Goal: Task Accomplishment & Management: Manage account settings

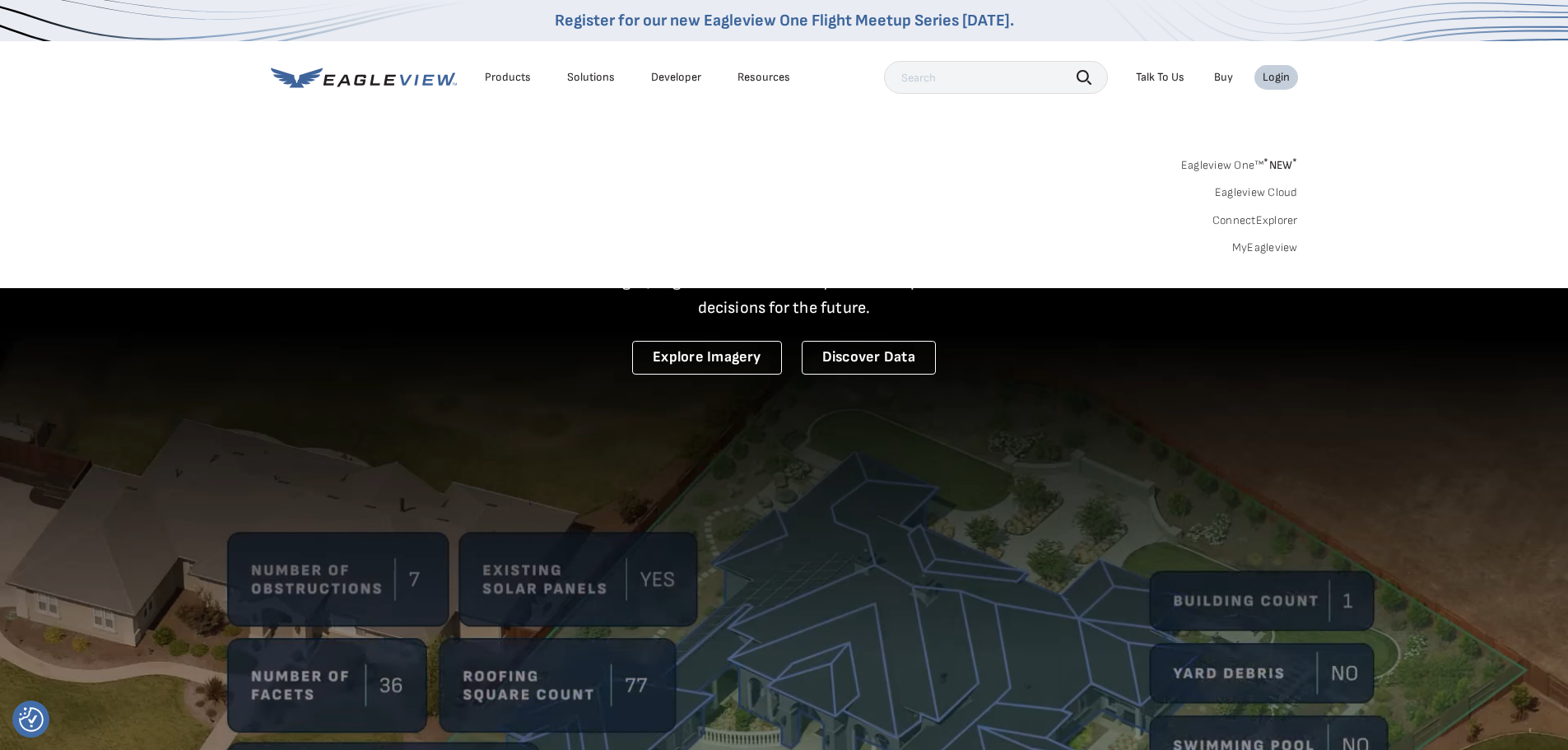
click at [1269, 245] on link "MyEagleview" at bounding box center [1266, 248] width 66 height 15
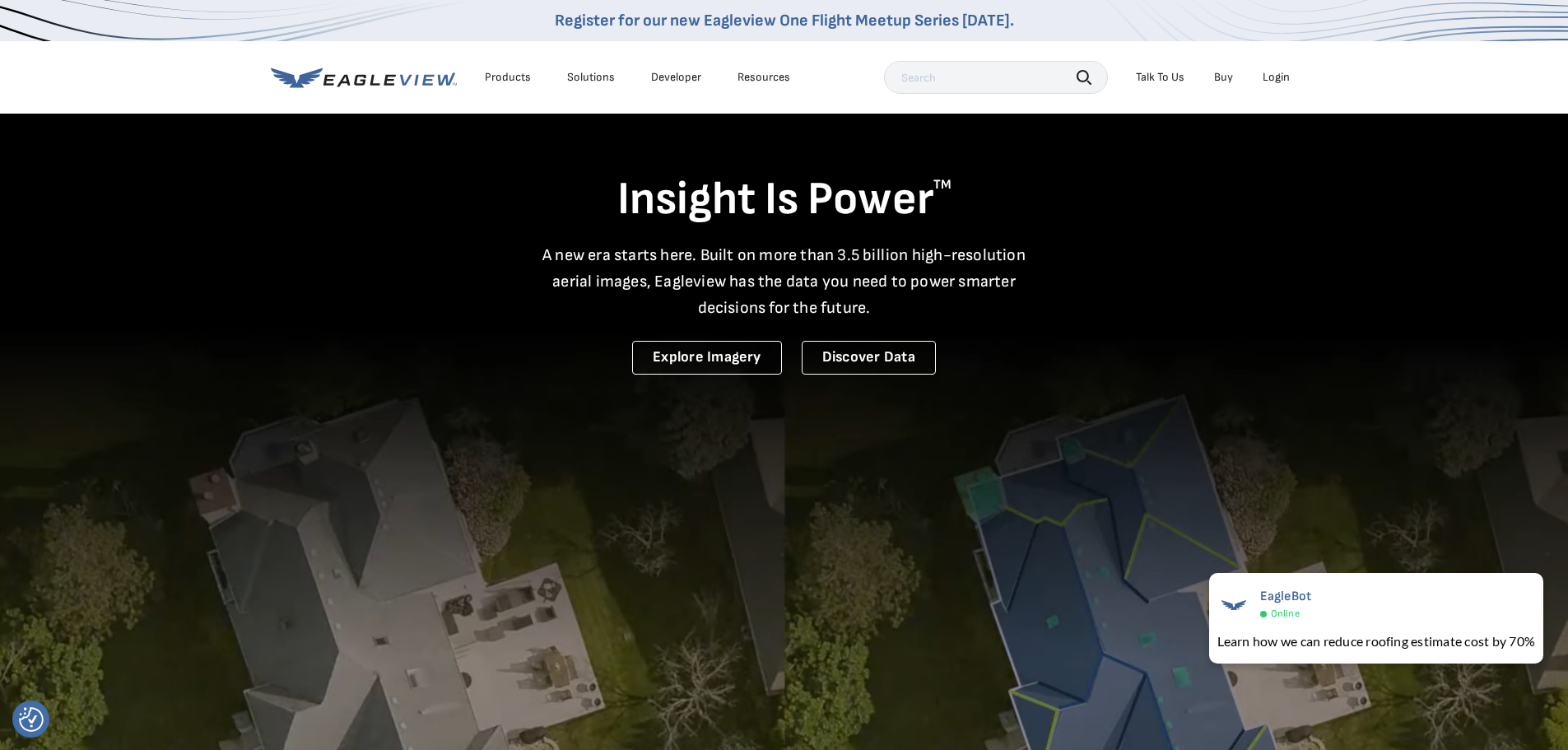
click at [1280, 76] on div "Login" at bounding box center [1276, 77] width 27 height 15
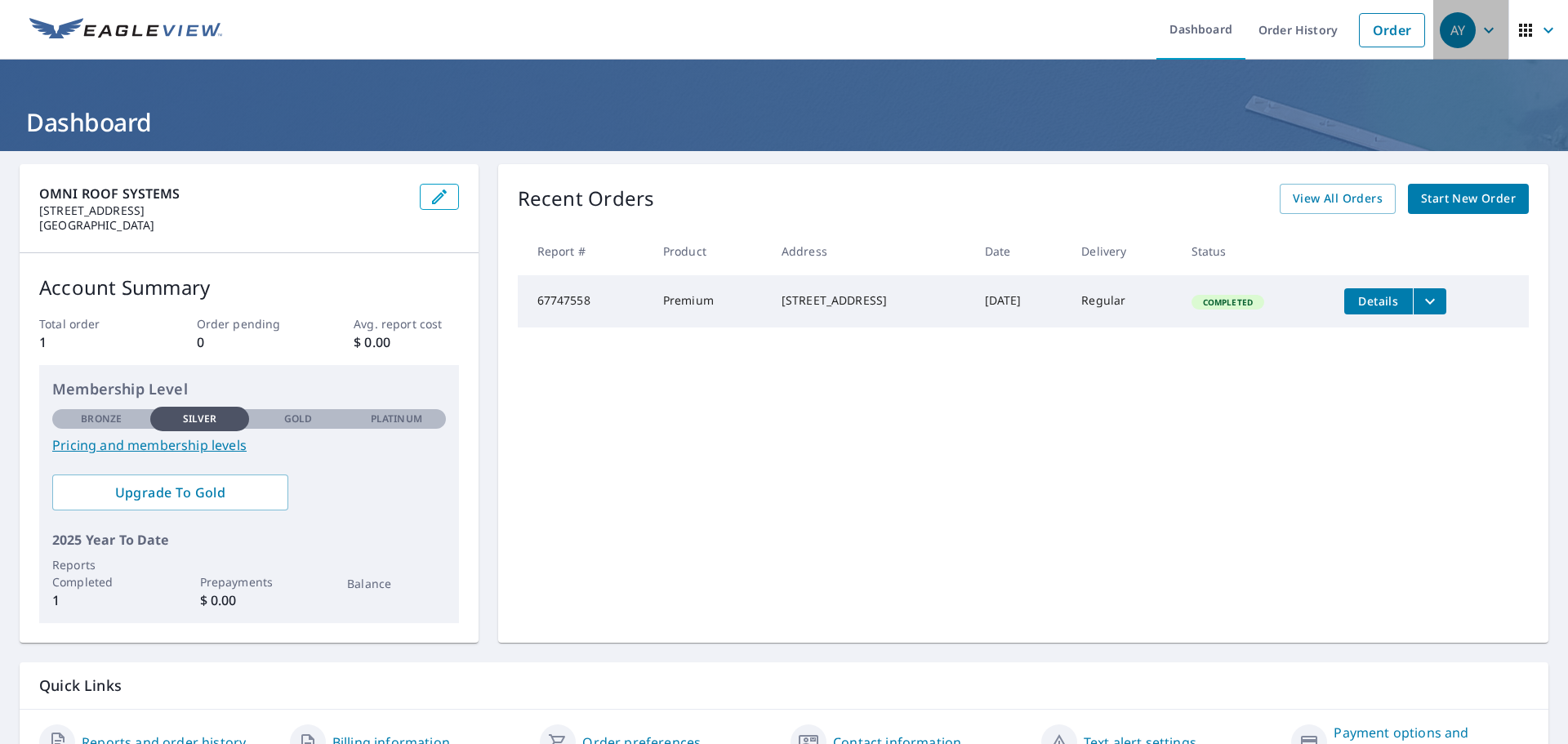
click at [1479, 27] on icon "button" at bounding box center [1488, 30] width 20 height 20
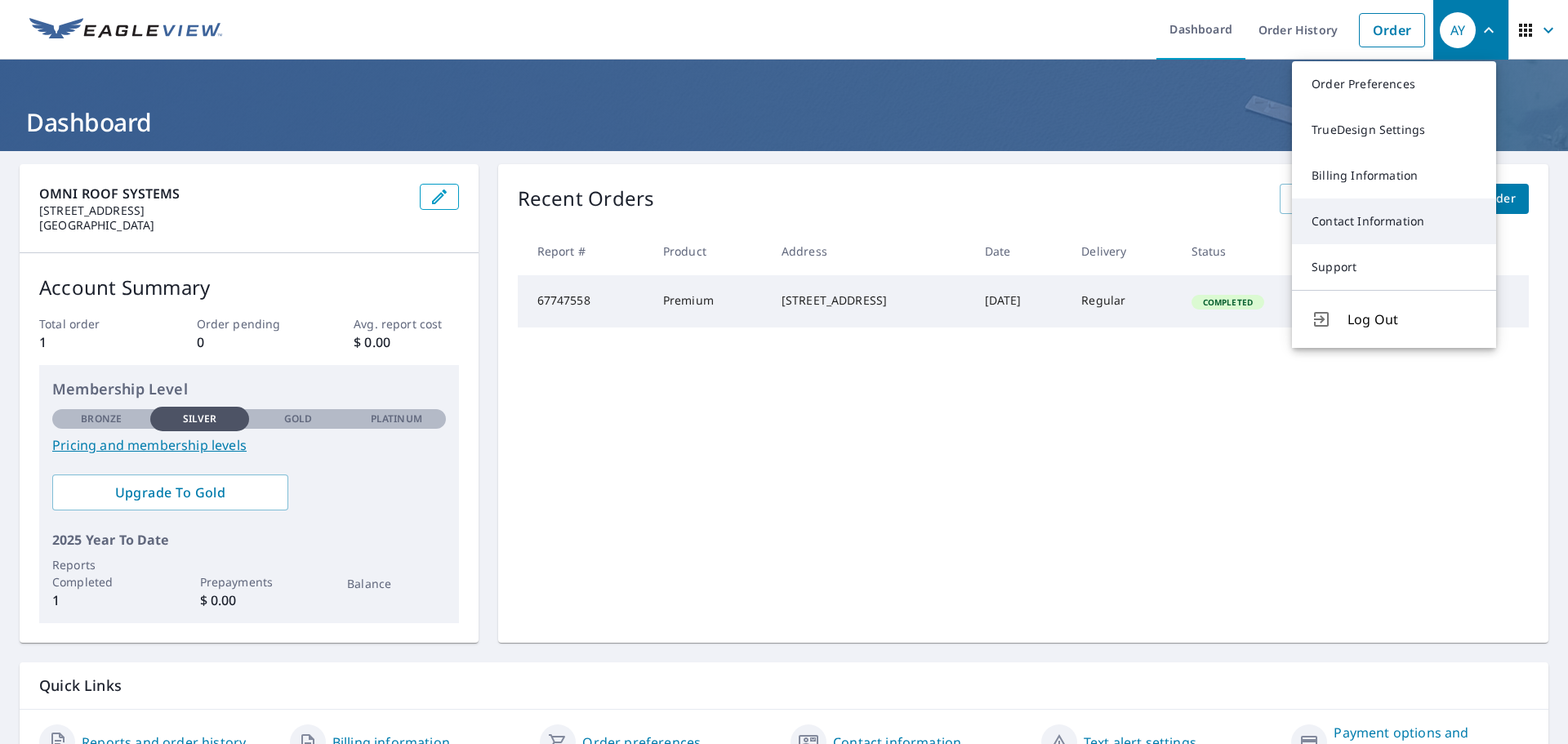
click at [1392, 225] on link "Contact Information" at bounding box center [1394, 221] width 204 height 46
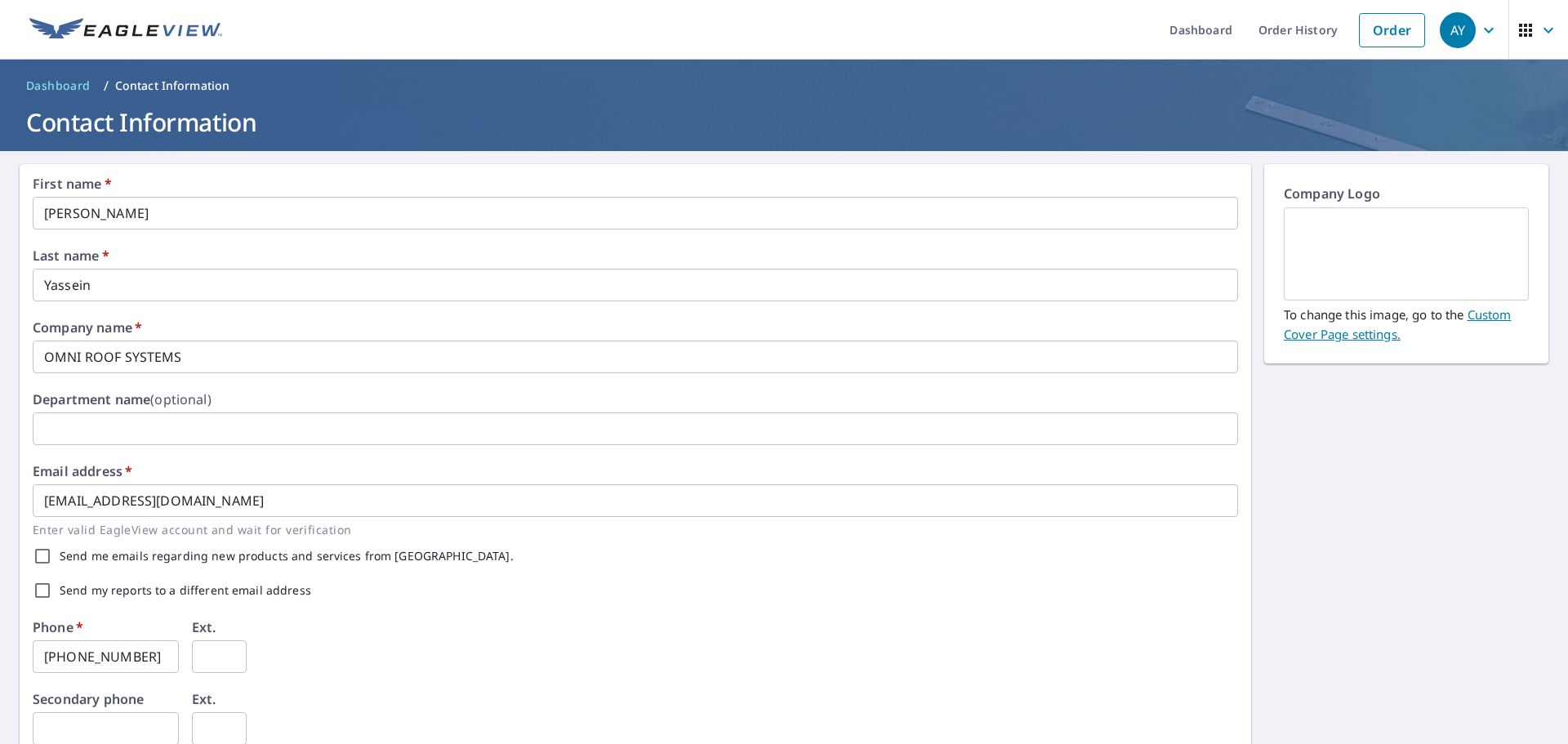
click at [1365, 335] on link "Custom Cover Page settings." at bounding box center [1398, 324] width 227 height 36
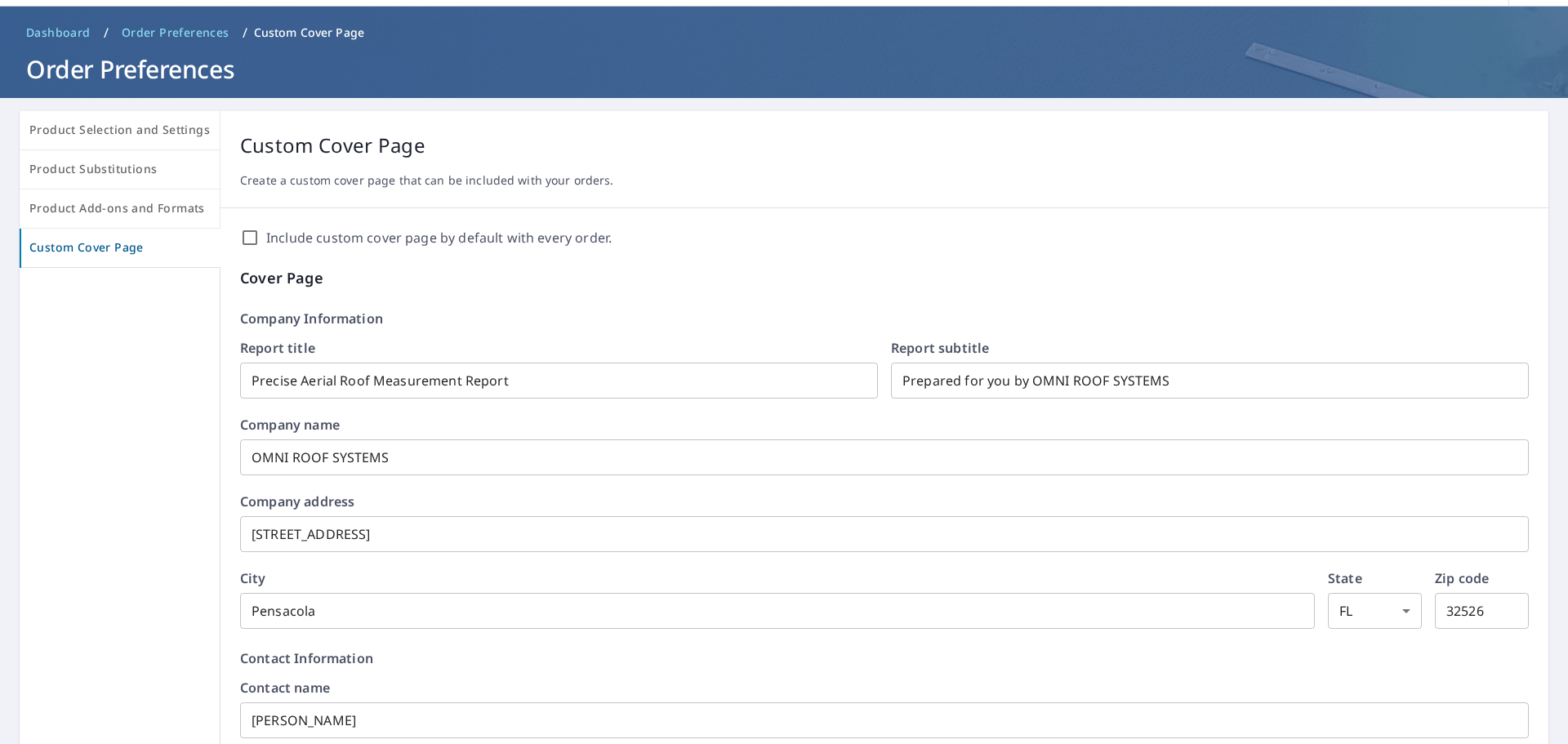
scroll to position [81, 0]
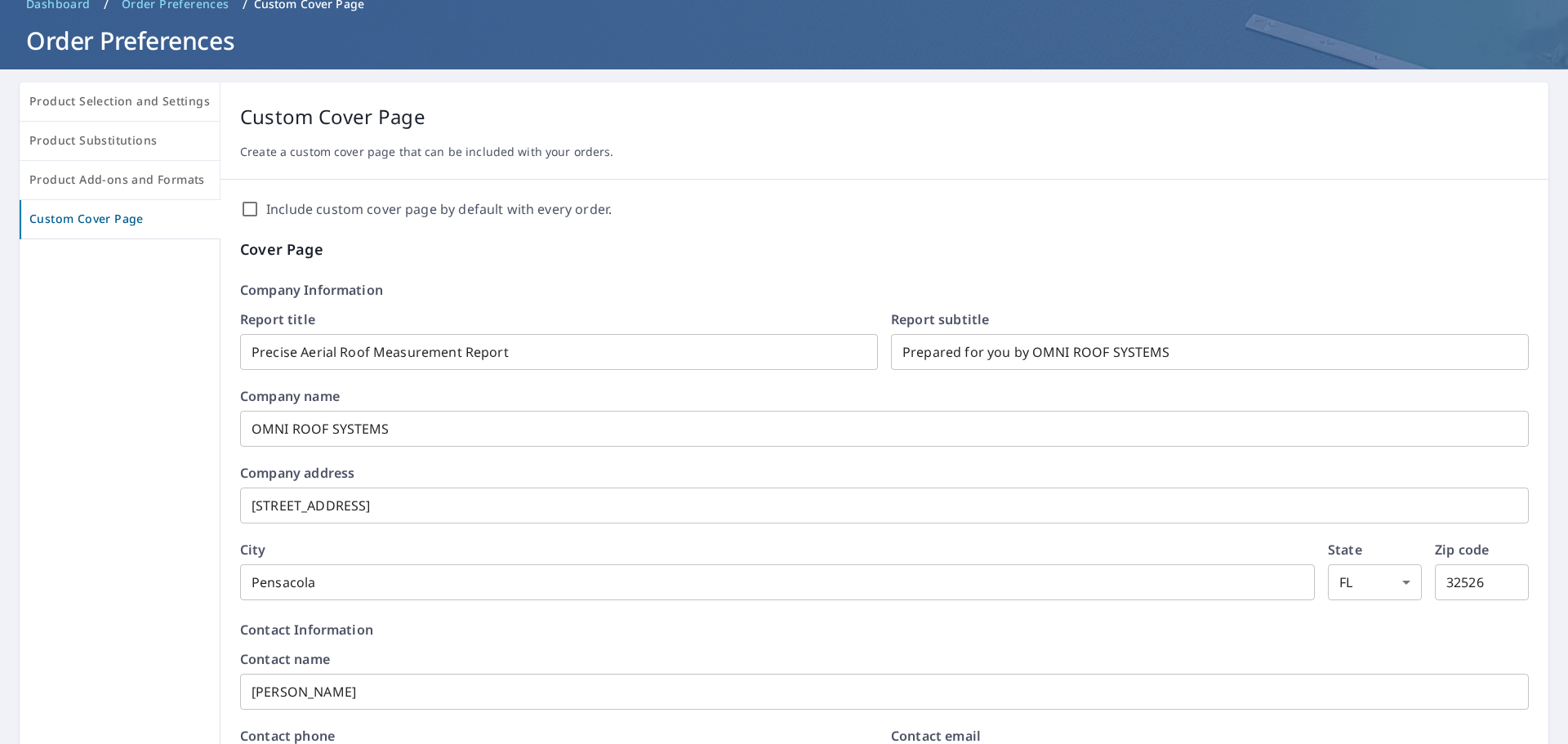
click at [246, 214] on input "Include custom cover page by default with every order." at bounding box center [250, 208] width 20 height 20
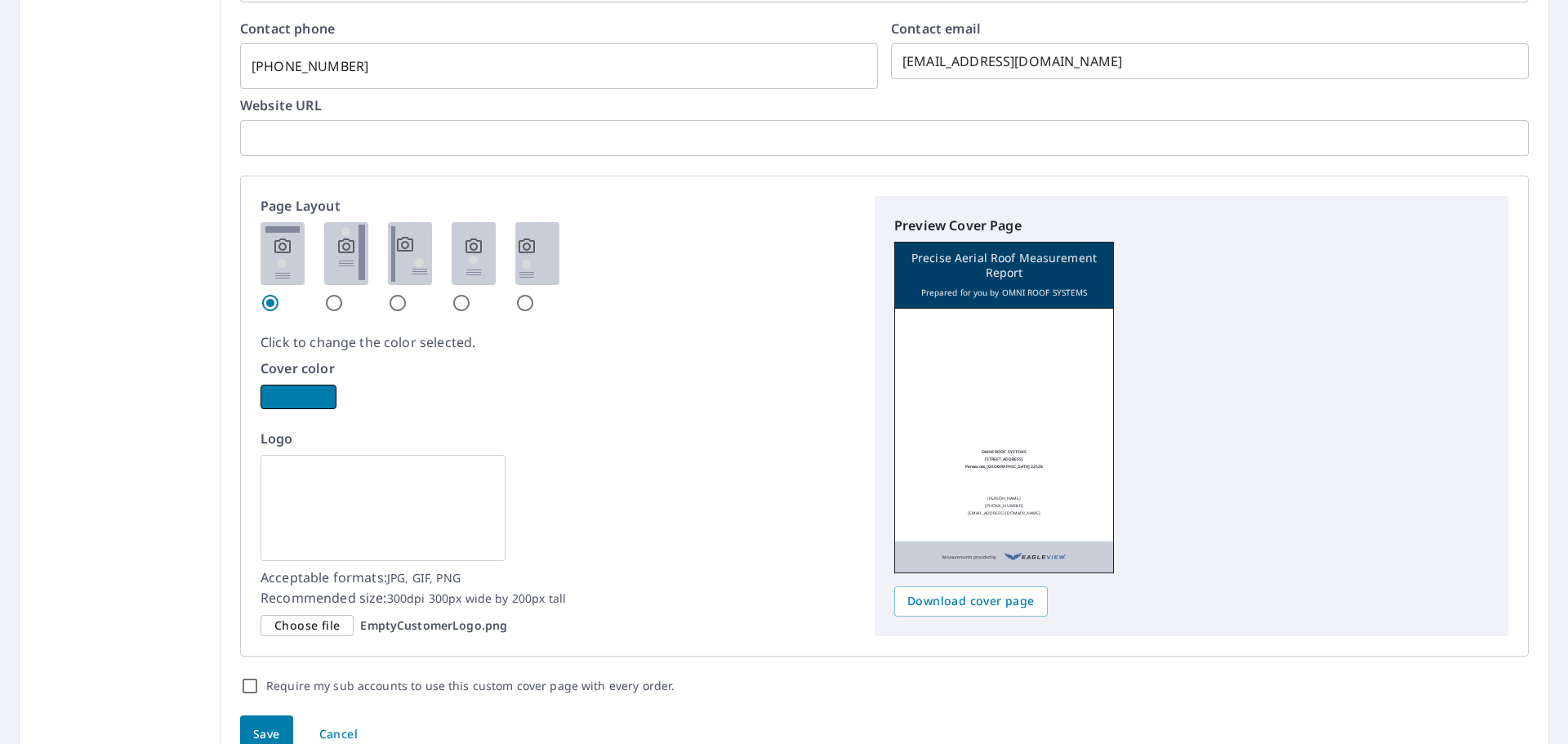
scroll to position [817, 0]
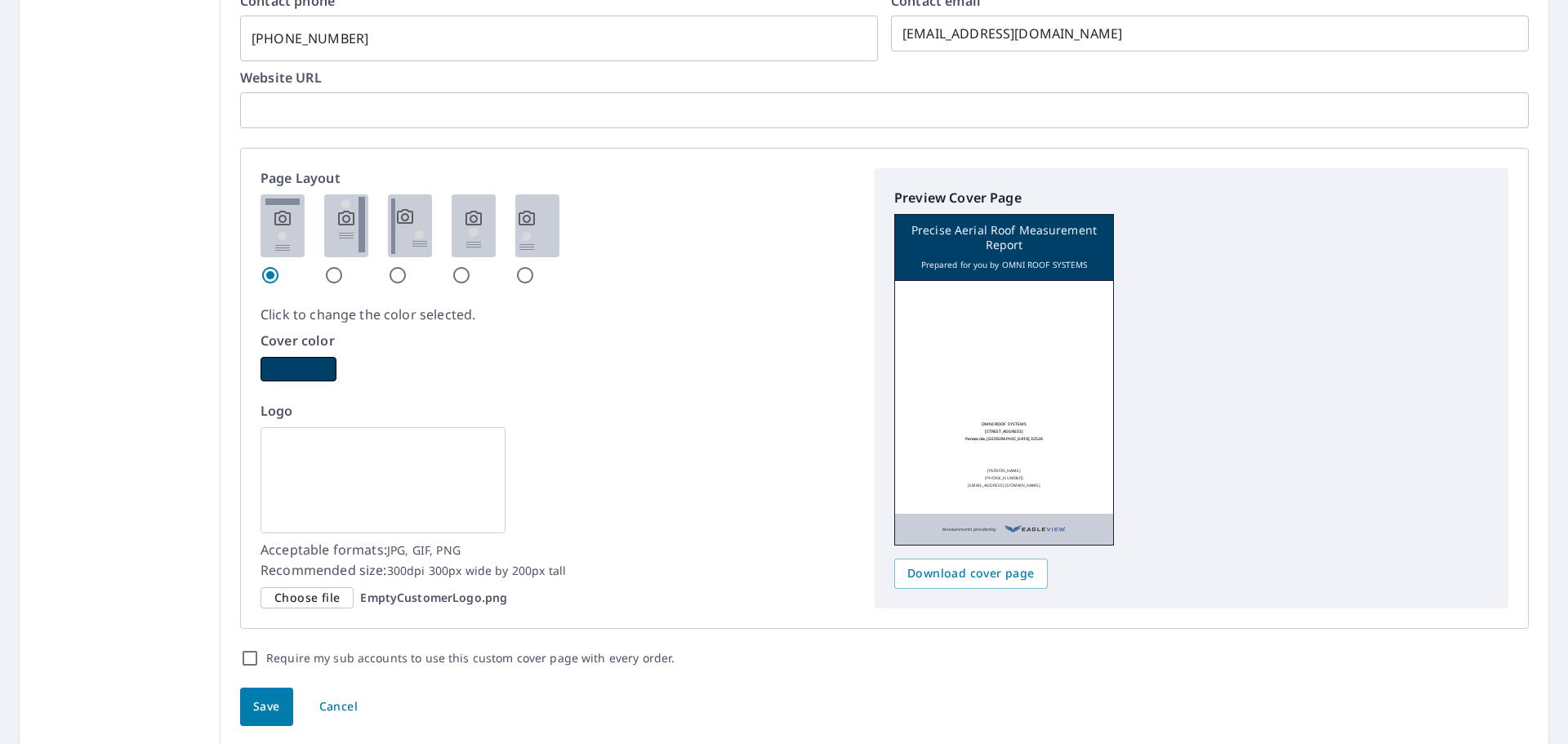
click at [310, 591] on span "Choose file" at bounding box center [307, 599] width 66 height 21
click at [0, 0] on input "Choose file EmptyCustomerLogo.png" at bounding box center [0, 0] width 0 height 0
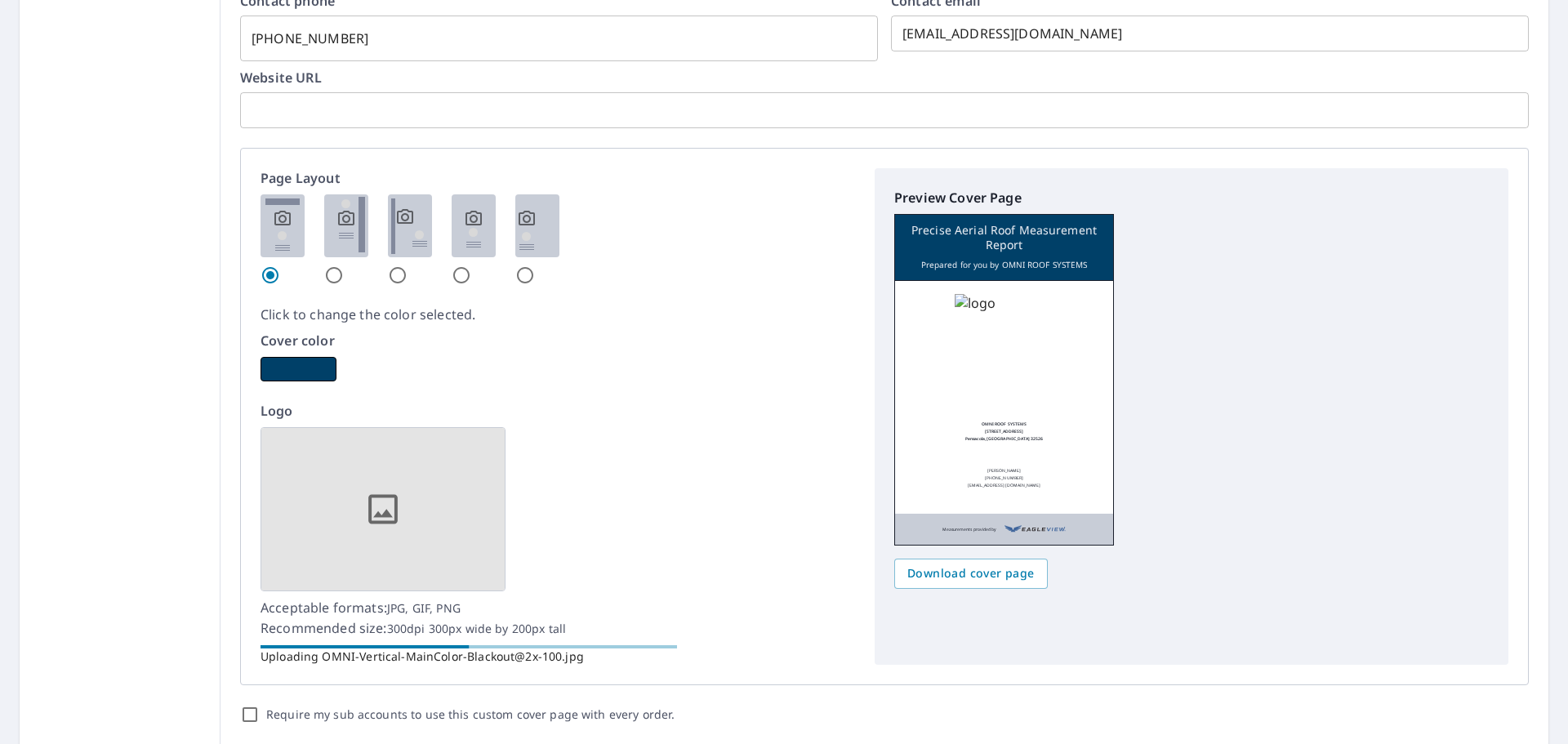
checkbox input "true"
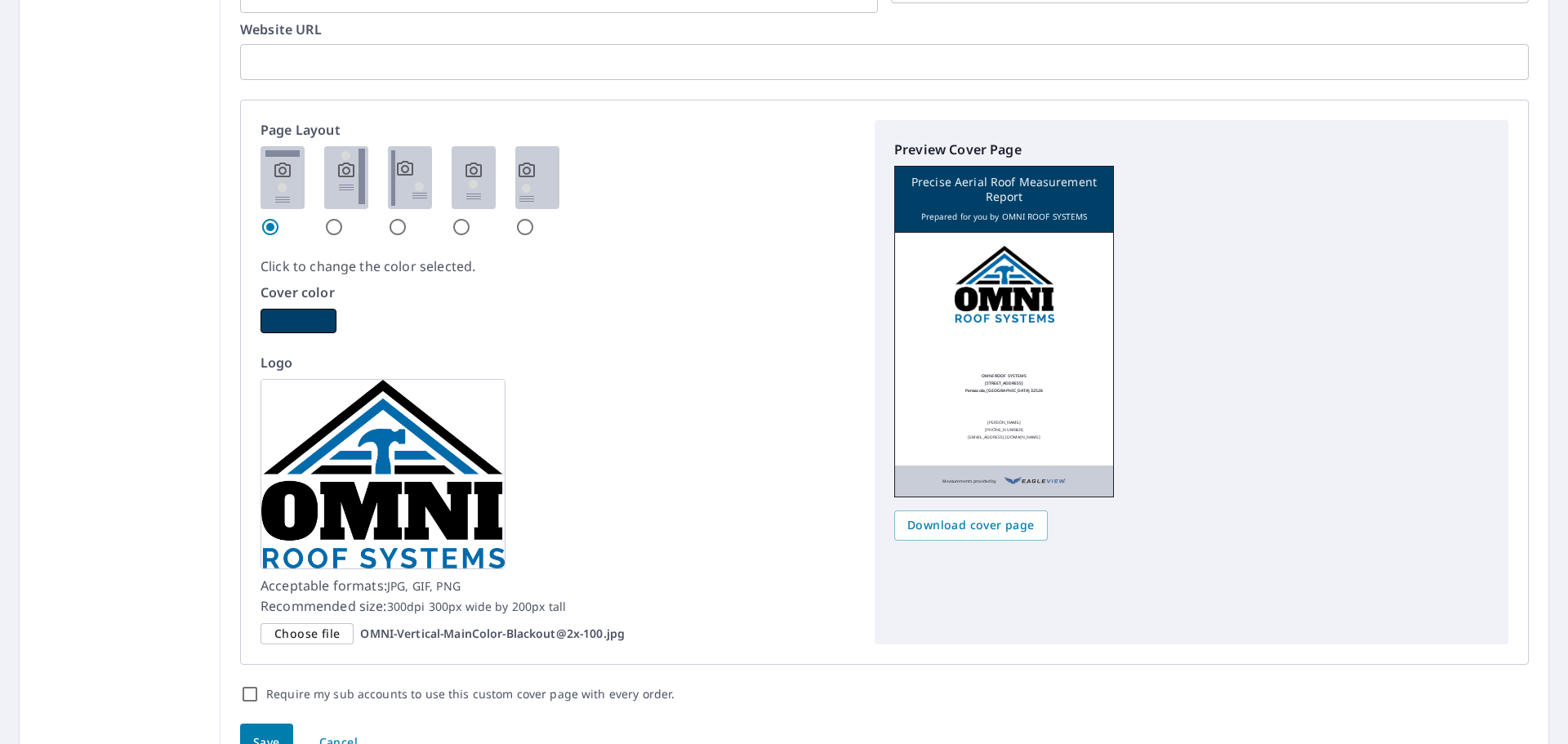
scroll to position [958, 0]
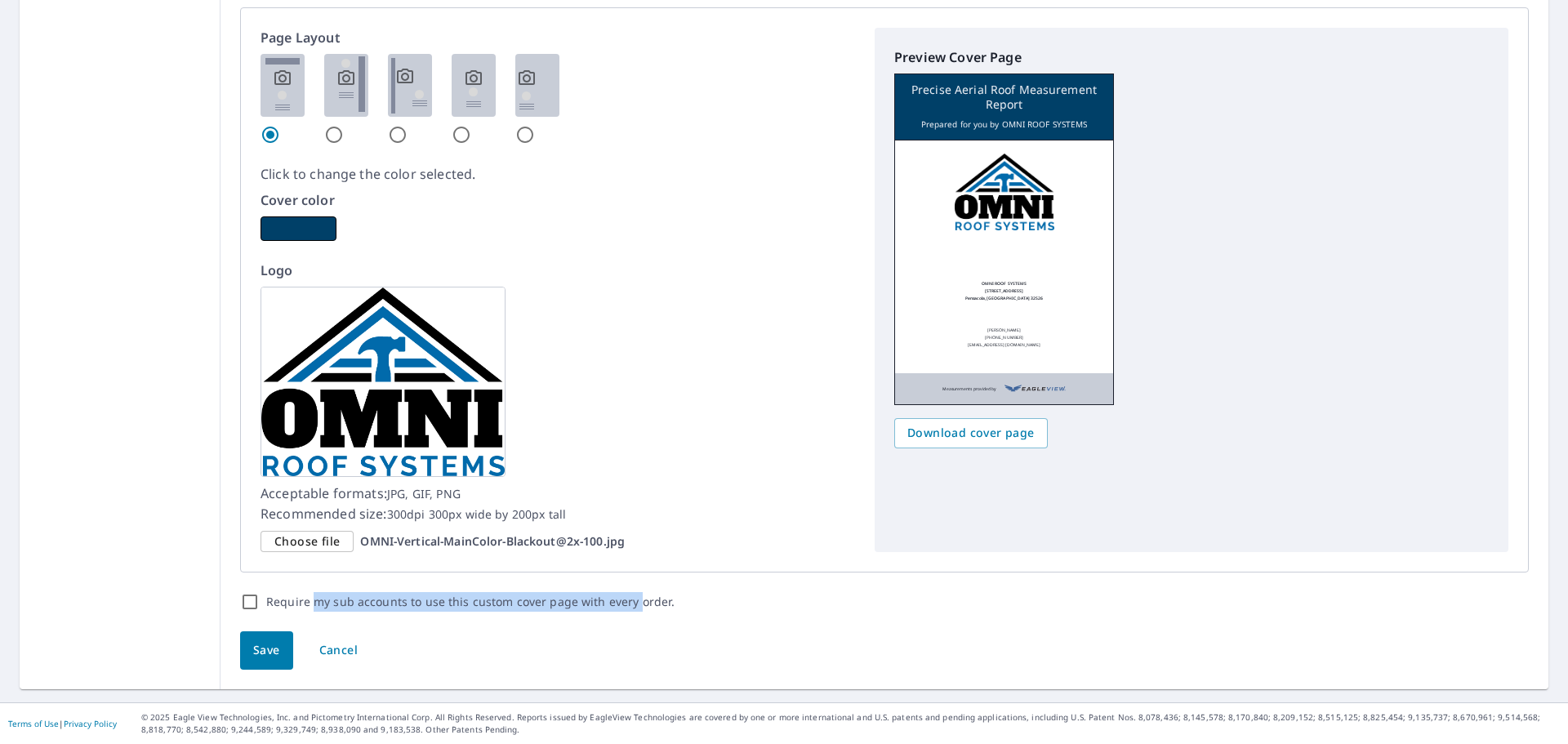
drag, startPoint x: 308, startPoint y: 600, endPoint x: 630, endPoint y: 602, distance: 322.0
click at [630, 602] on label "Require my sub accounts to use this custom cover page with every order." at bounding box center [470, 602] width 408 height 20
click at [259, 602] on input "Require my sub accounts to use this custom cover page with every order." at bounding box center [250, 602] width 20 height 20
checkbox input "true"
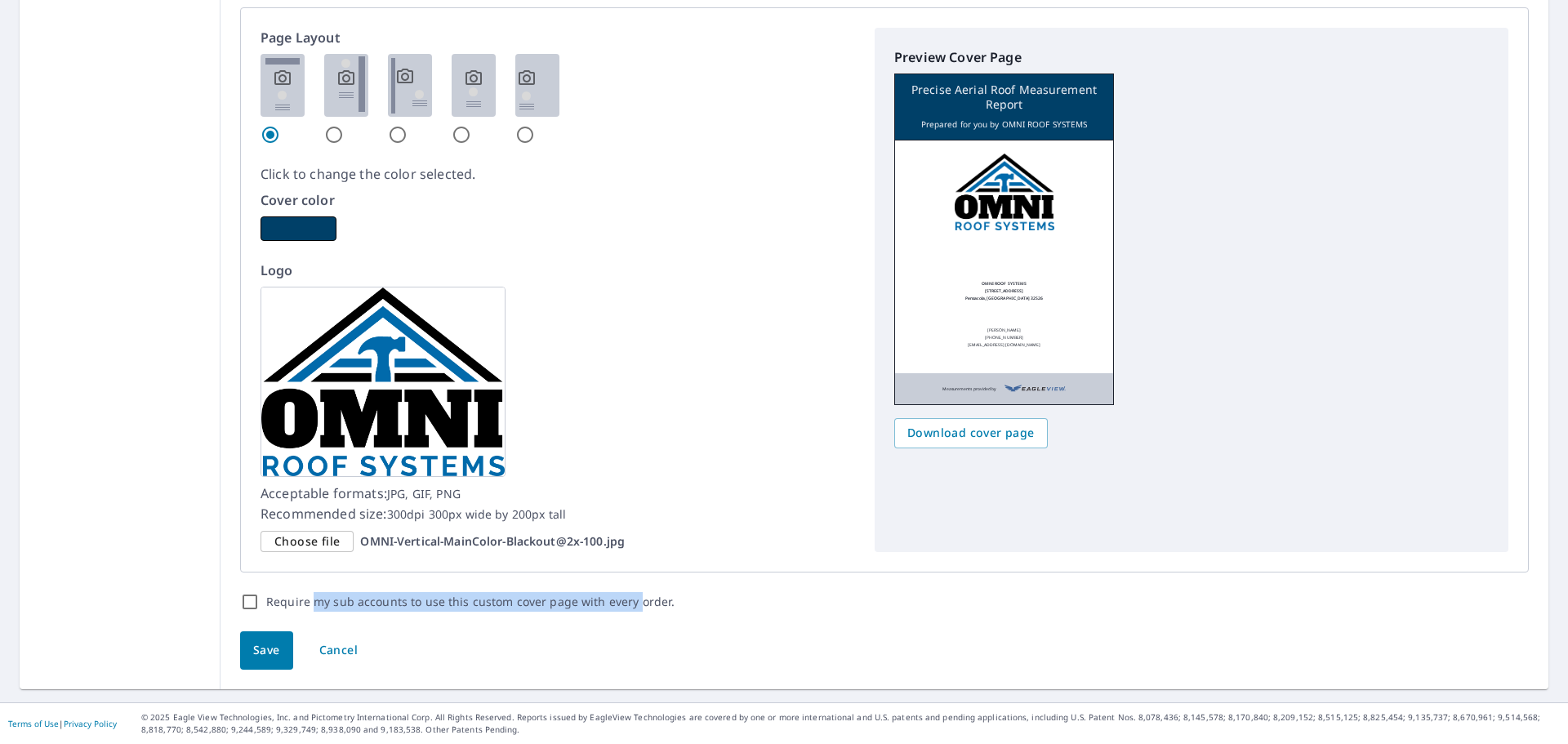
checkbox input "true"
click at [623, 603] on label "Require my sub accounts to use this custom cover page with every order." at bounding box center [470, 602] width 408 height 20
click at [259, 603] on input "Require my sub accounts to use this custom cover page with every order." at bounding box center [250, 602] width 20 height 20
checkbox input "false"
checkbox input "true"
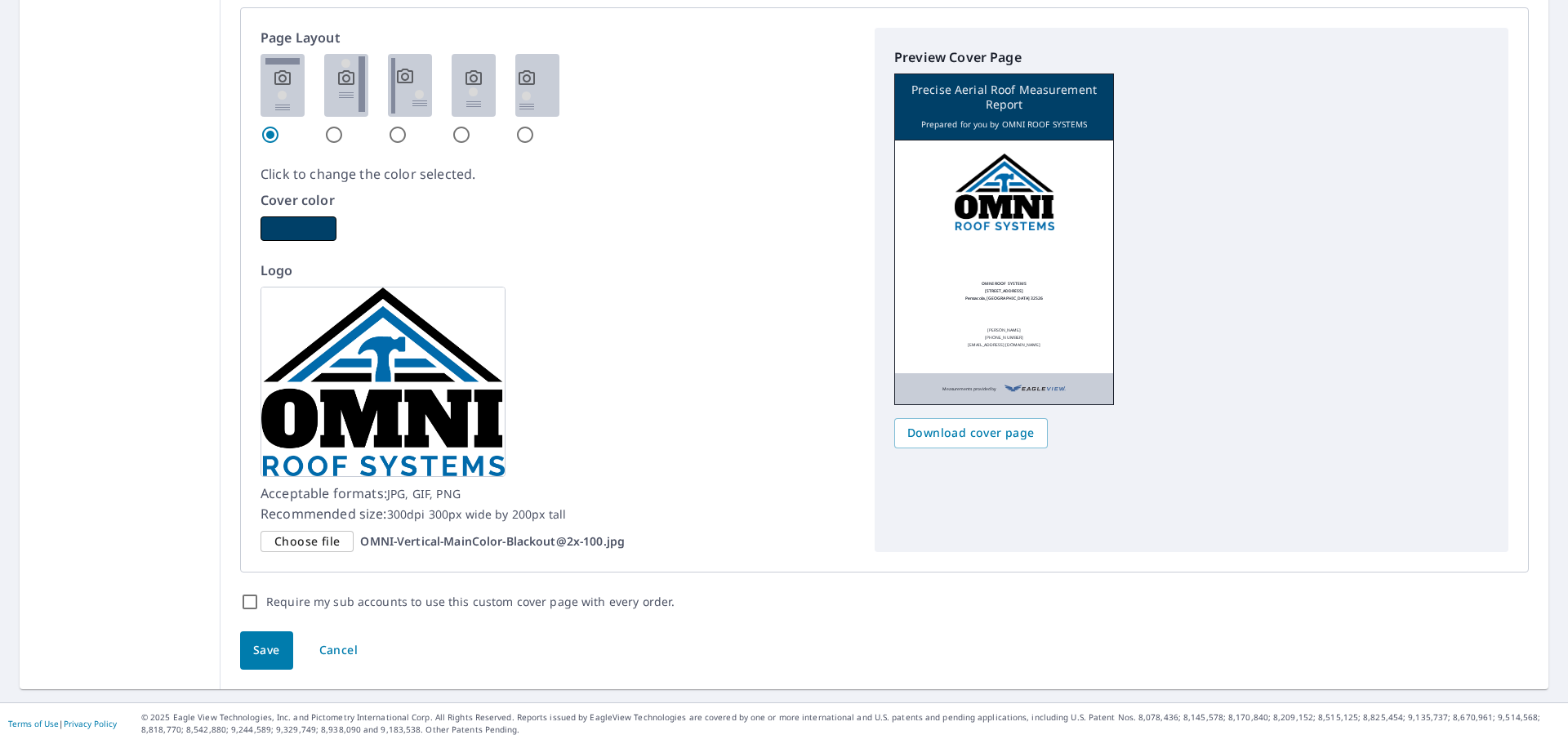
click at [603, 604] on label "Require my sub accounts to use this custom cover page with every order." at bounding box center [470, 602] width 408 height 20
click at [259, 604] on input "Require my sub accounts to use this custom cover page with every order." at bounding box center [250, 602] width 20 height 20
checkbox input "true"
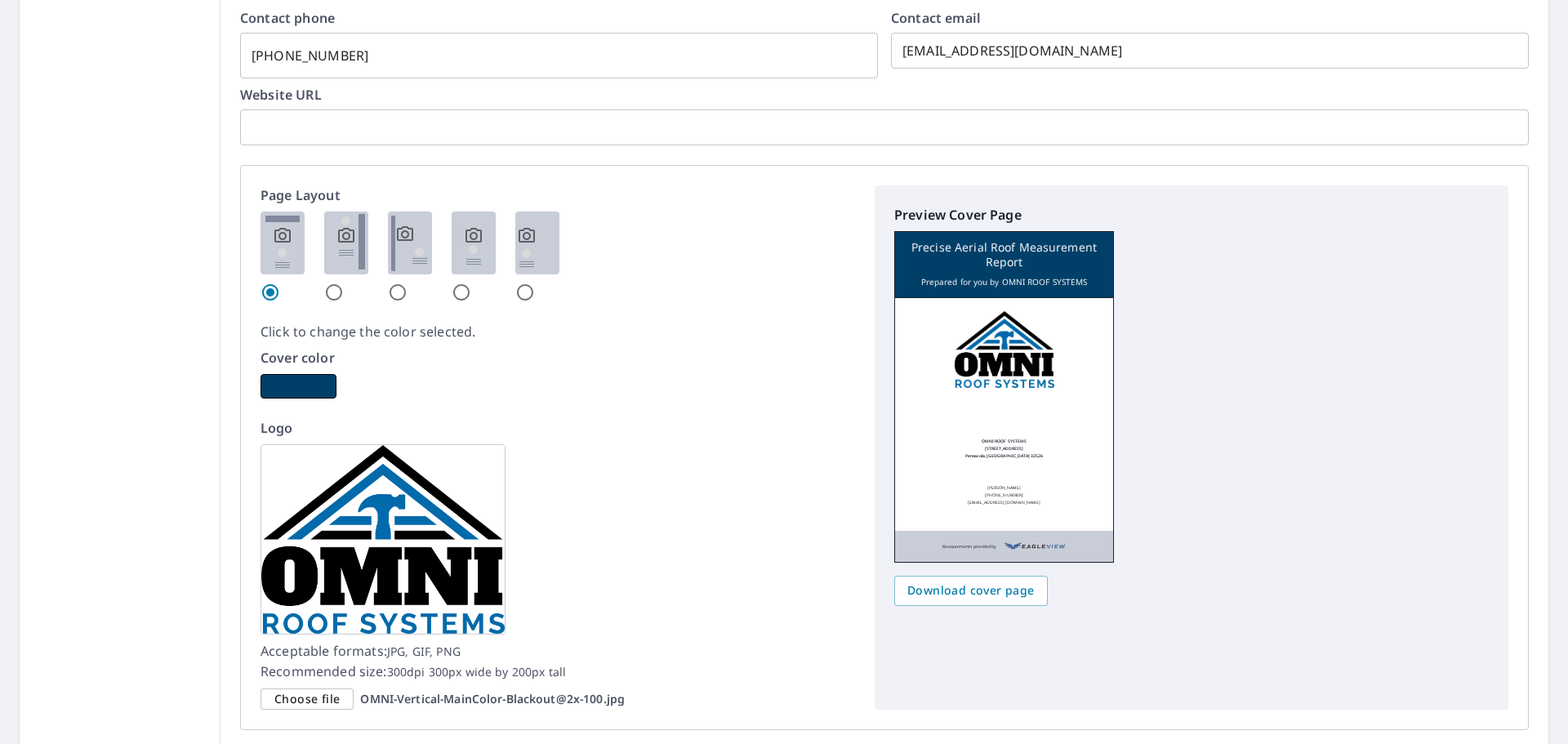
scroll to position [875, 0]
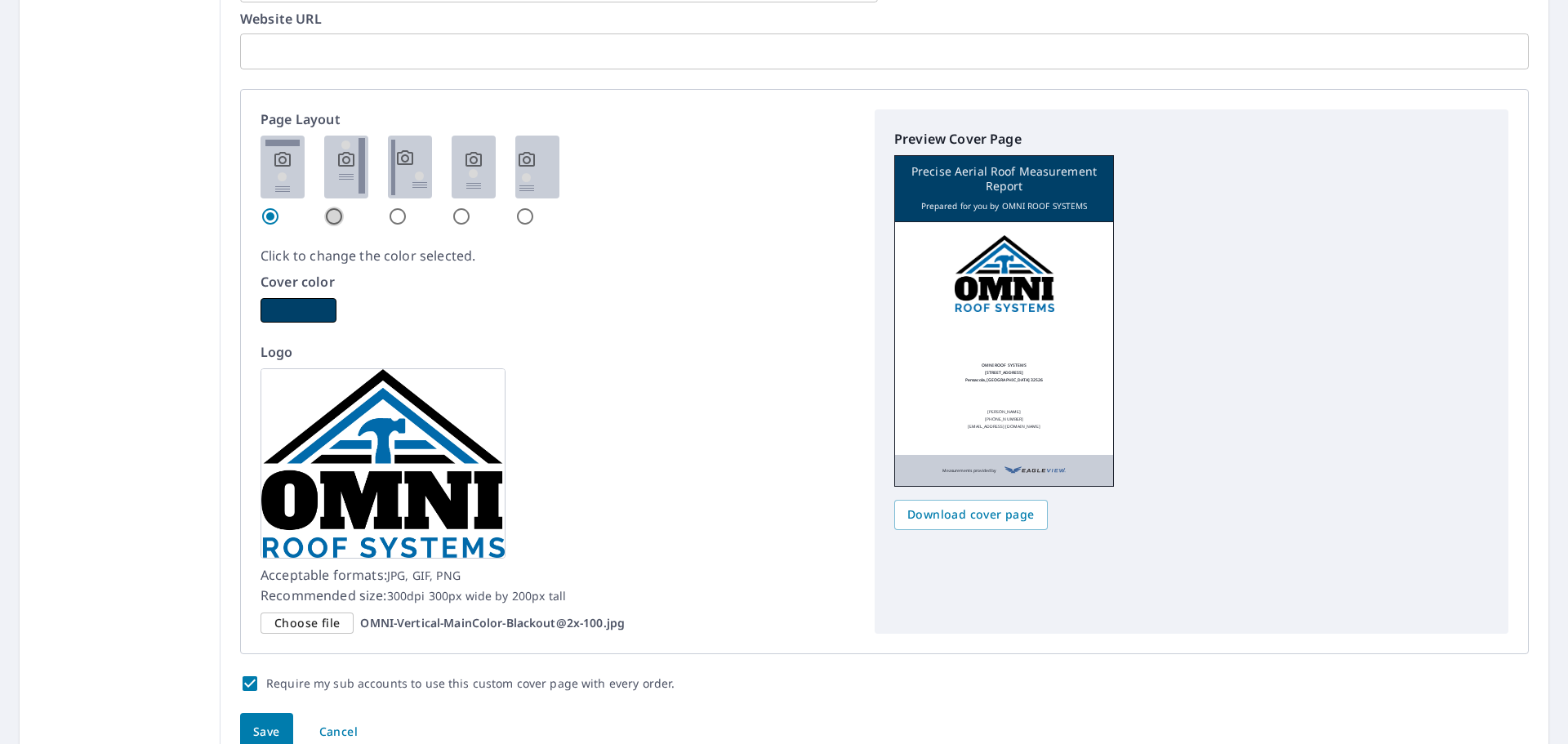
click at [325, 220] on input "radio" at bounding box center [334, 216] width 20 height 20
radio input "true"
checkbox input "true"
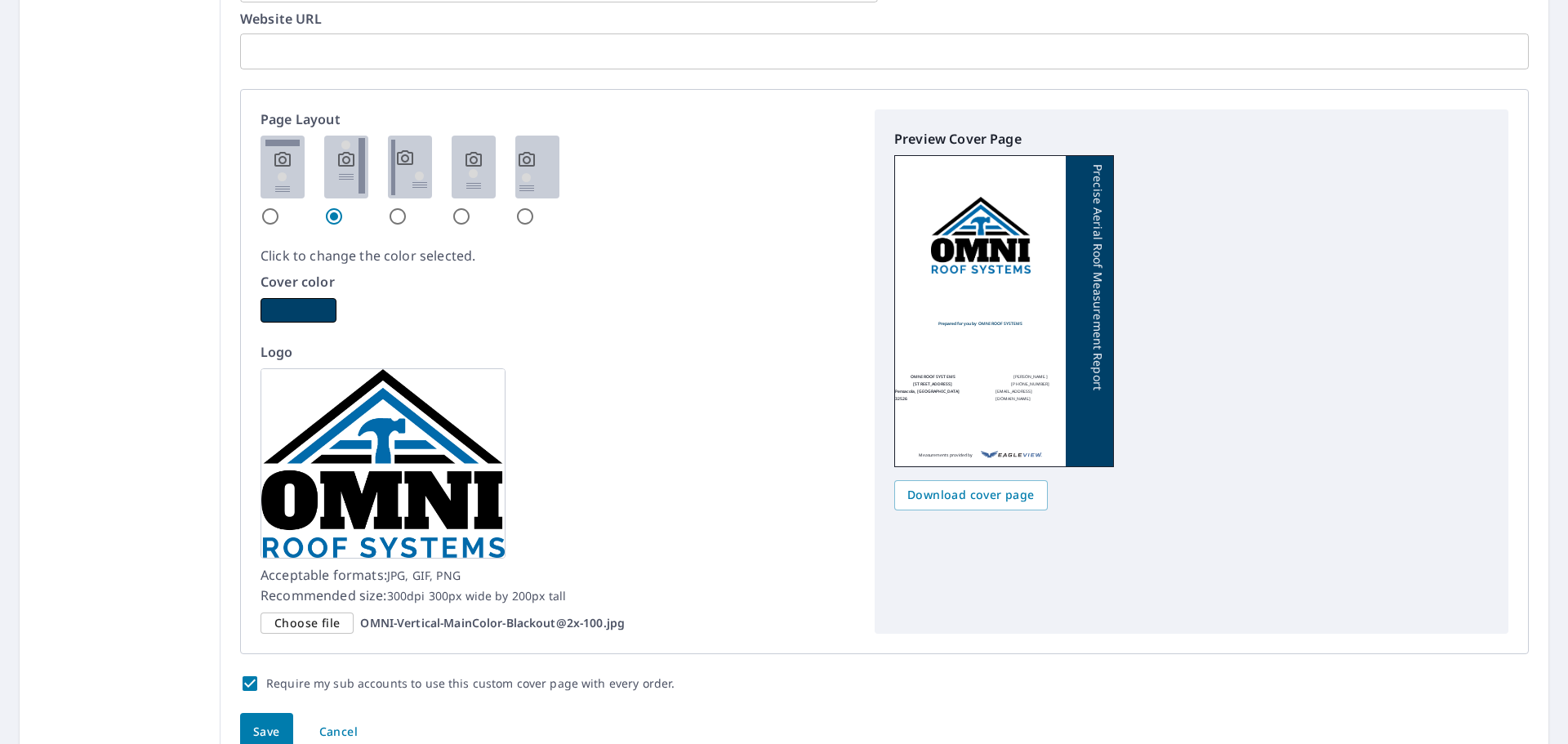
click at [268, 212] on input "radio" at bounding box center [270, 216] width 20 height 20
radio input "true"
checkbox input "true"
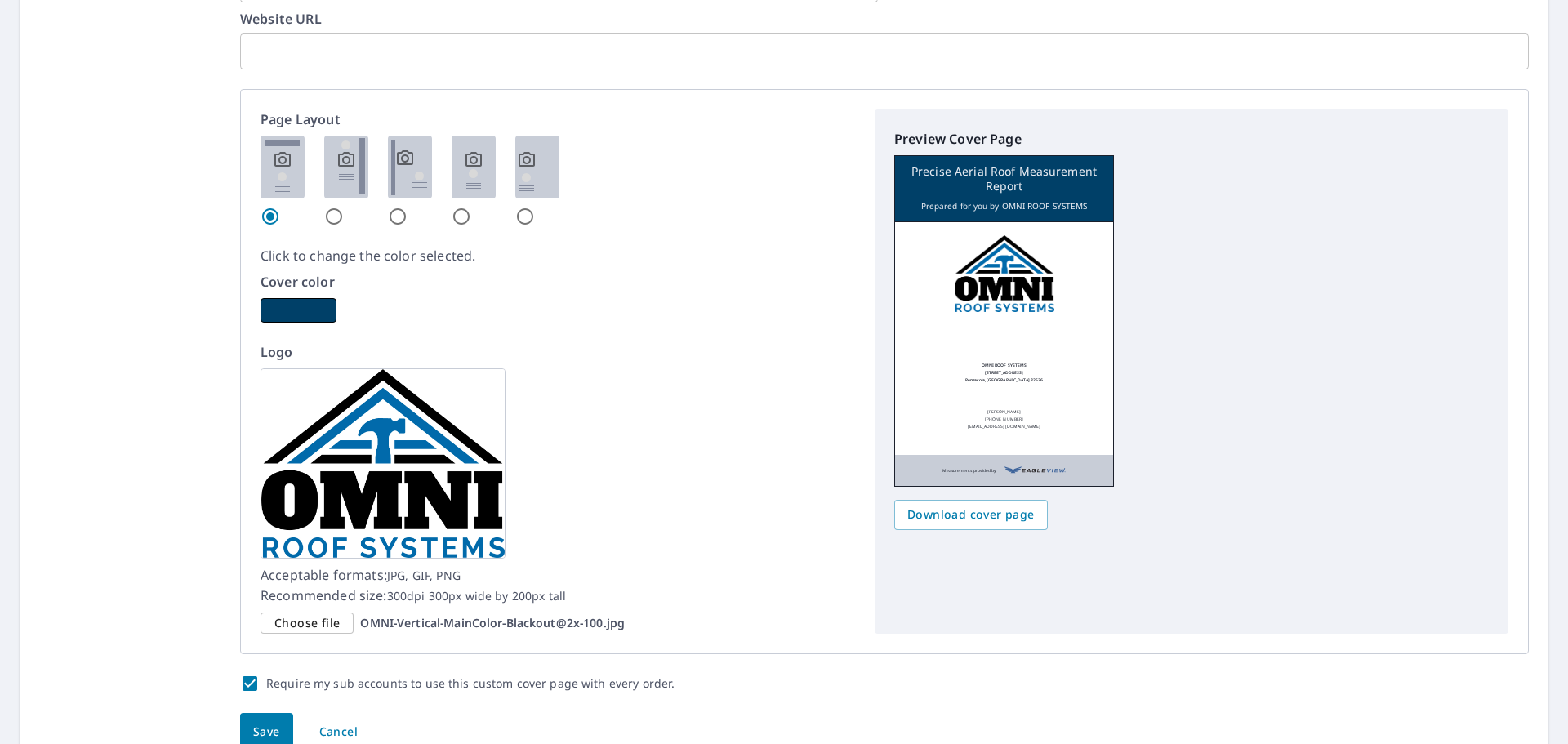
click at [331, 215] on input "radio" at bounding box center [334, 216] width 20 height 20
radio input "true"
checkbox input "true"
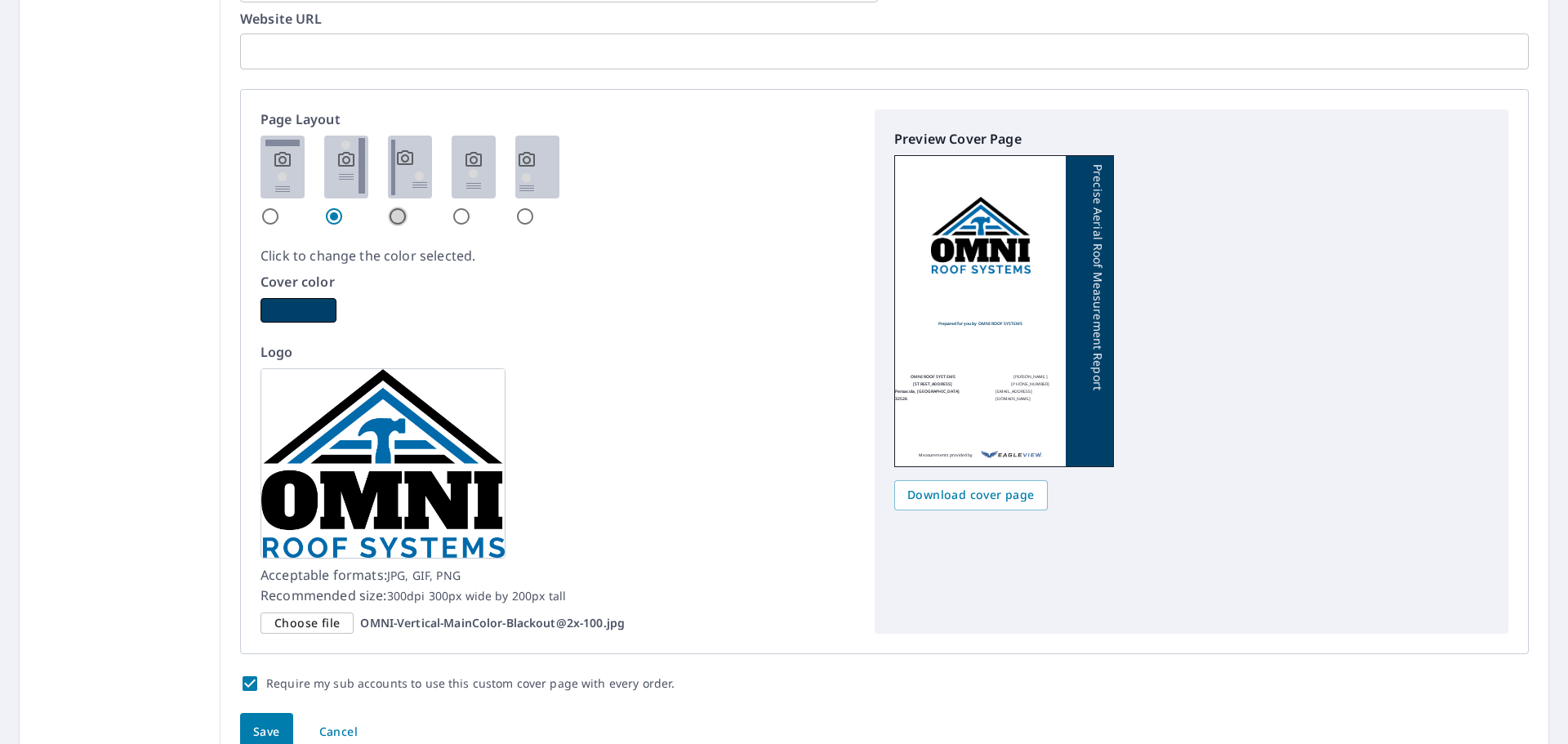
click at [394, 220] on input "radio" at bounding box center [398, 216] width 20 height 20
radio input "true"
checkbox input "true"
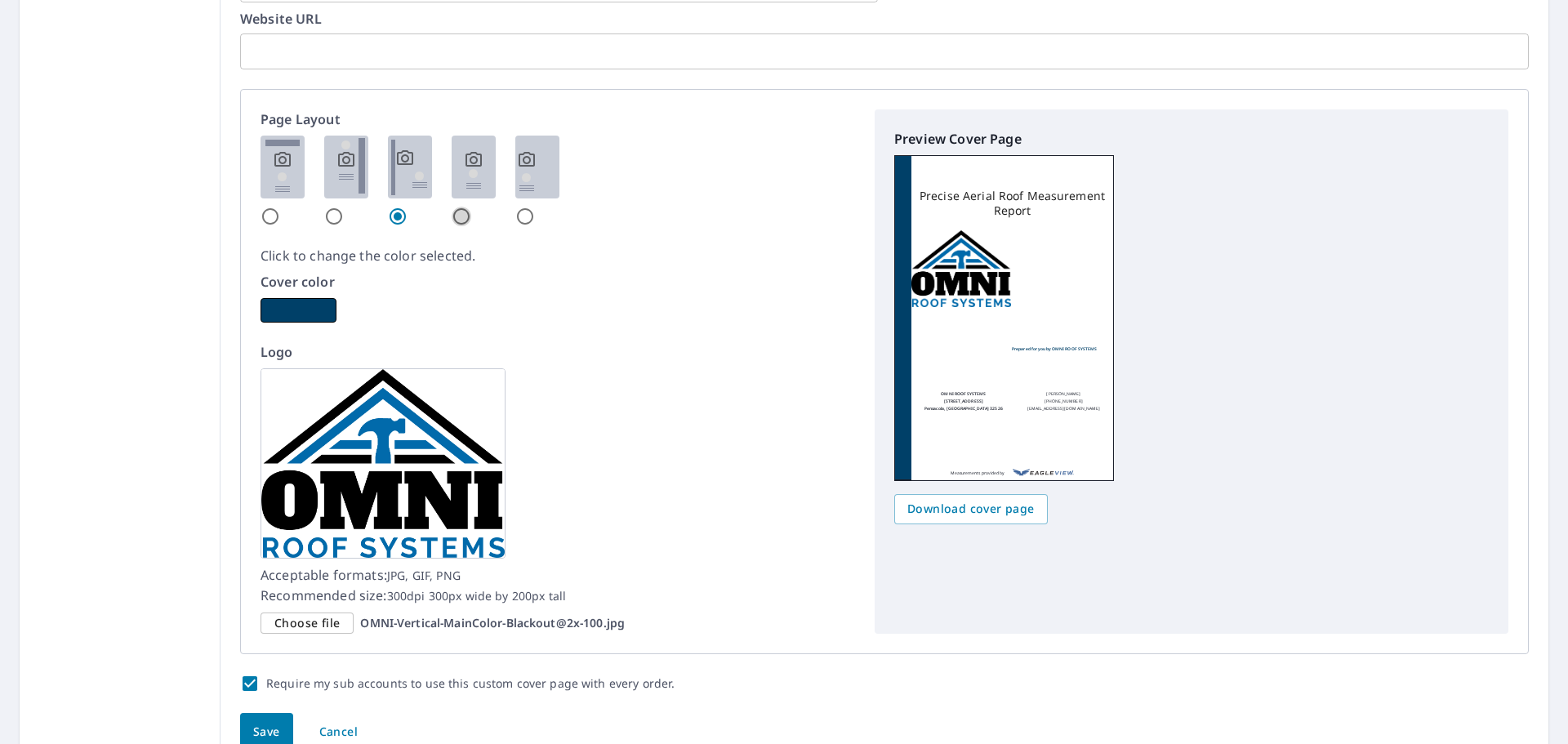
click at [455, 217] on input "radio" at bounding box center [461, 216] width 20 height 20
radio input "true"
checkbox input "true"
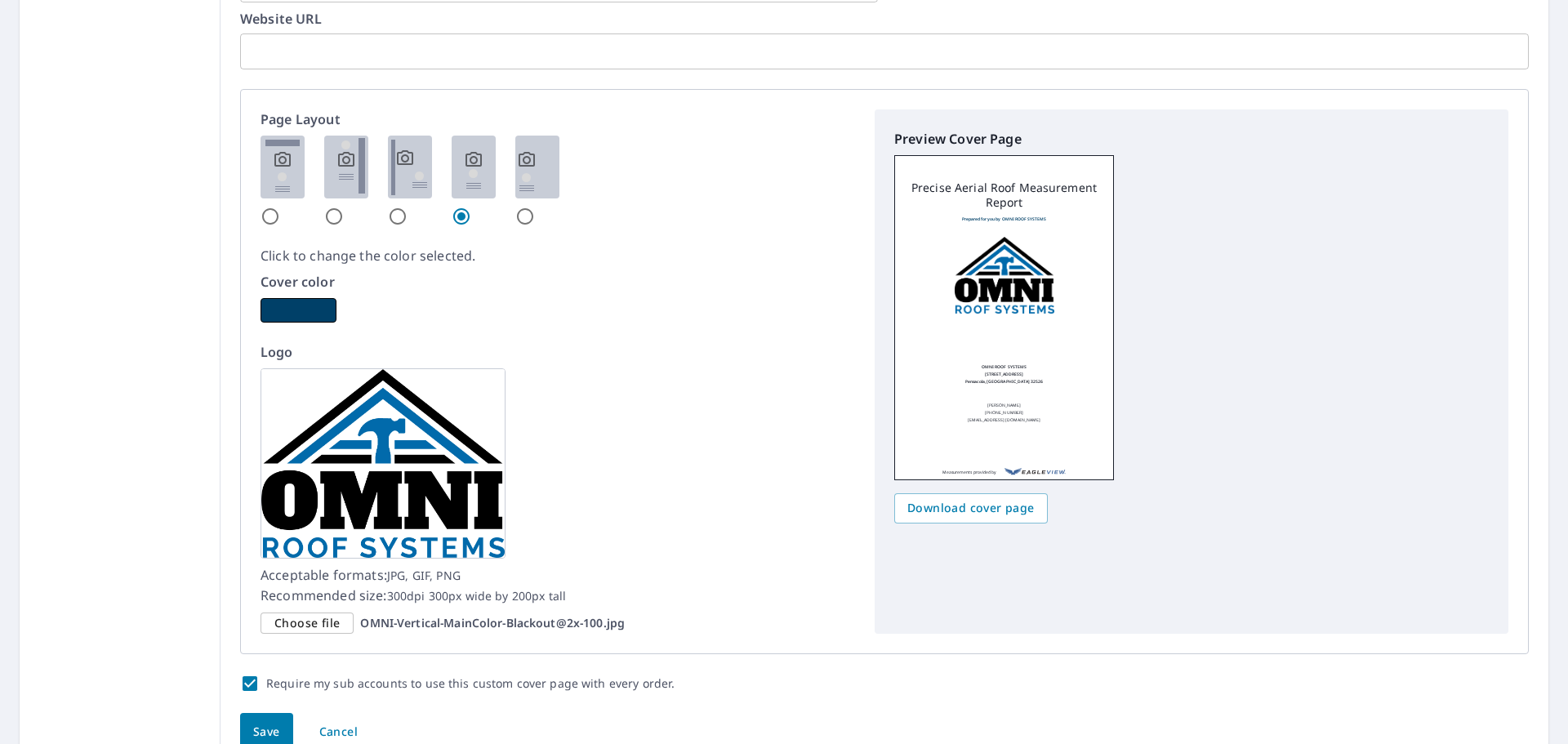
click at [526, 208] on input "radio" at bounding box center [525, 216] width 20 height 20
radio input "true"
checkbox input "true"
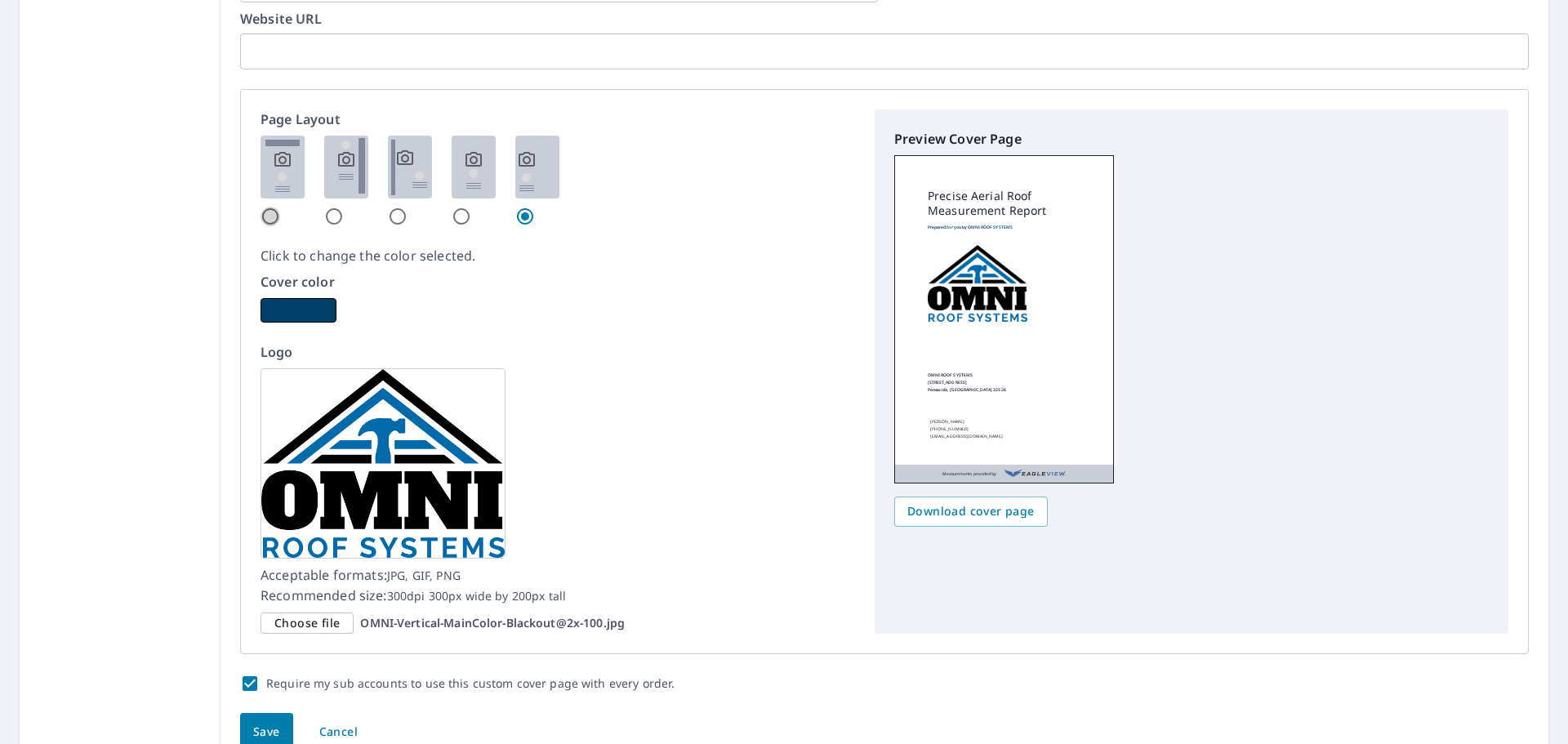
click at [275, 219] on input "radio" at bounding box center [270, 216] width 20 height 20
radio input "true"
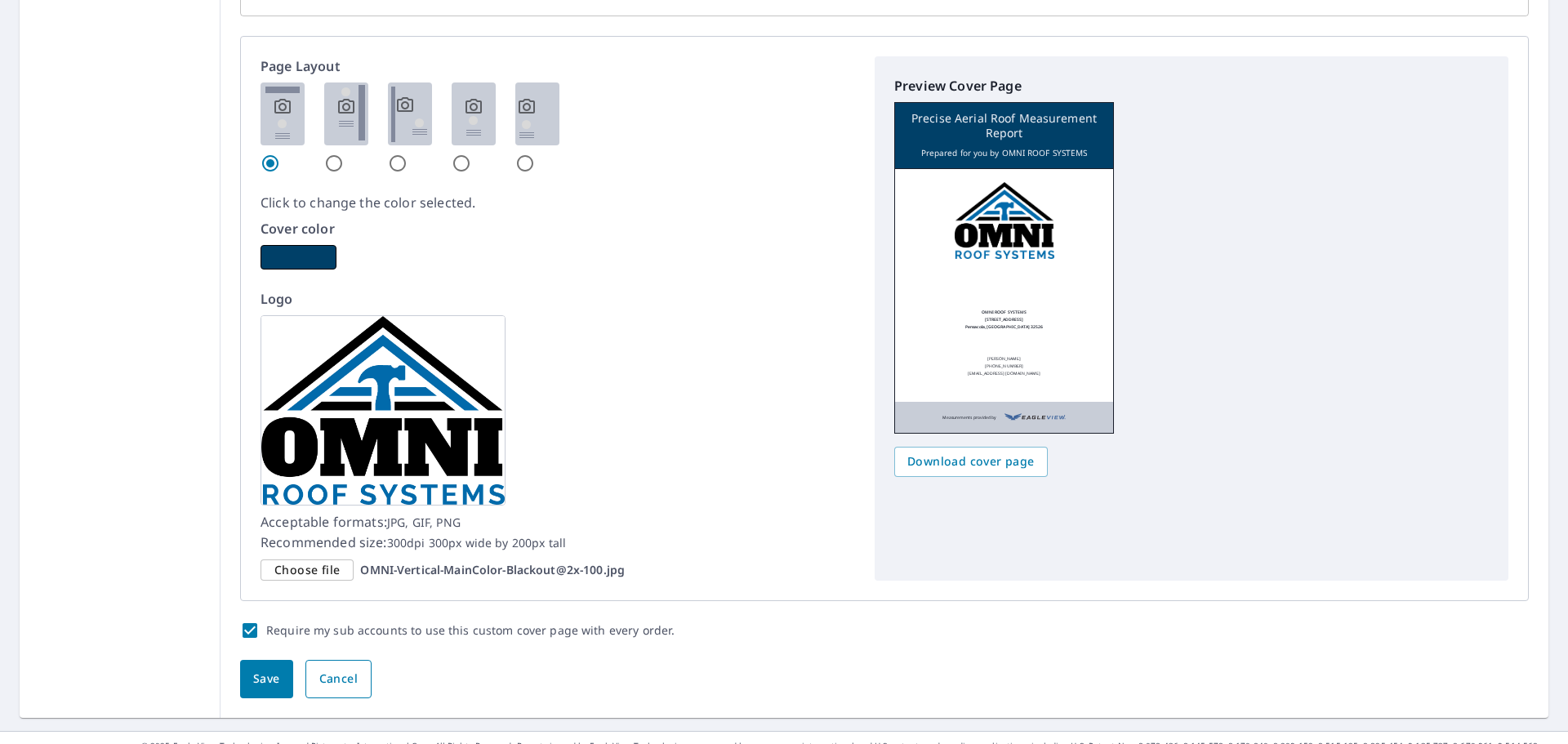
scroll to position [958, 0]
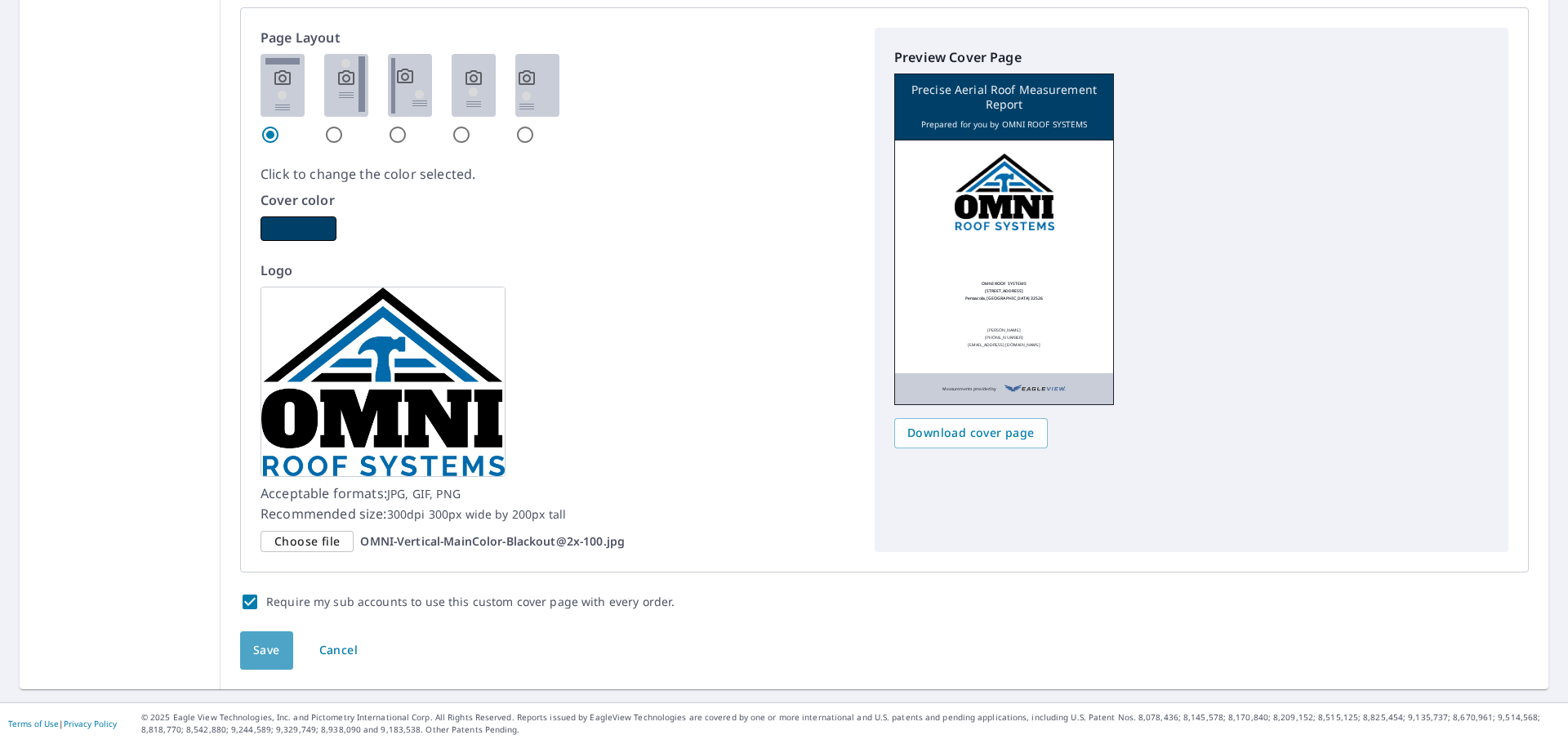
click at [255, 646] on span "Save" at bounding box center [266, 651] width 27 height 21
checkbox input "true"
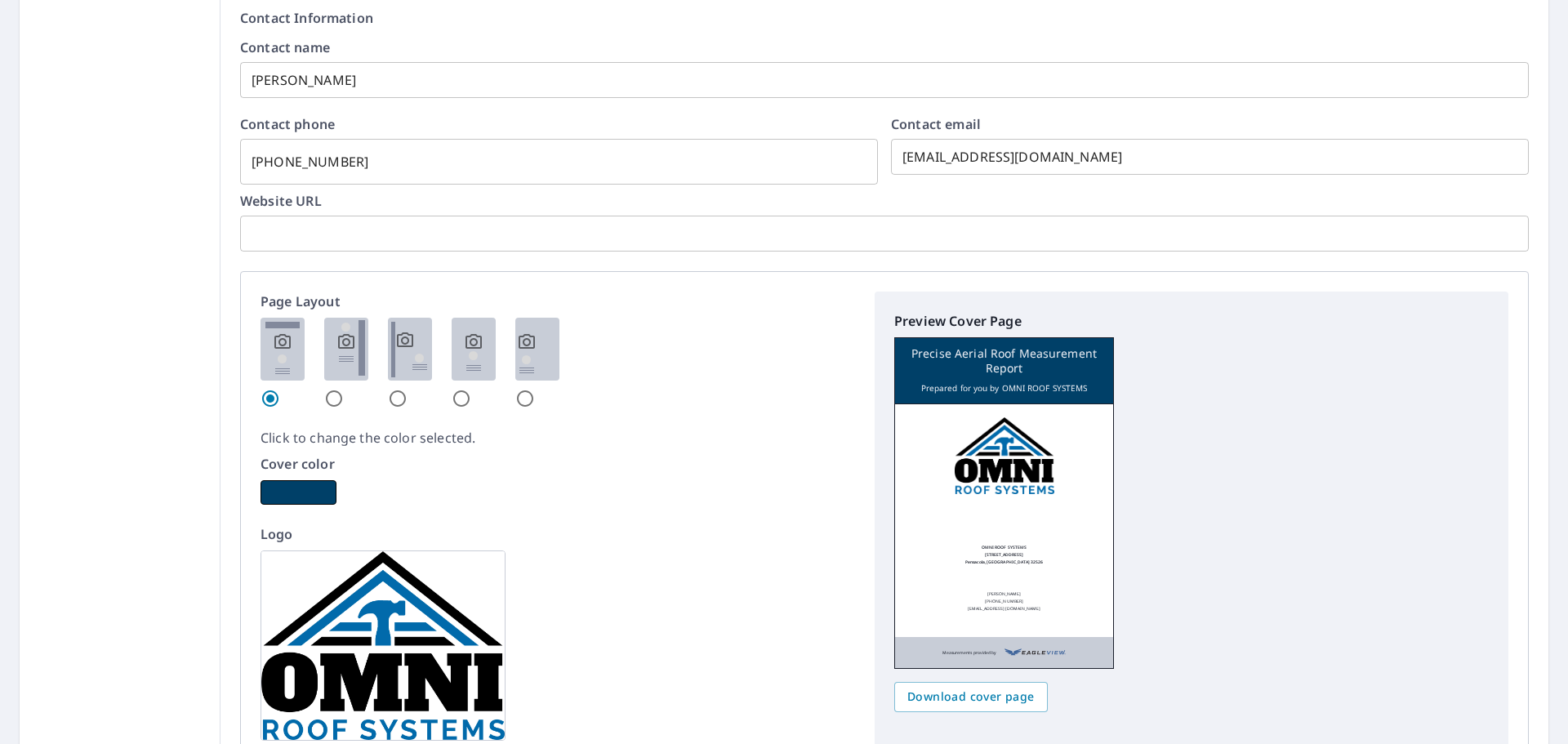
scroll to position [980, 0]
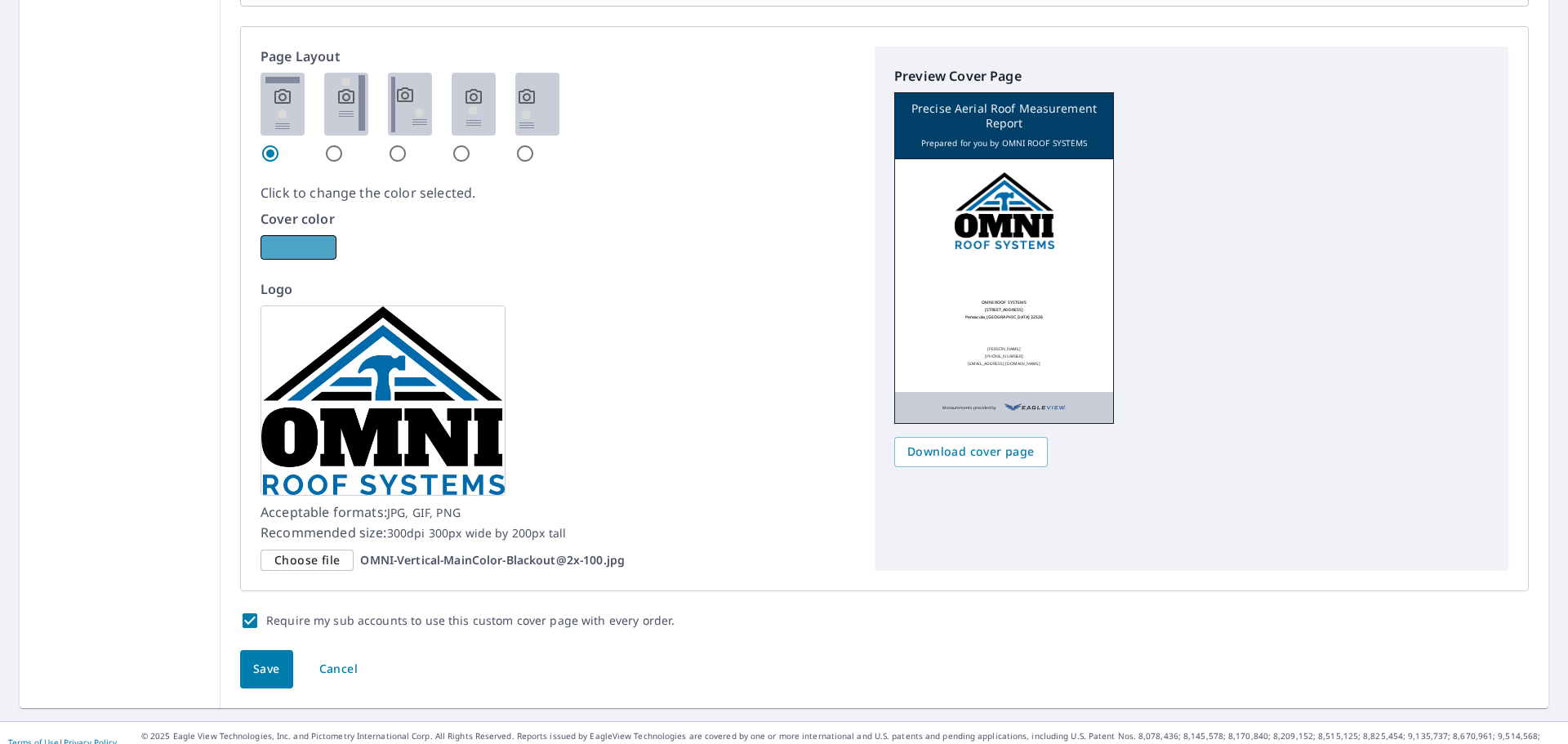
click at [307, 253] on button "button" at bounding box center [298, 247] width 76 height 24
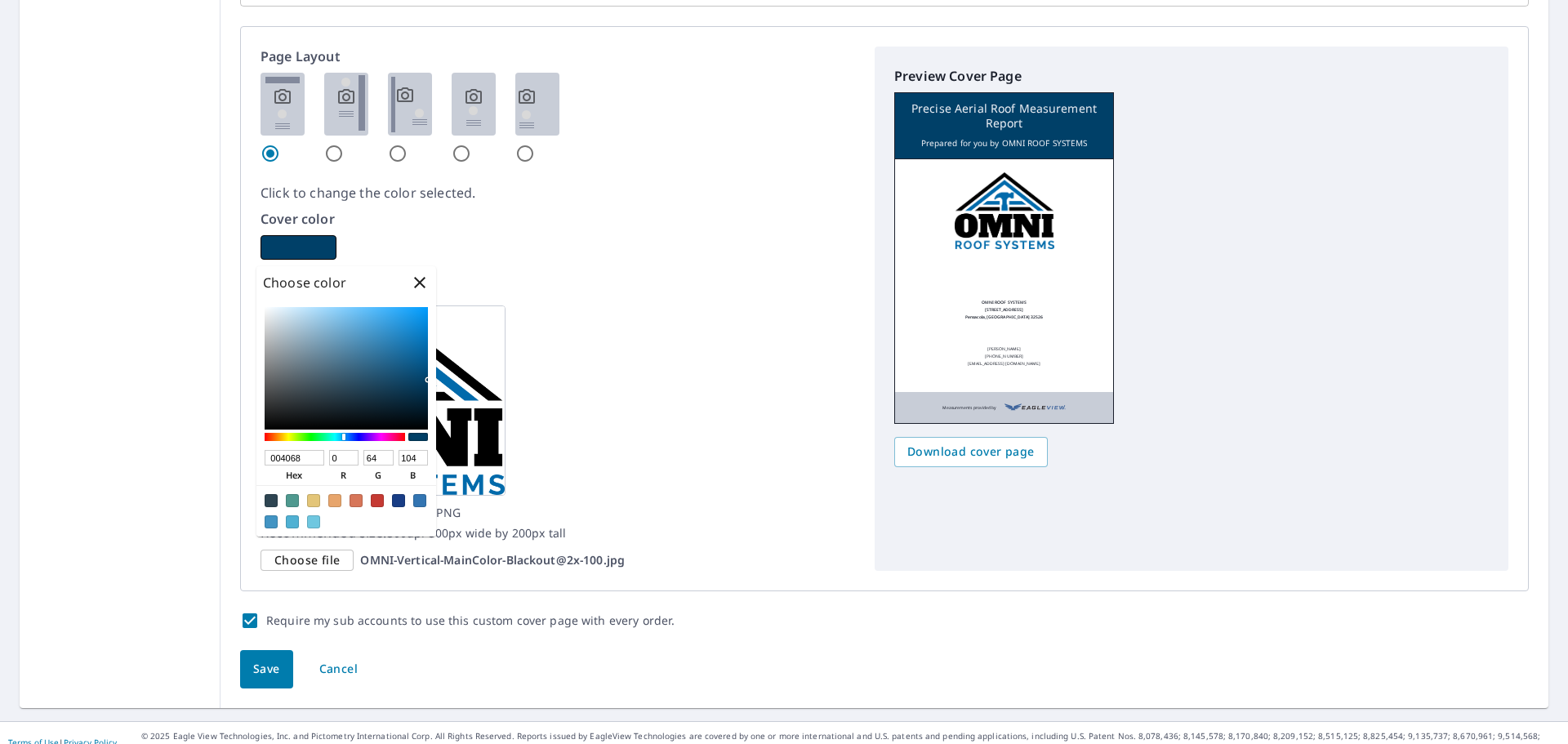
checkbox input "true"
type input "1870A7"
type input "24"
type input "112"
type input "167"
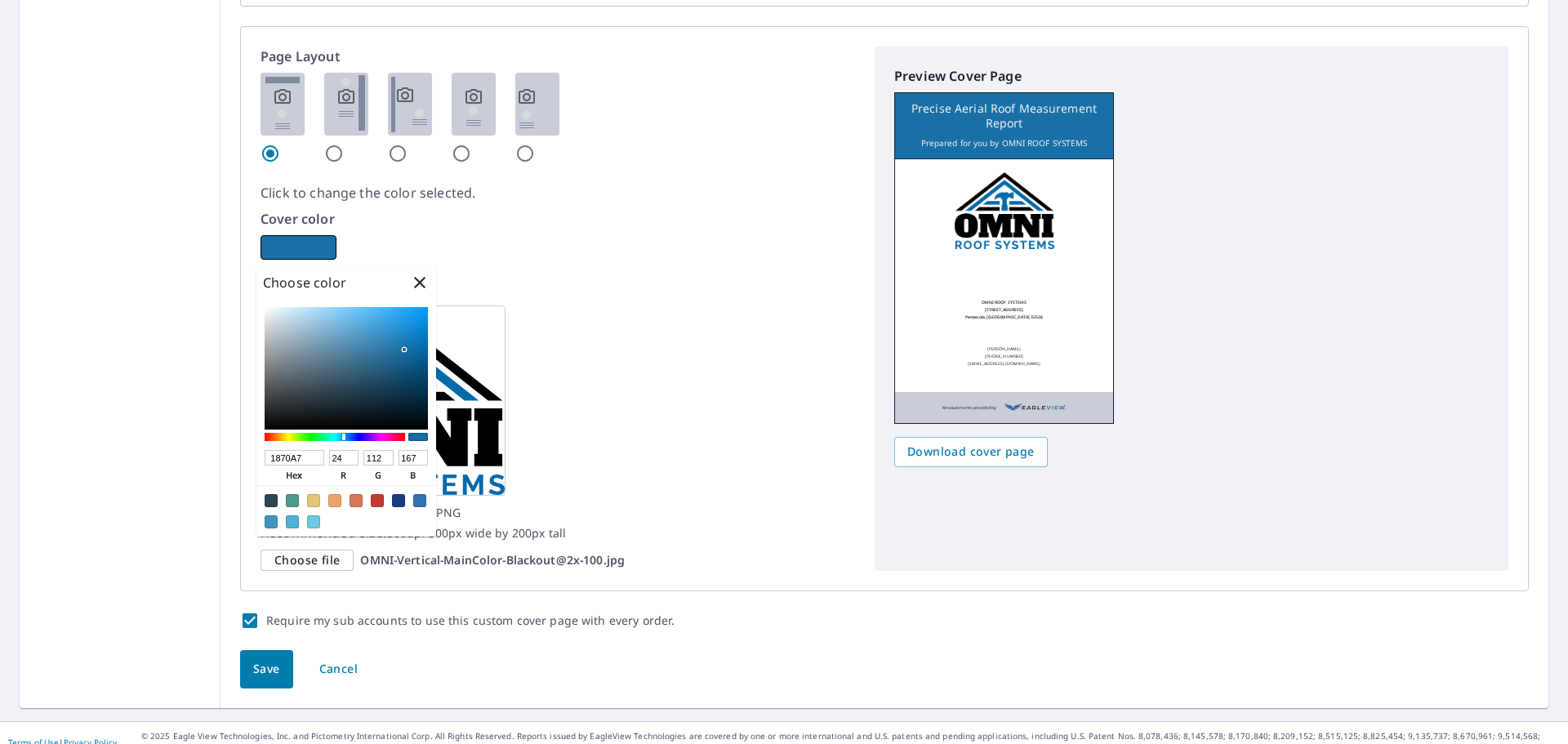
checkbox input "true"
type input "1871A8"
type input "113"
type input "168"
checkbox input "true"
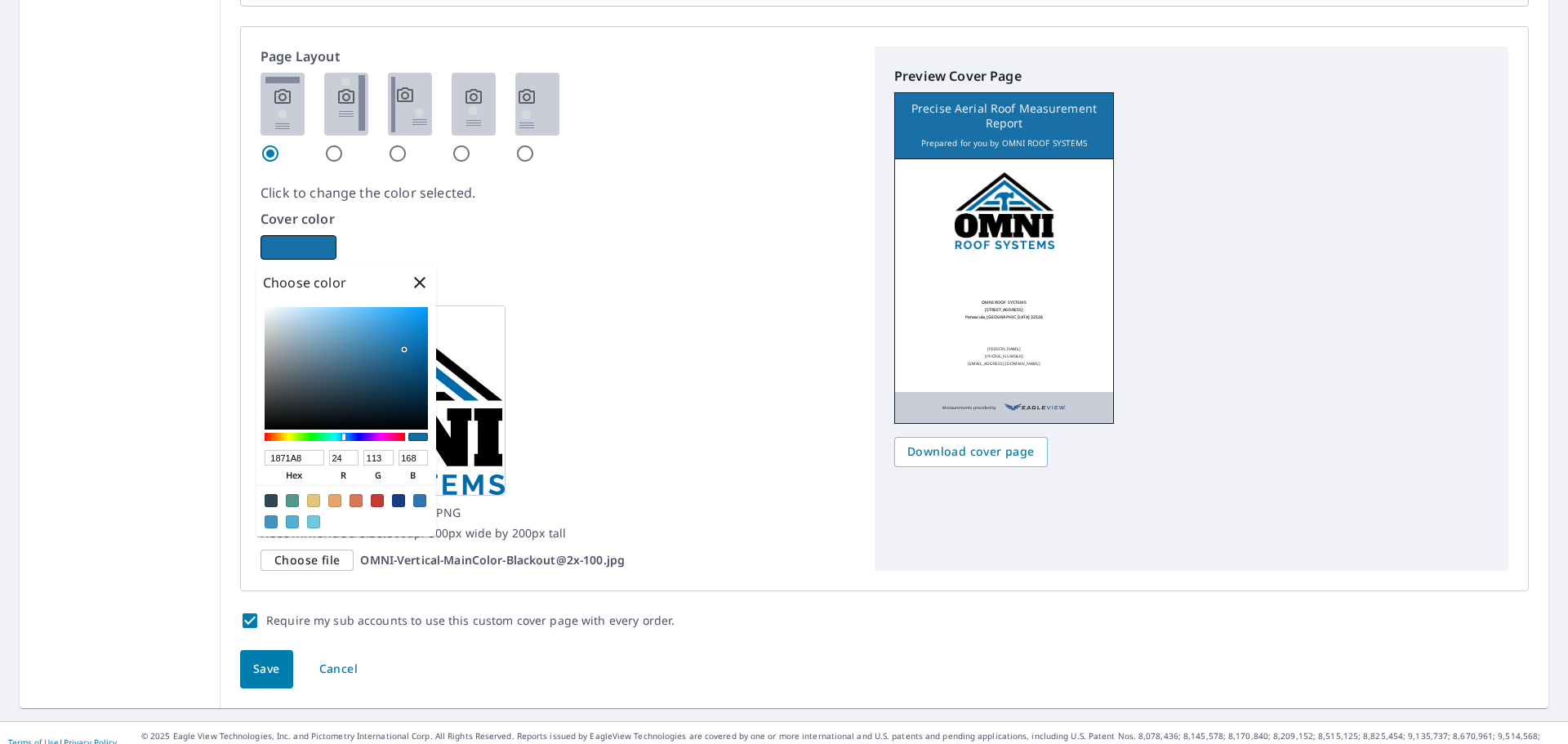
type input "1976AF"
type input "25"
type input "118"
type input "175"
checkbox input "true"
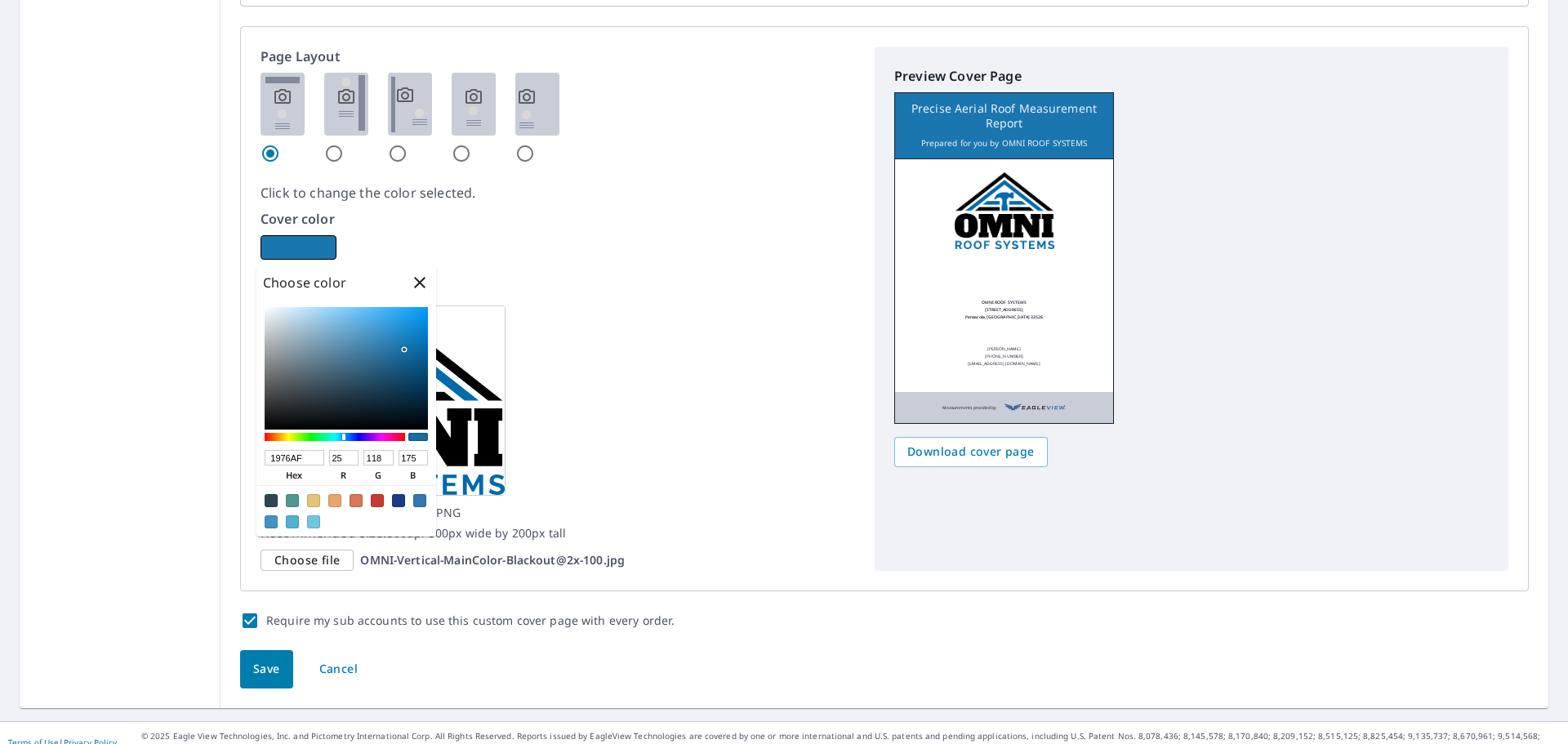
type input "1B7EBB"
type input "27"
type input "126"
type input "187"
checkbox input "true"
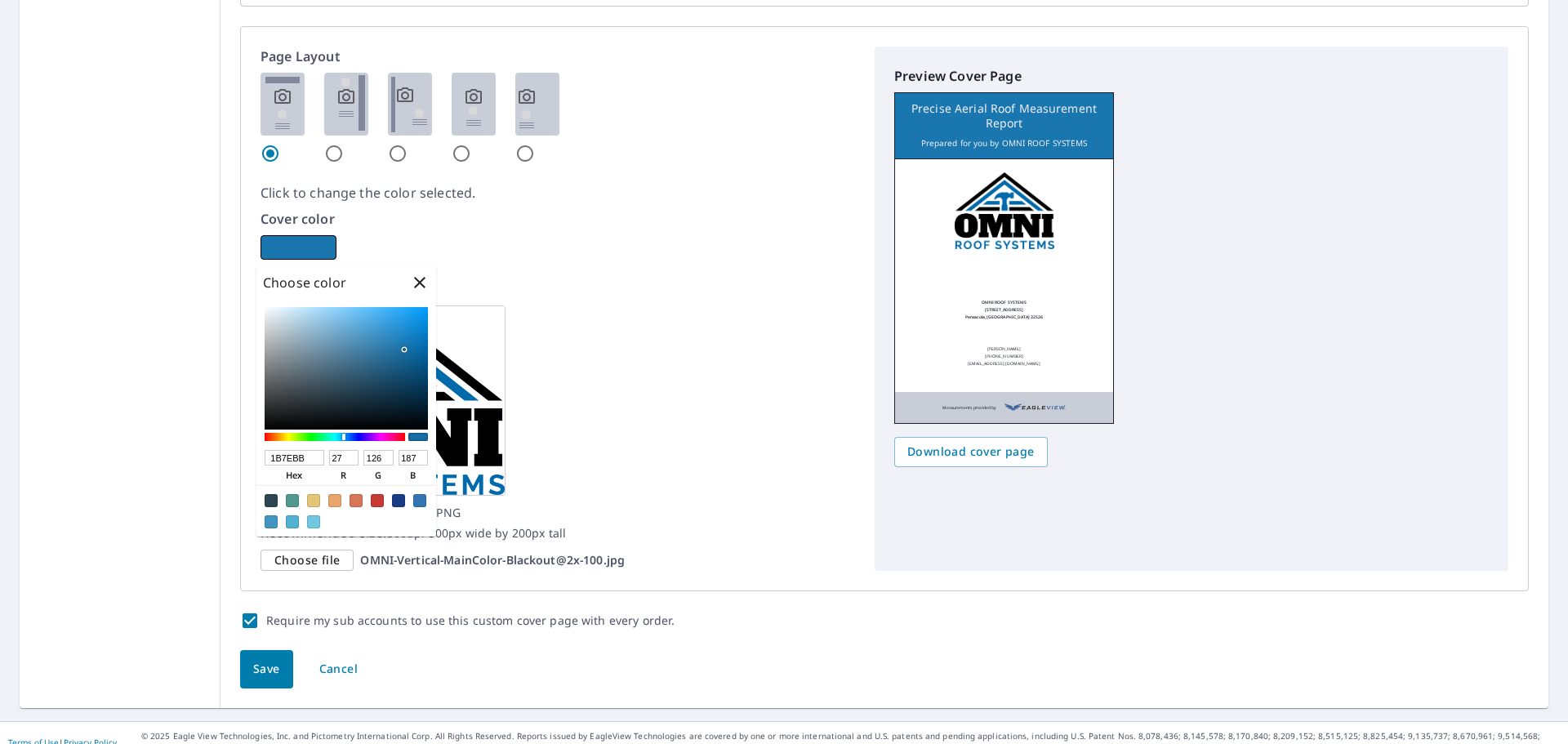
type input "1A82C2"
type input "26"
type input "130"
type input "194"
checkbox input "true"
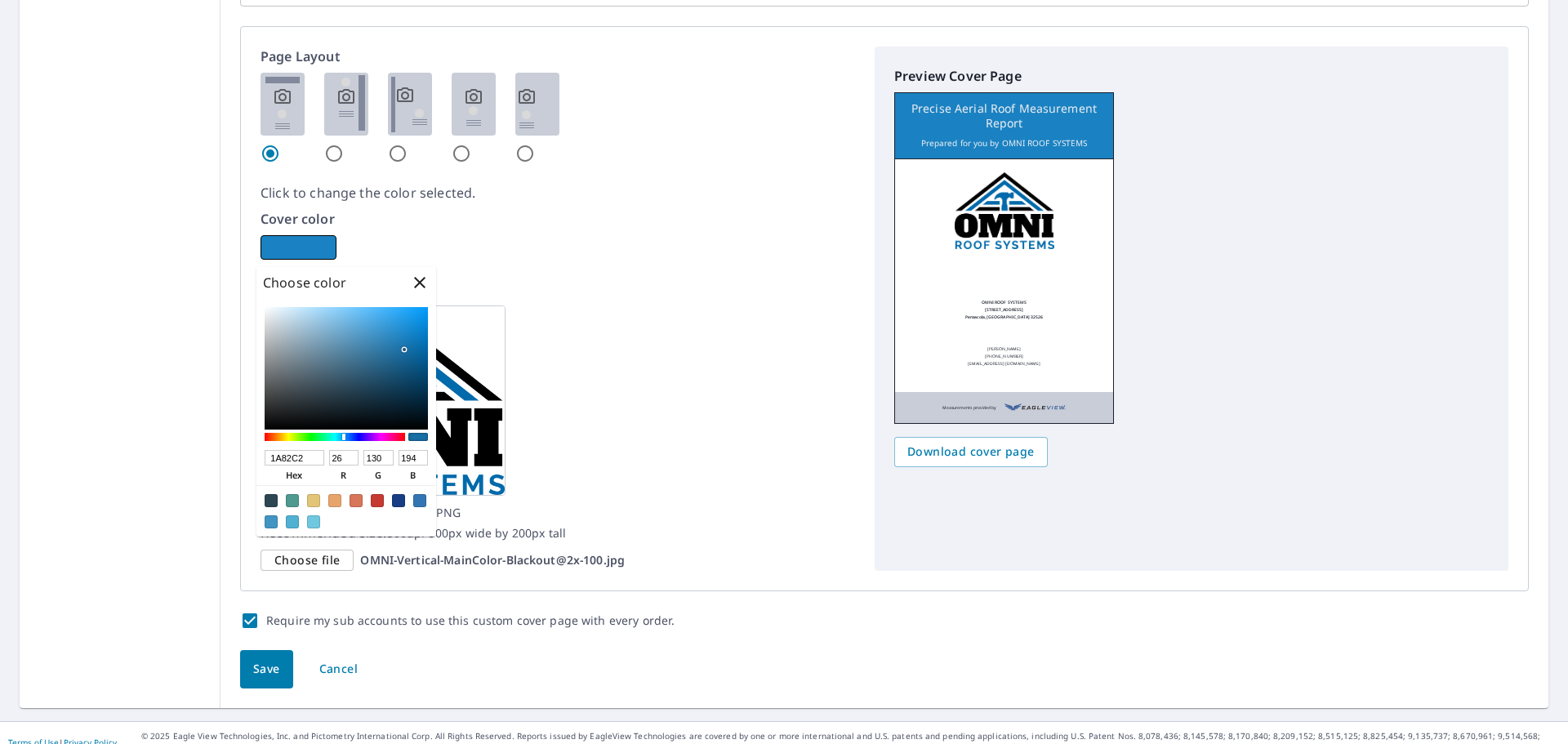
type input "1A83C3"
type input "131"
type input "195"
checkbox input "true"
type input "1985C7"
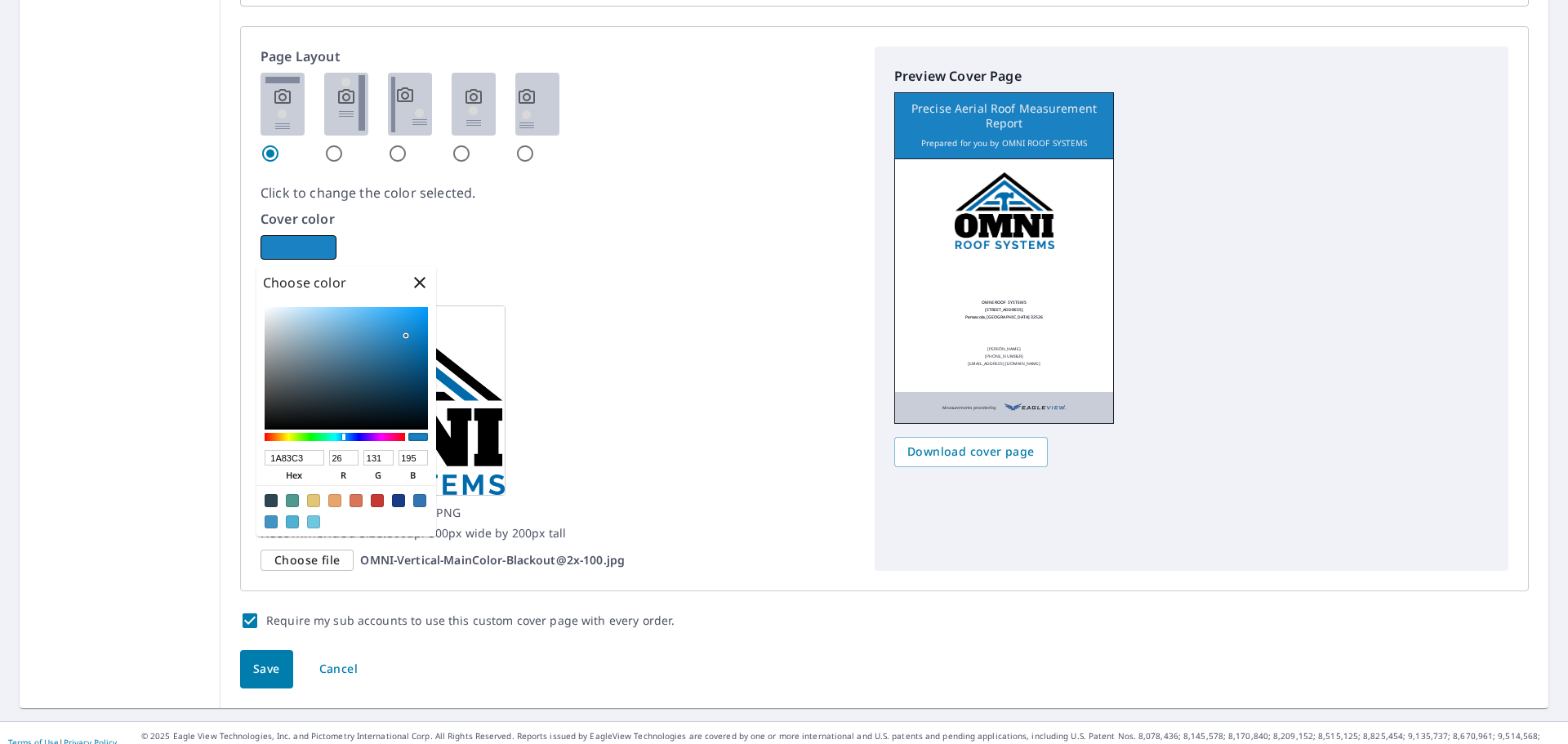
type input "25"
type input "133"
type input "199"
checkbox input "true"
type input "1788CE"
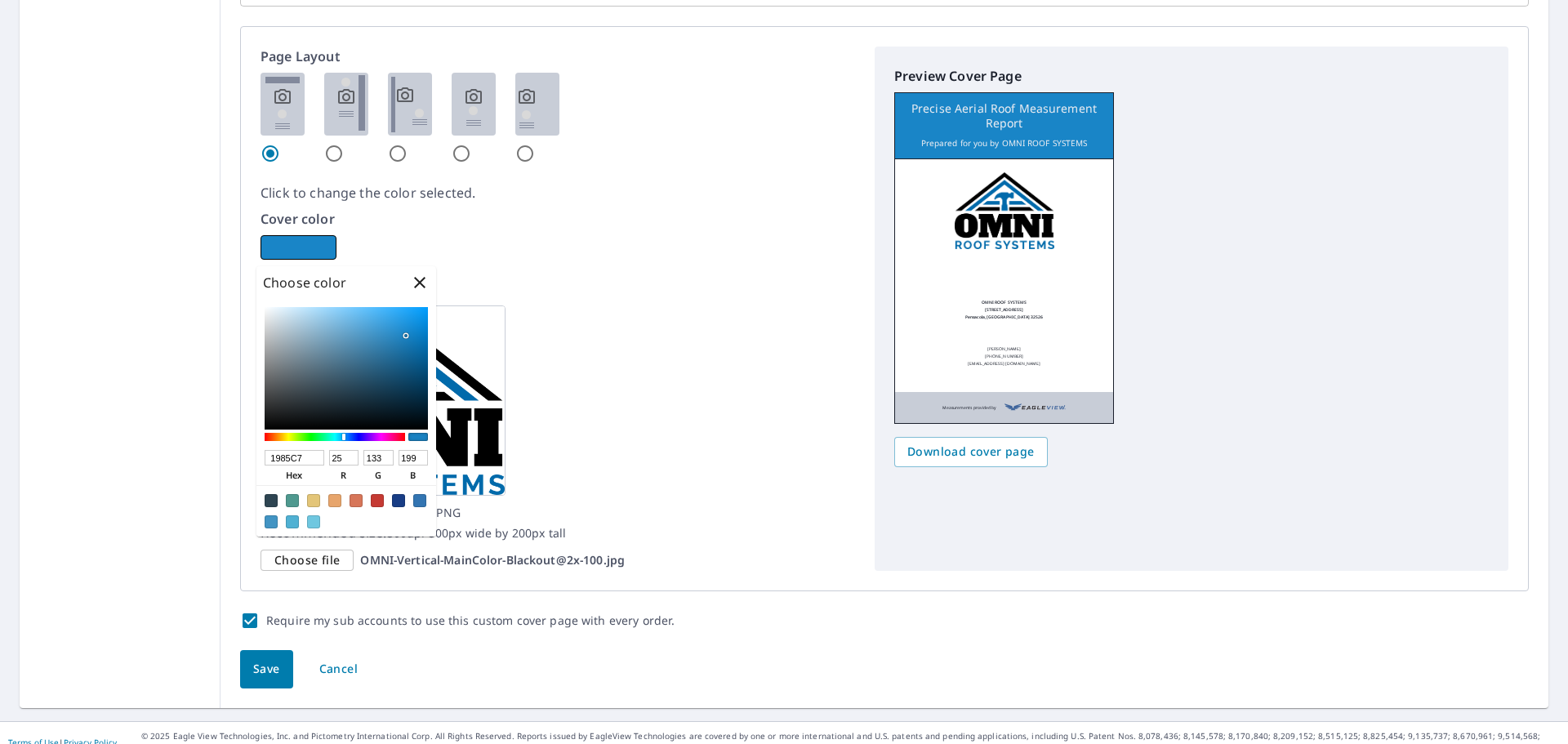
type input "23"
type input "136"
type input "206"
checkbox input "true"
type input "128BD6"
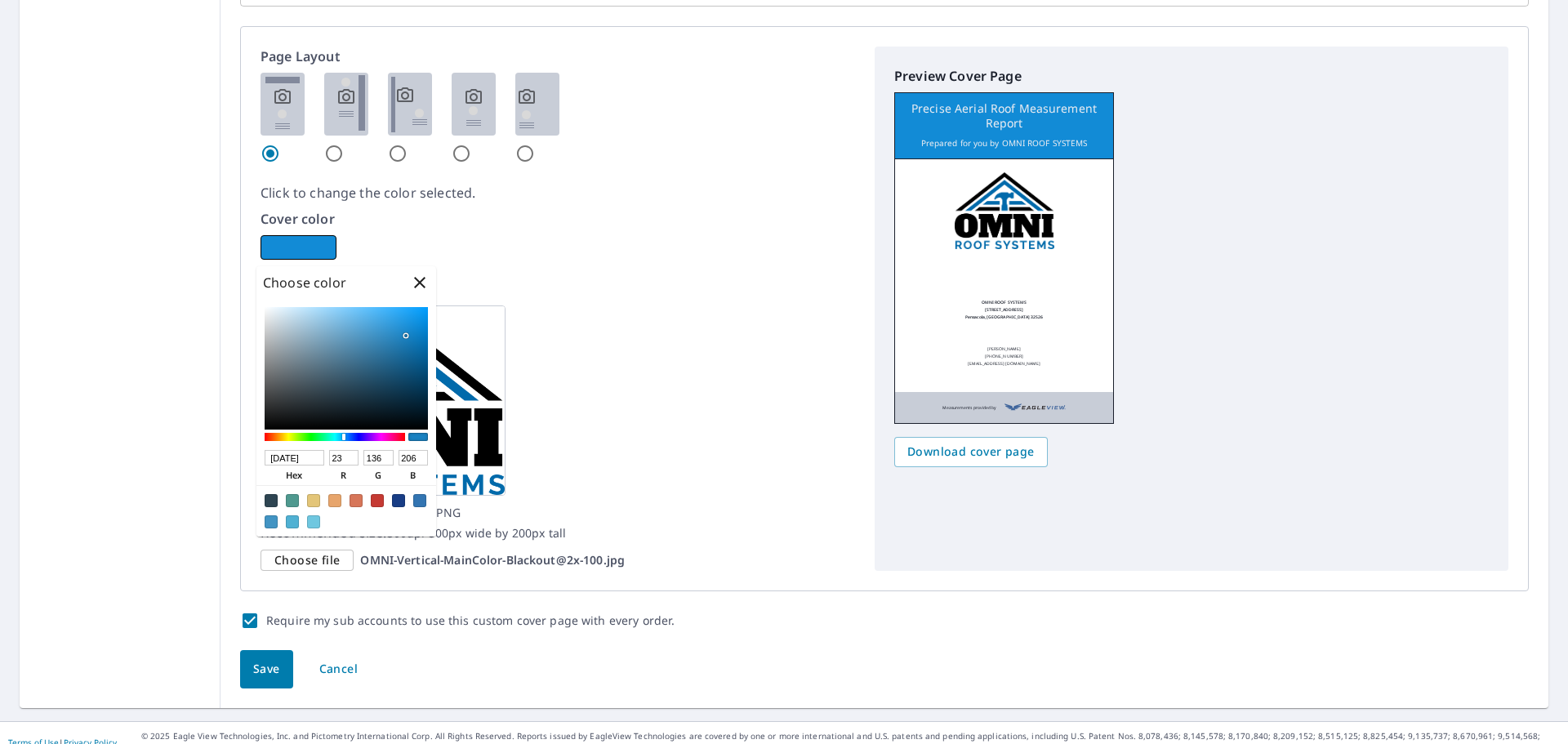
type input "18"
type input "139"
type input "214"
checkbox input "true"
type input "118CD8"
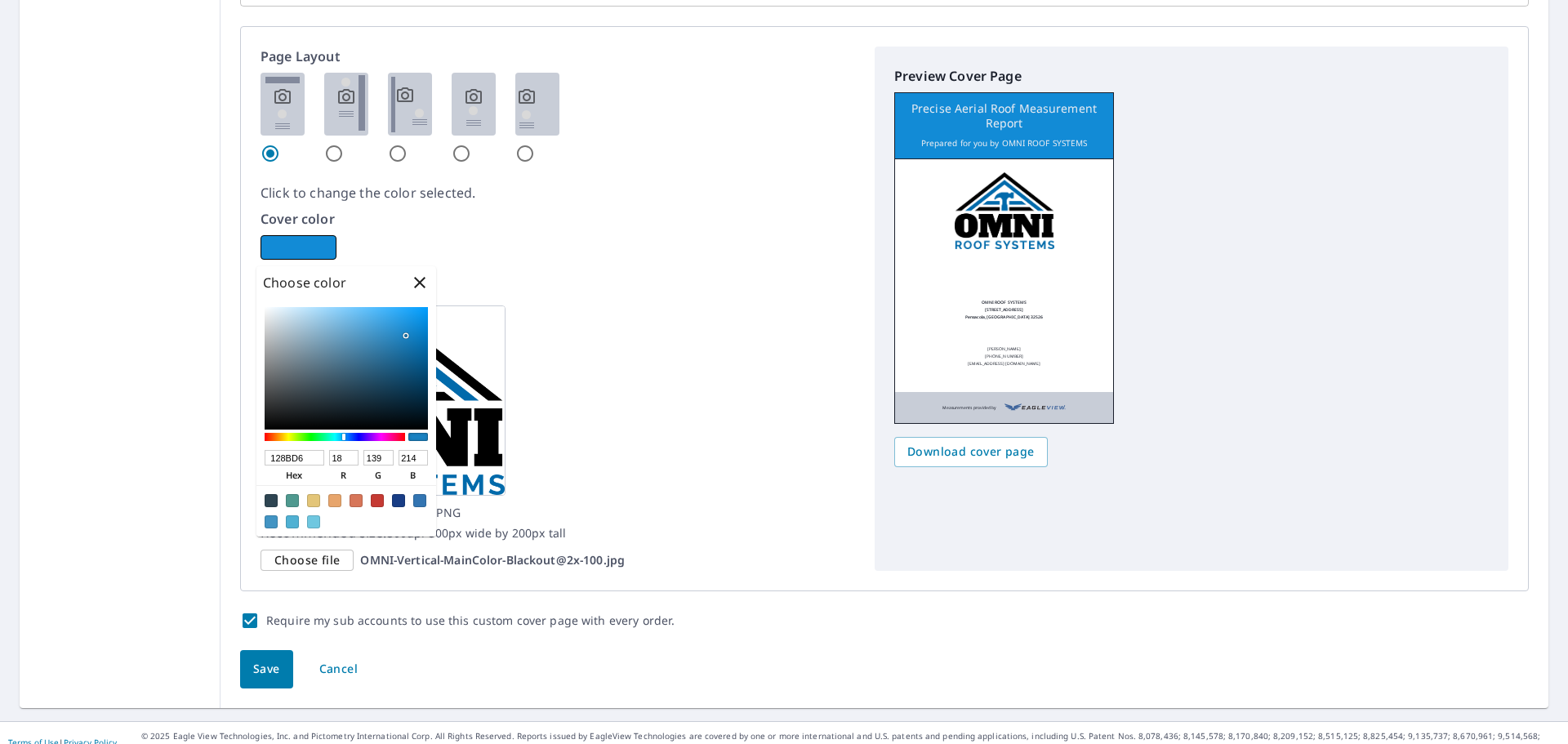
type input "17"
type input "140"
type input "216"
checkbox input "true"
type input "108CD8"
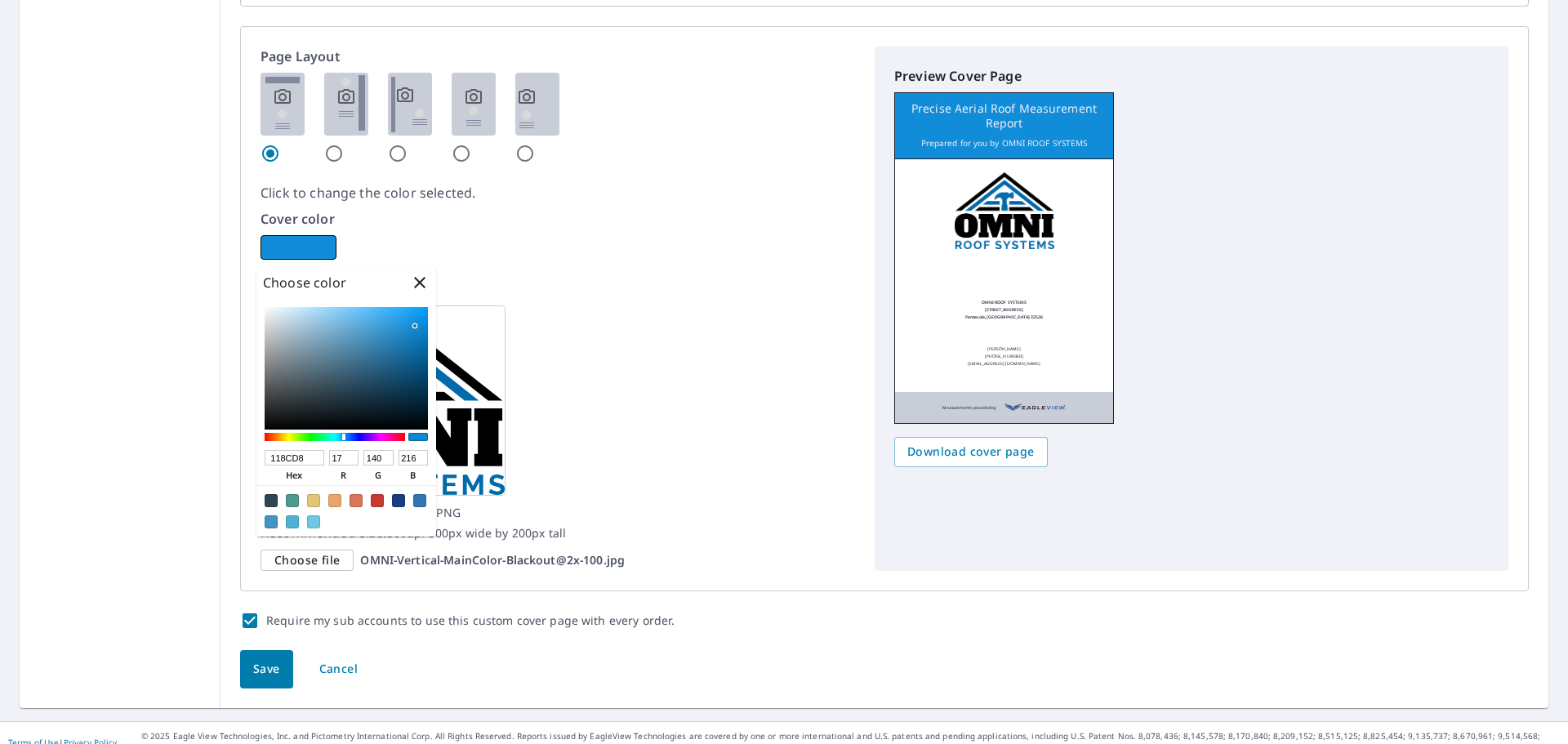
type input "16"
checkbox input "true"
type input "108AD4"
type input "138"
type input "212"
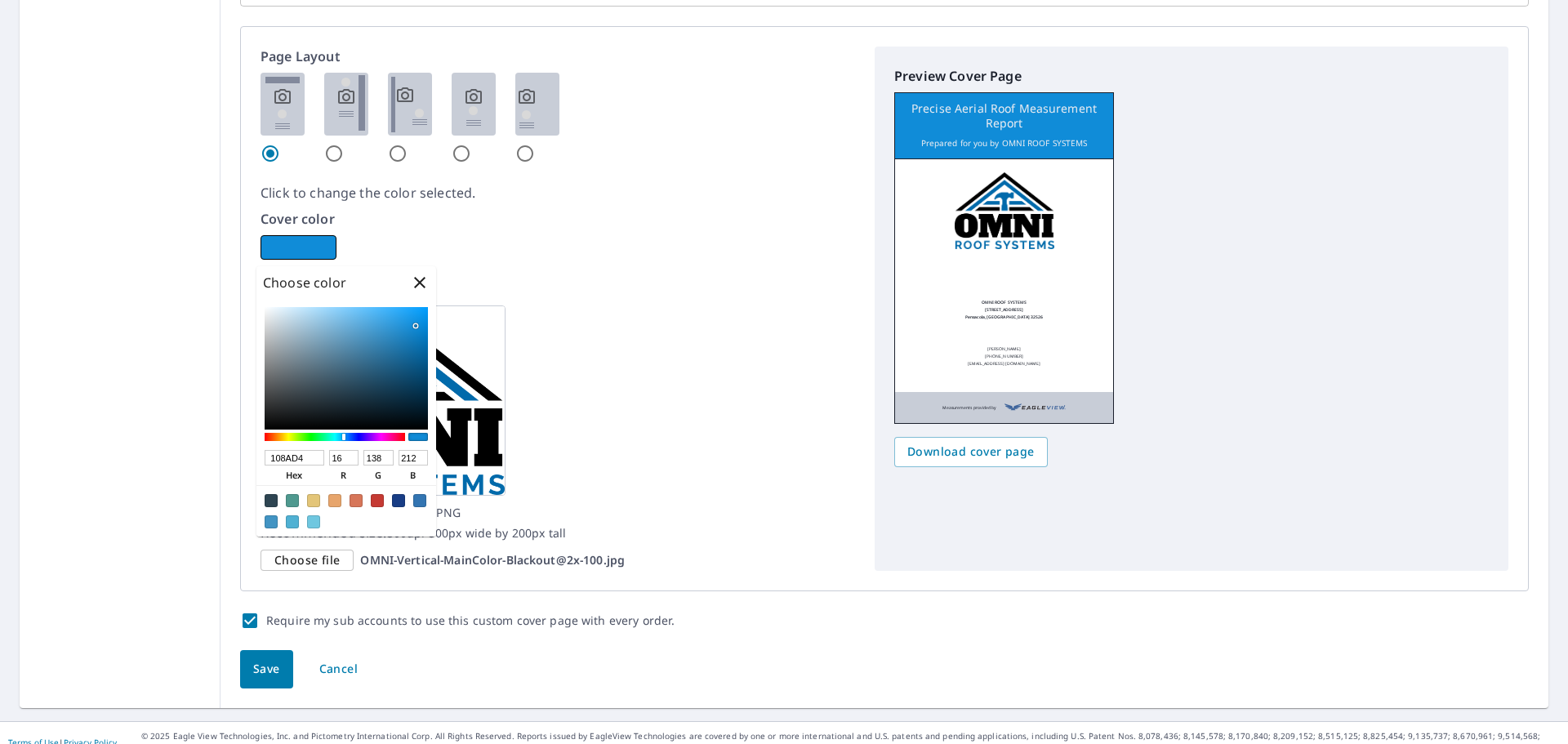
checkbox input "true"
type input "1087CF"
type input "135"
type input "207"
checkbox input "true"
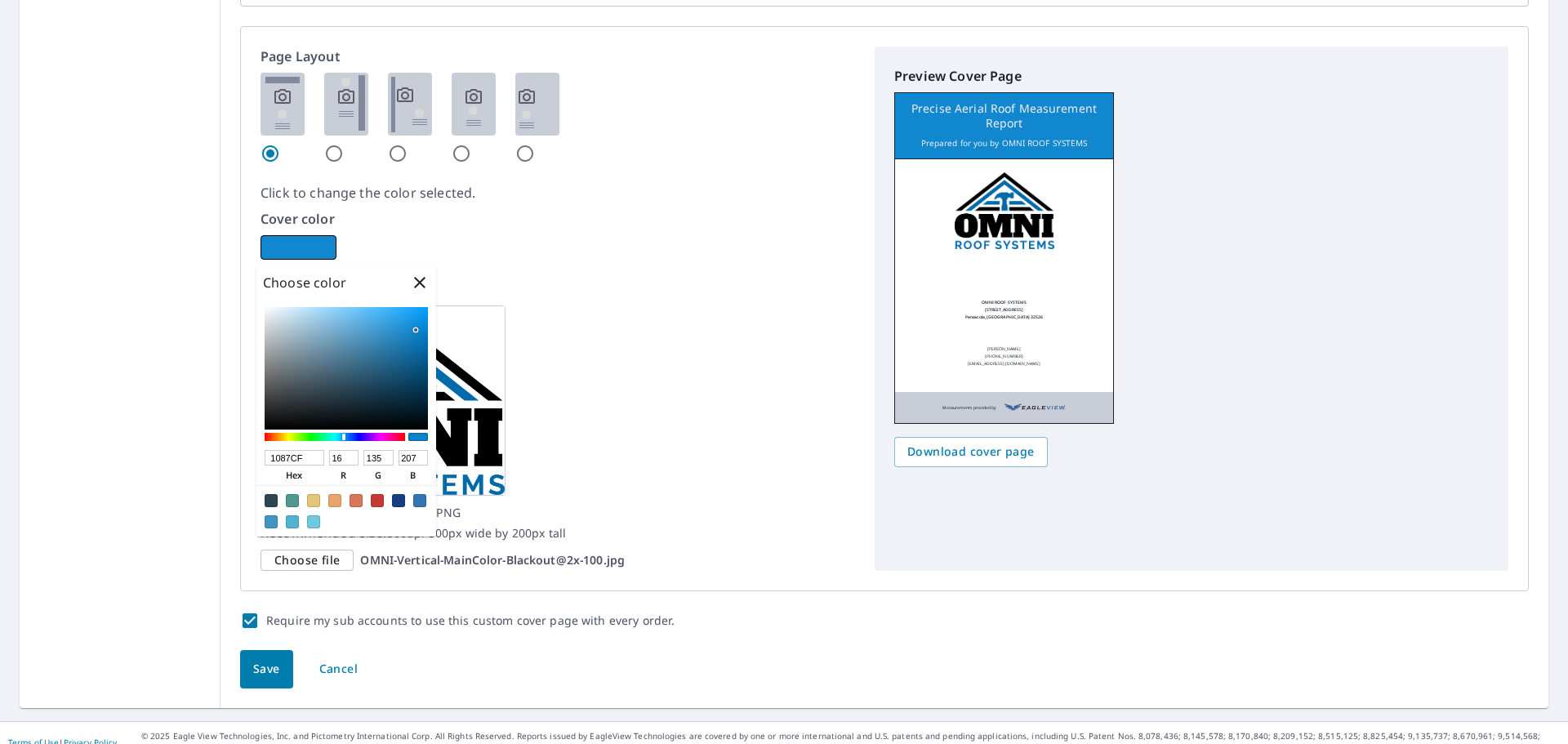
type input "0E82C9"
type input "14"
type input "130"
type input "201"
checkbox input "true"
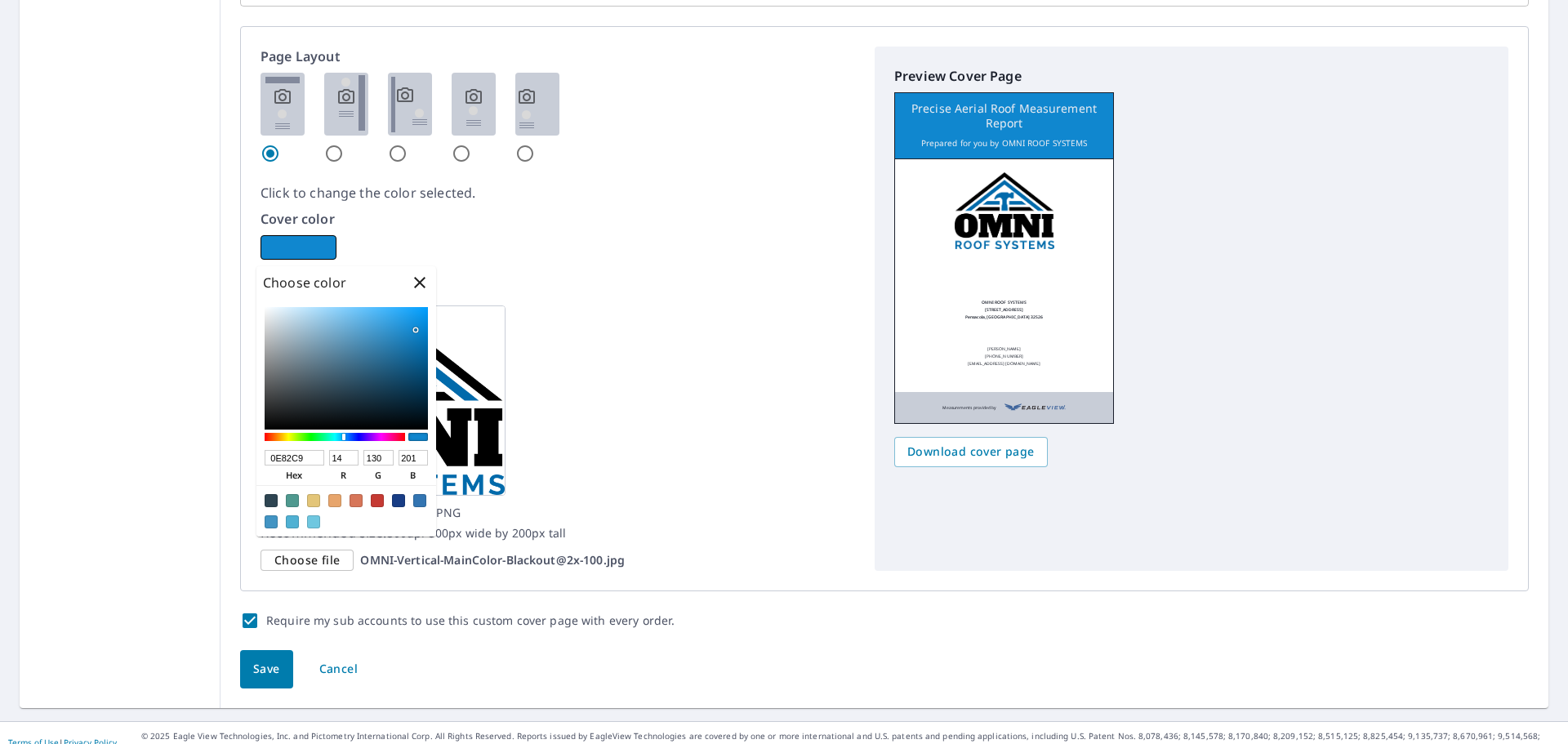
type input "0E7EC3"
type input "126"
type input "195"
checkbox input "true"
type input "0D7CC0"
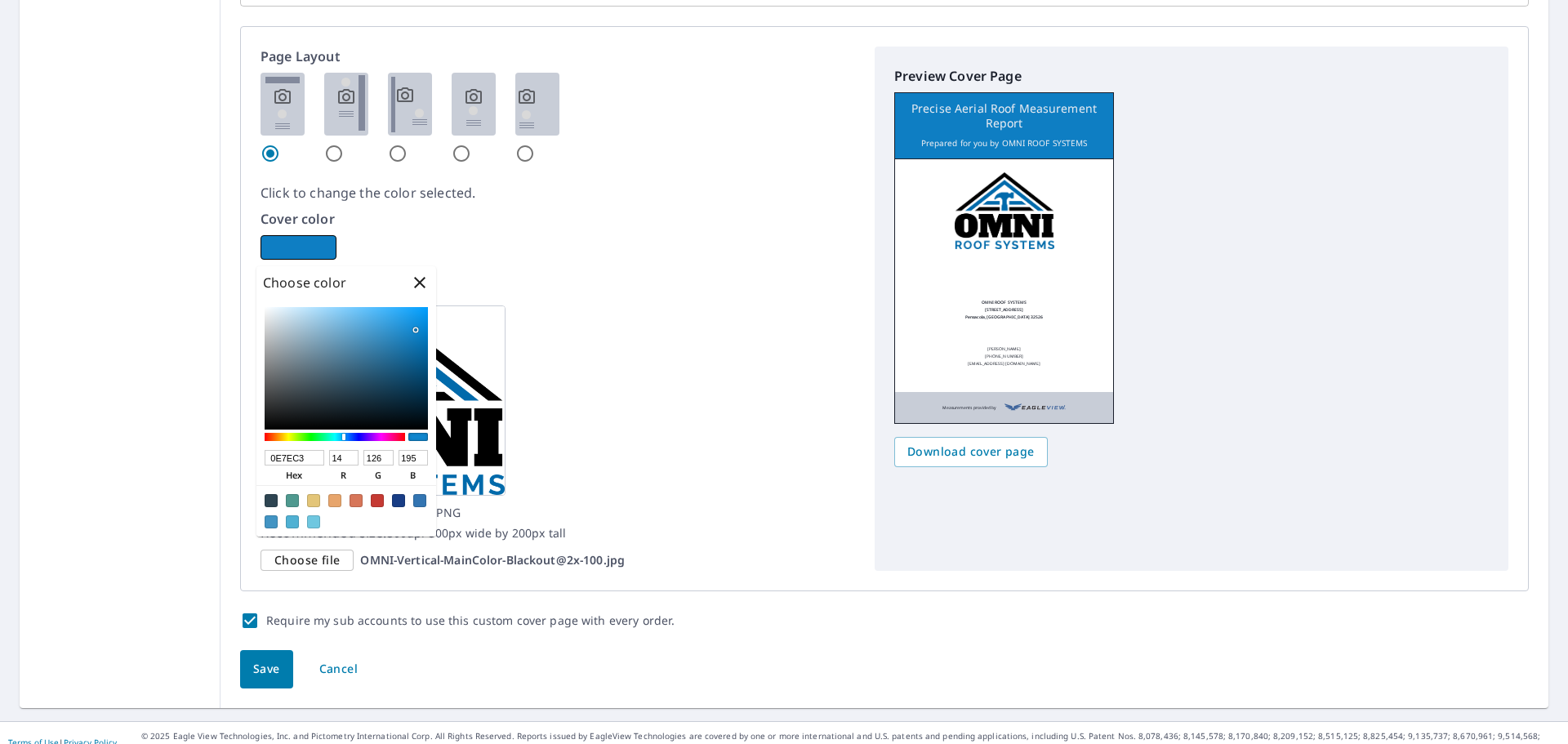
type input "13"
type input "124"
type input "192"
checkbox input "true"
type input "0D7BBE"
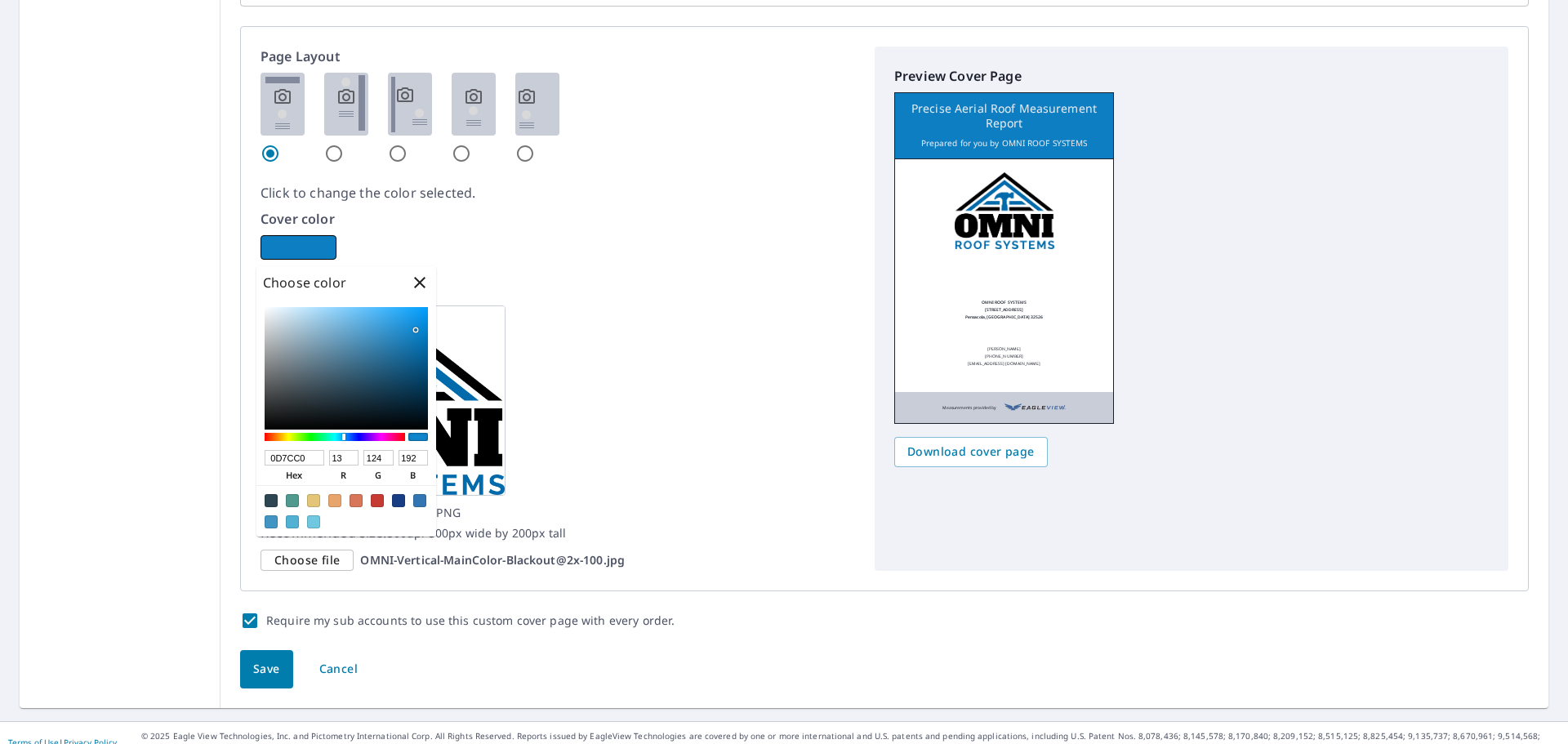
type input "123"
type input "190"
checkbox input "true"
type input "0D79BB"
type input "121"
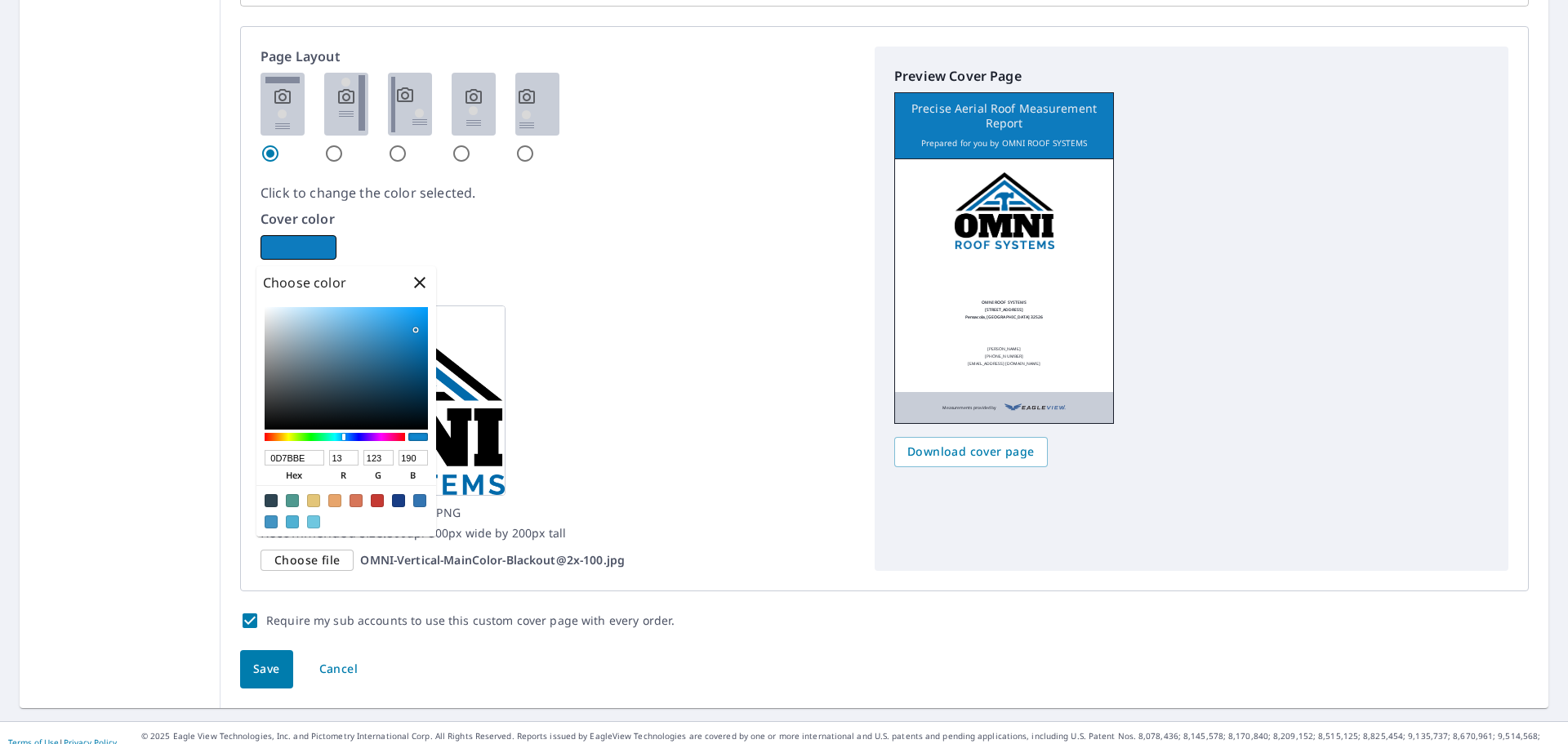
type input "187"
checkbox input "true"
type input "0D7CC0"
type input "124"
type input "192"
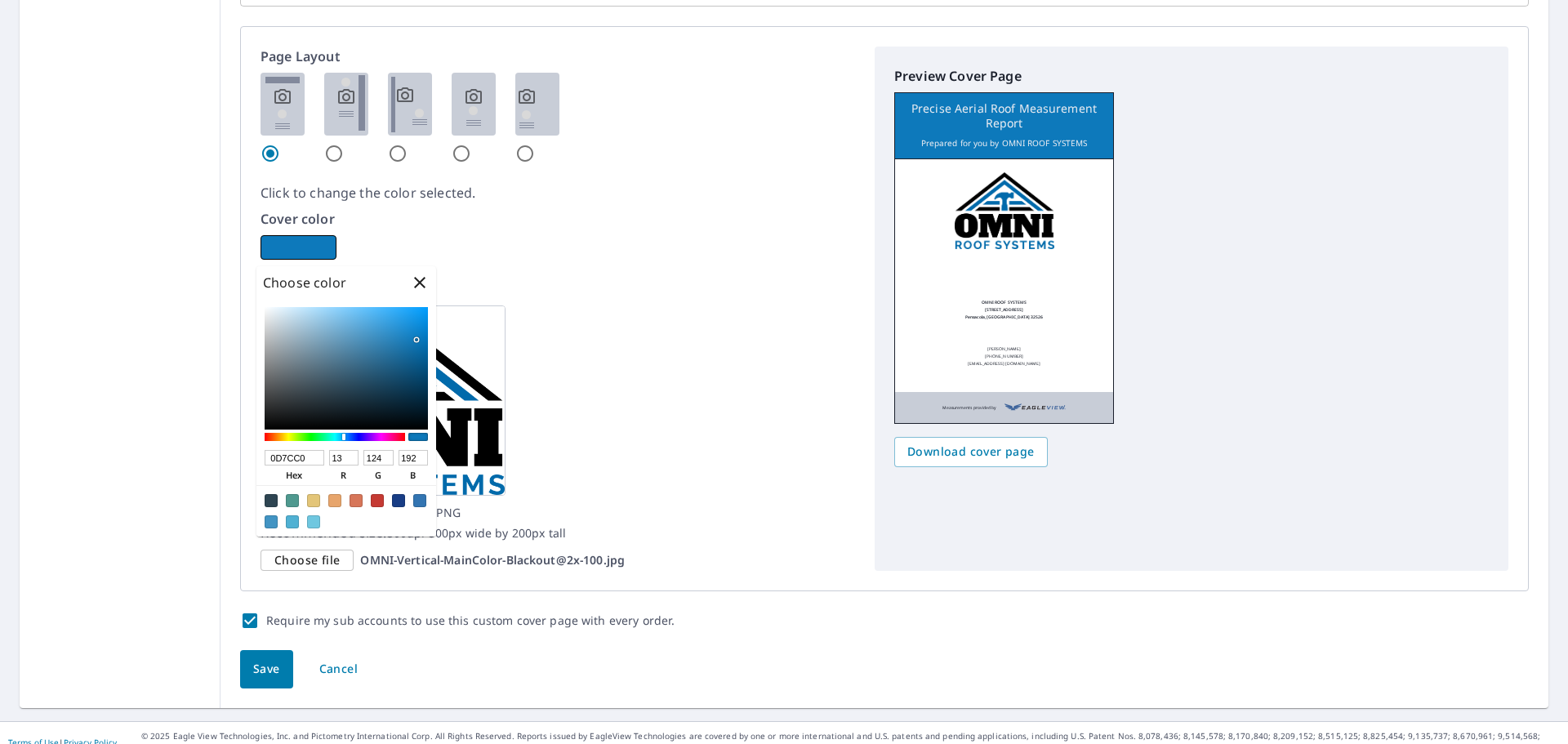
checkbox input "true"
type input "0E84CC"
type input "14"
type input "132"
type input "204"
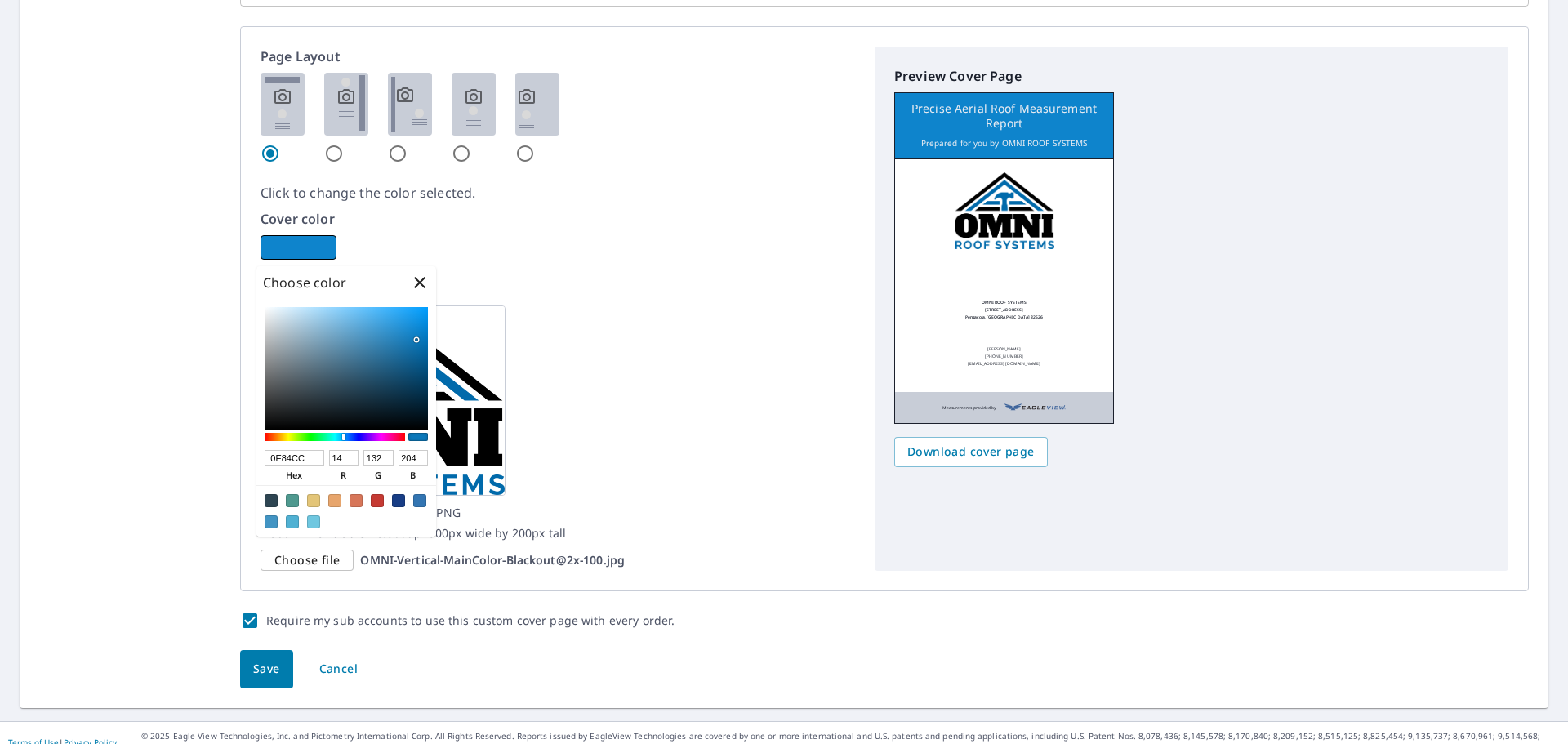
checkbox input "true"
type input "0F86CF"
type input "15"
type input "134"
type input "207"
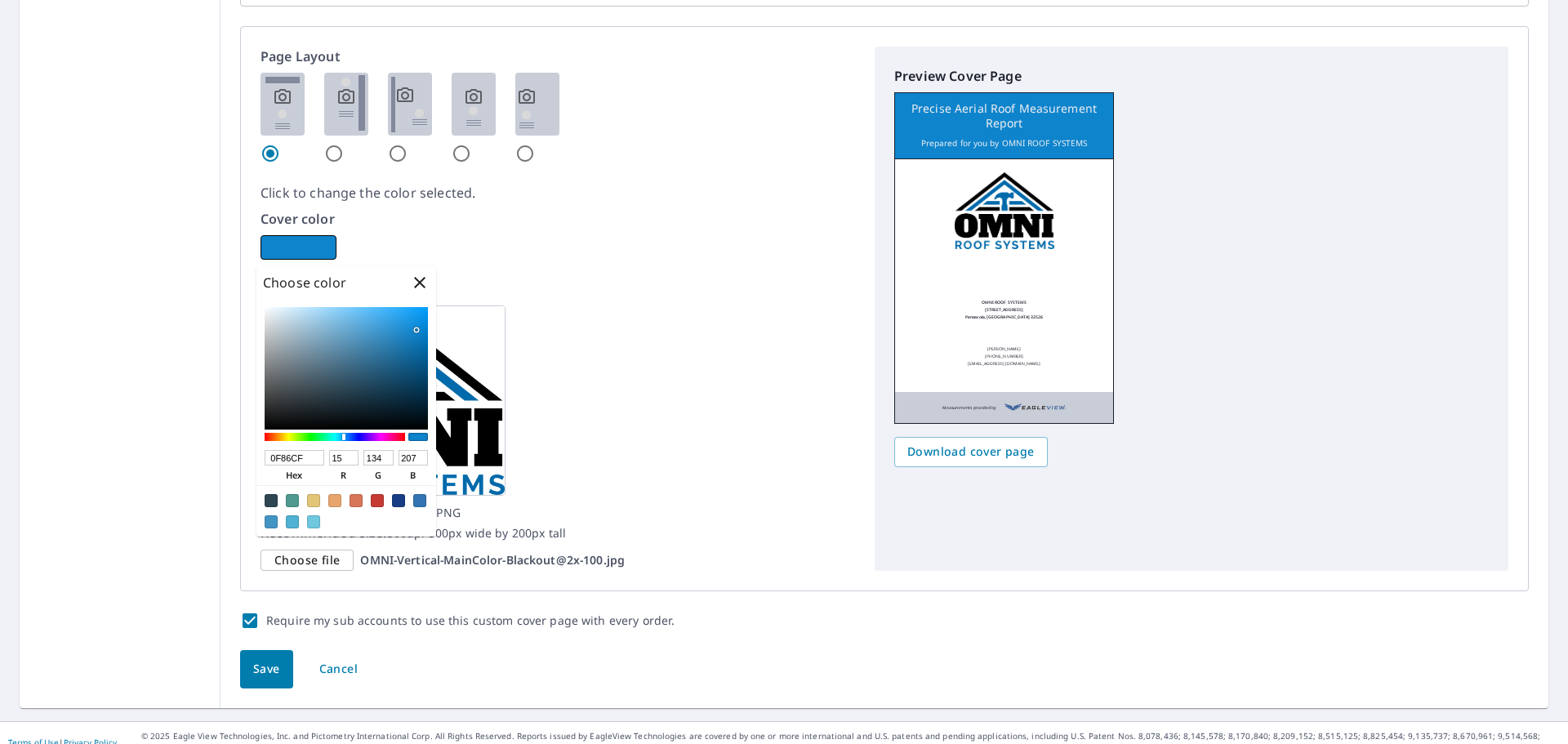
checkbox input "true"
type input "0E8AD6"
type input "14"
type input "138"
type input "214"
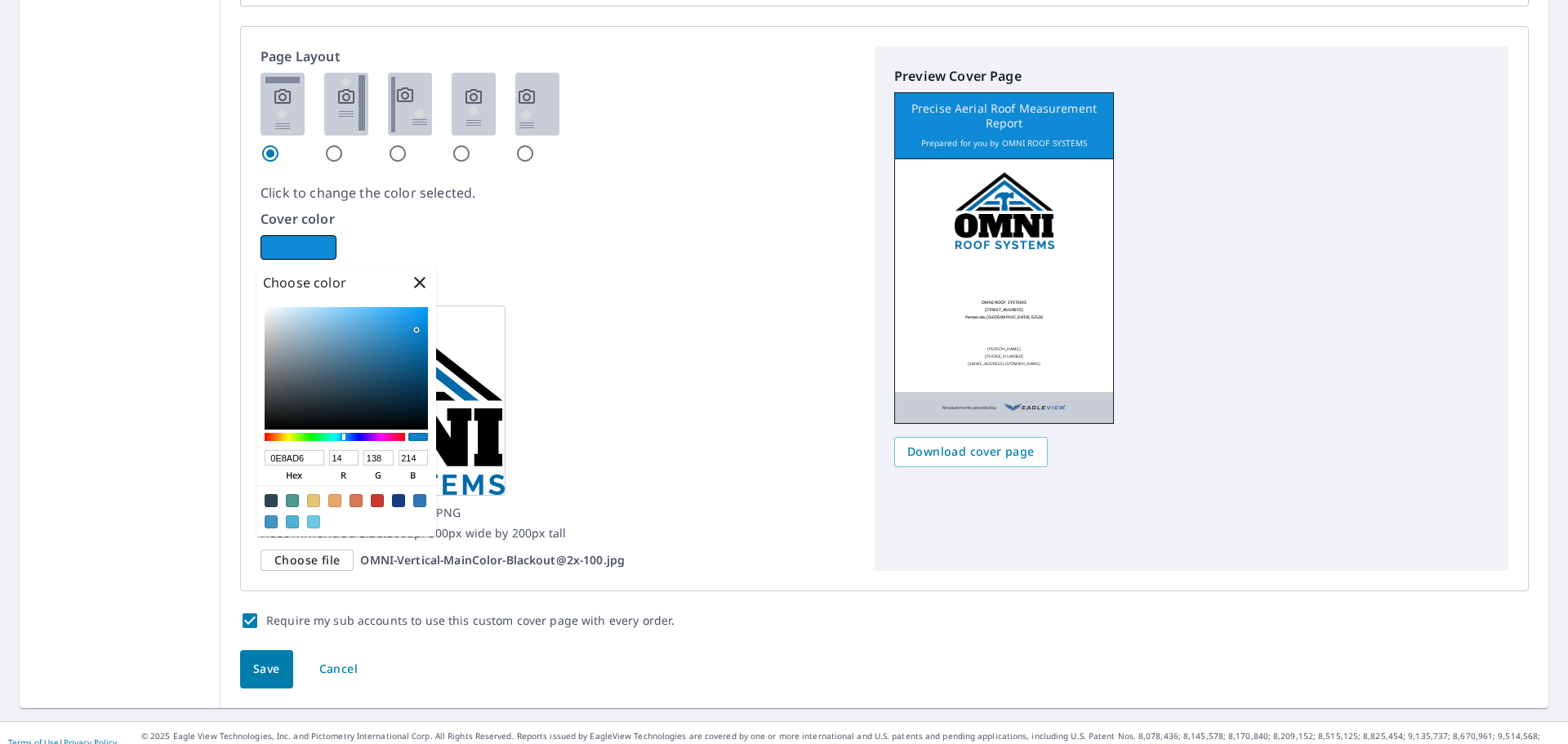
checkbox input "true"
type input "0E8CDA"
type input "140"
type input "218"
checkbox input "true"
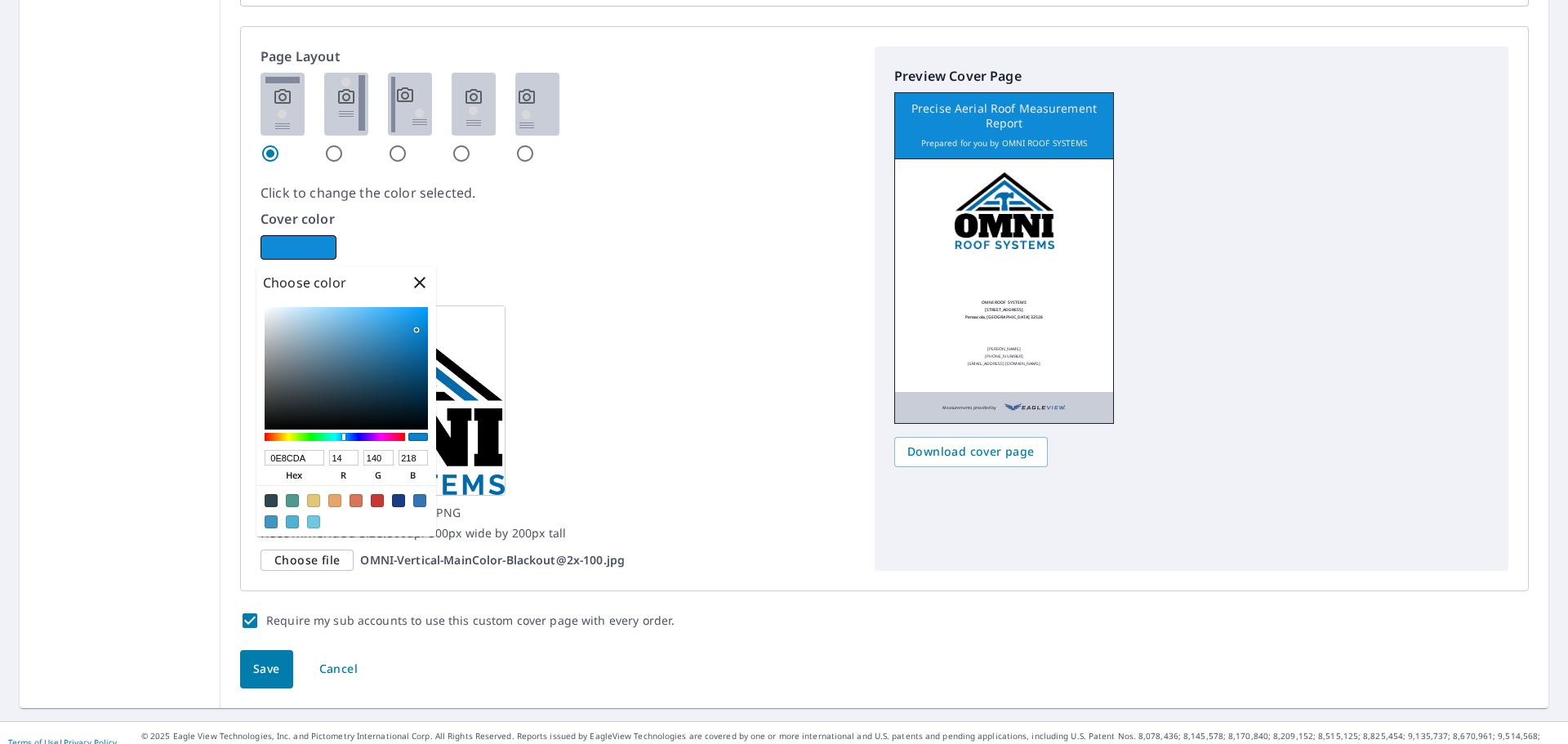
type input "0E8FDF"
type input "143"
type input "223"
checkbox input "true"
type input "0E92E4"
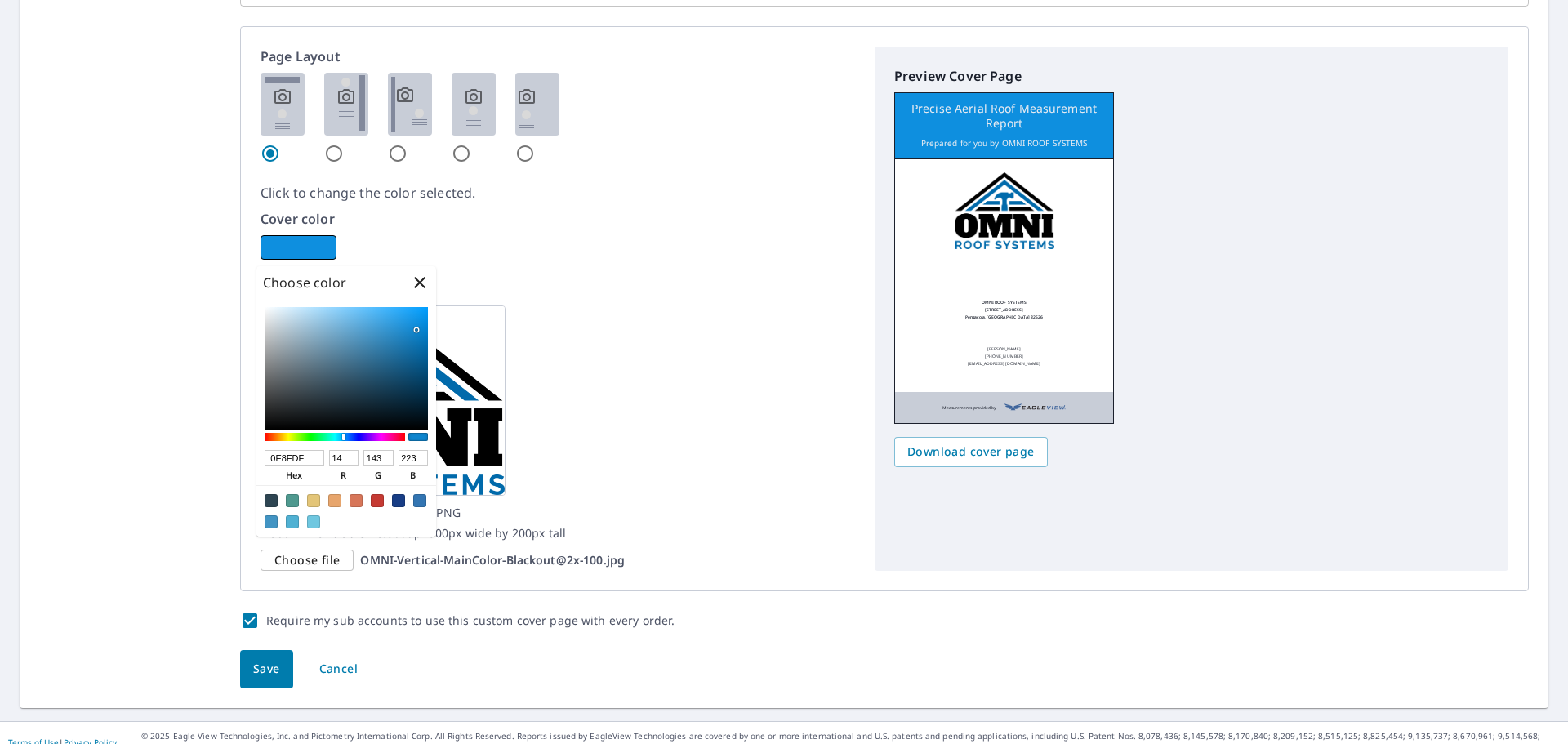
type input "146"
type input "228"
checkbox input "true"
type input "0E94E7"
type input "148"
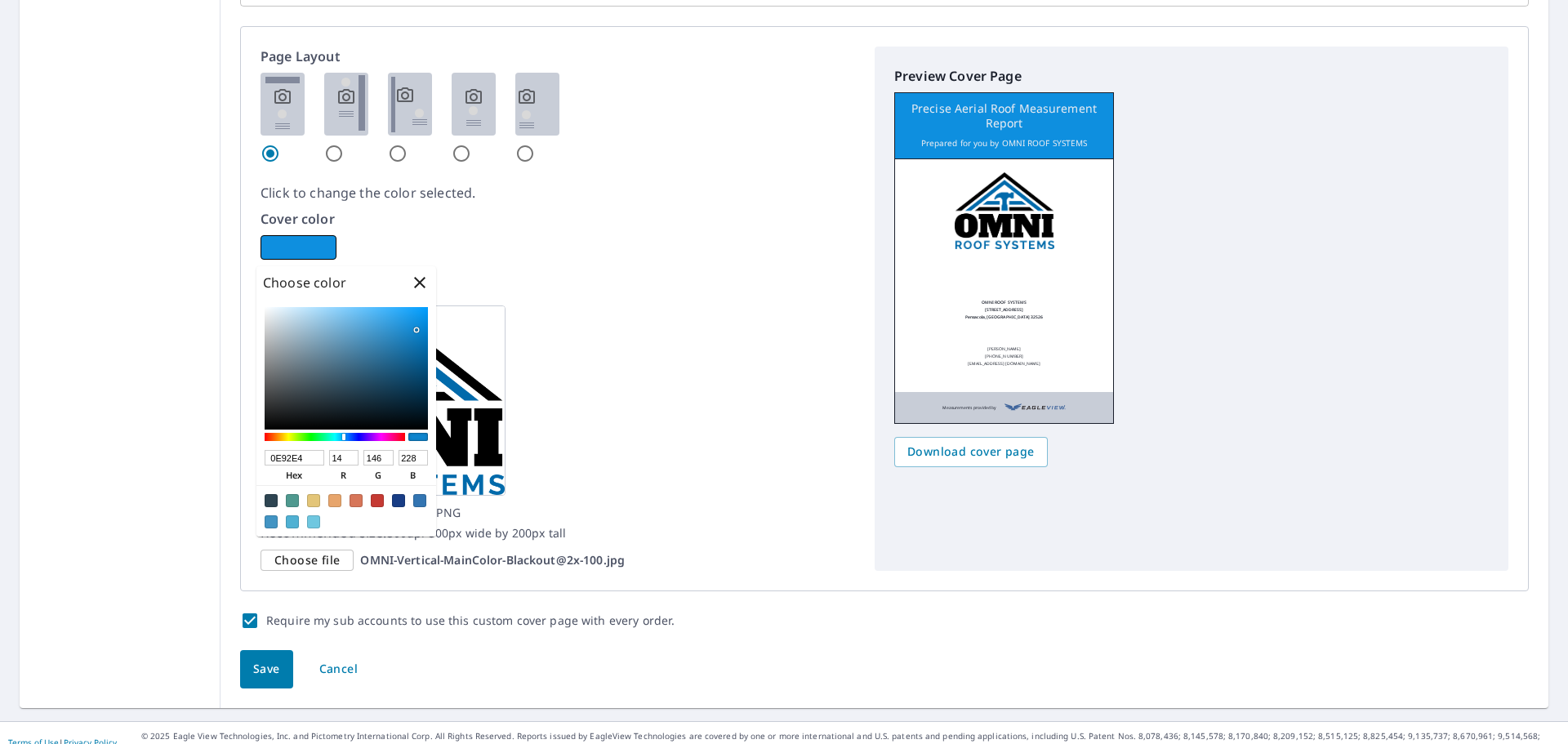
type input "231"
checkbox input "true"
type input "0D95E9"
type input "13"
type input "149"
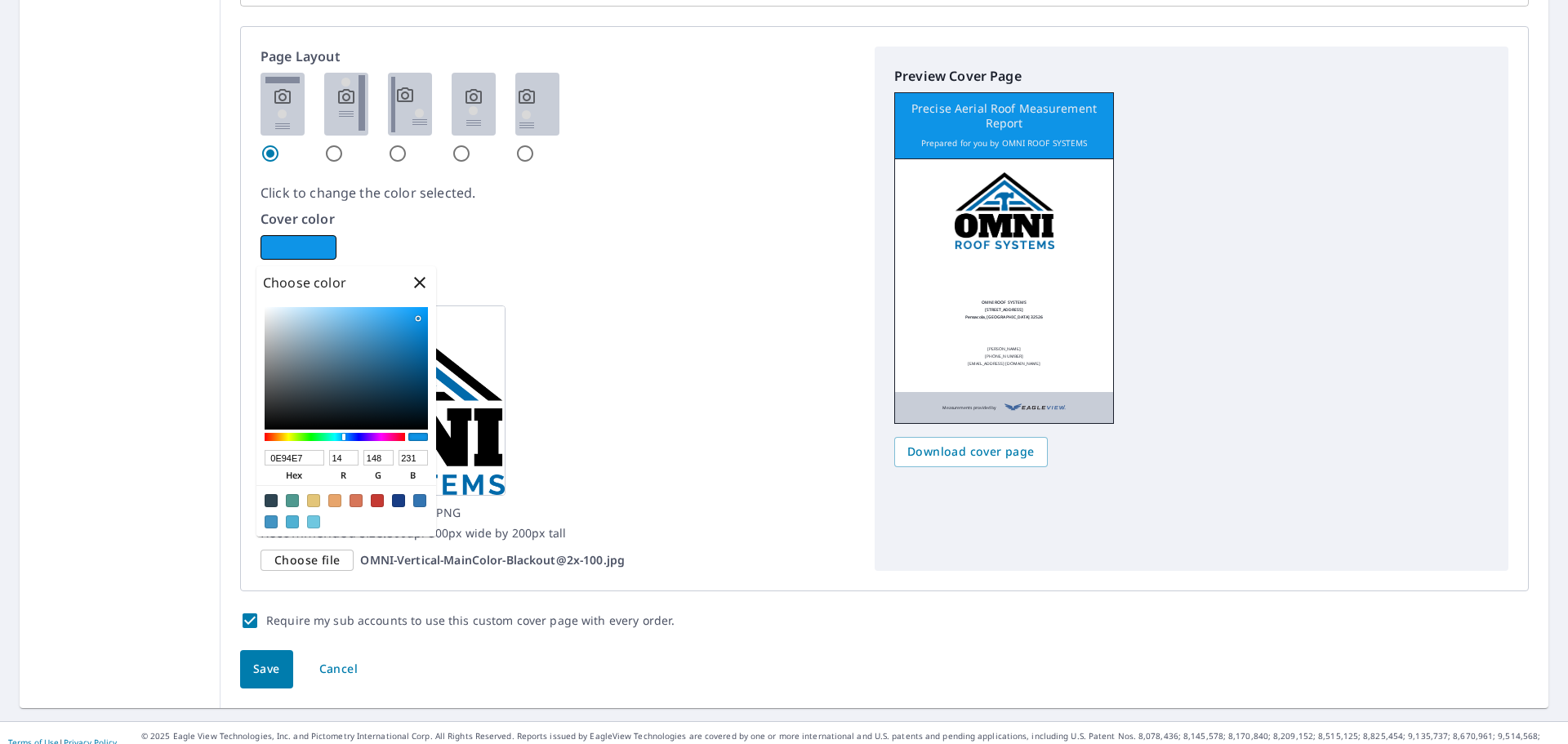
type input "233"
checkbox input "true"
type input "0D96EB"
type input "150"
type input "235"
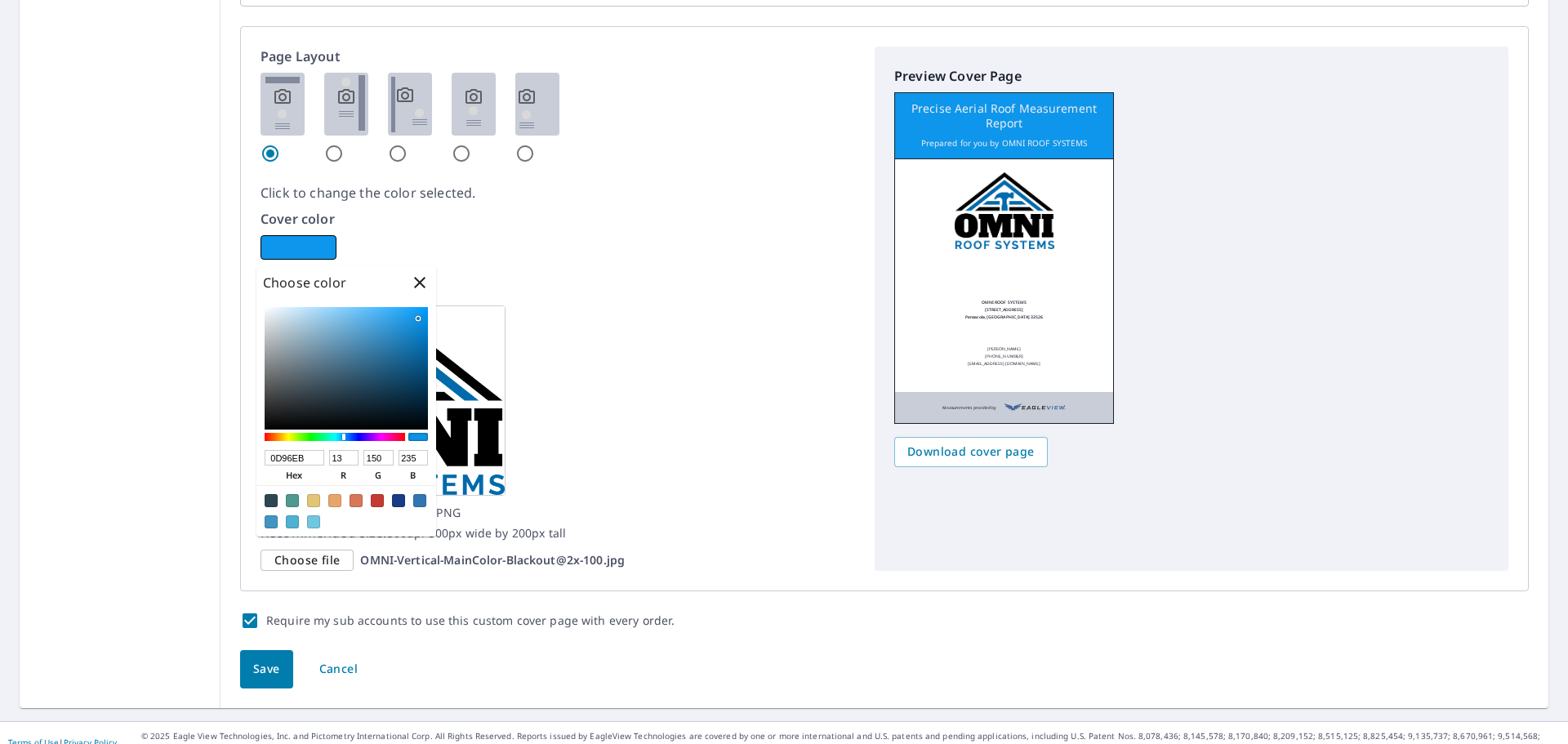
checkbox input "true"
type input "0C95EB"
type input "12"
type input "149"
checkbox input "true"
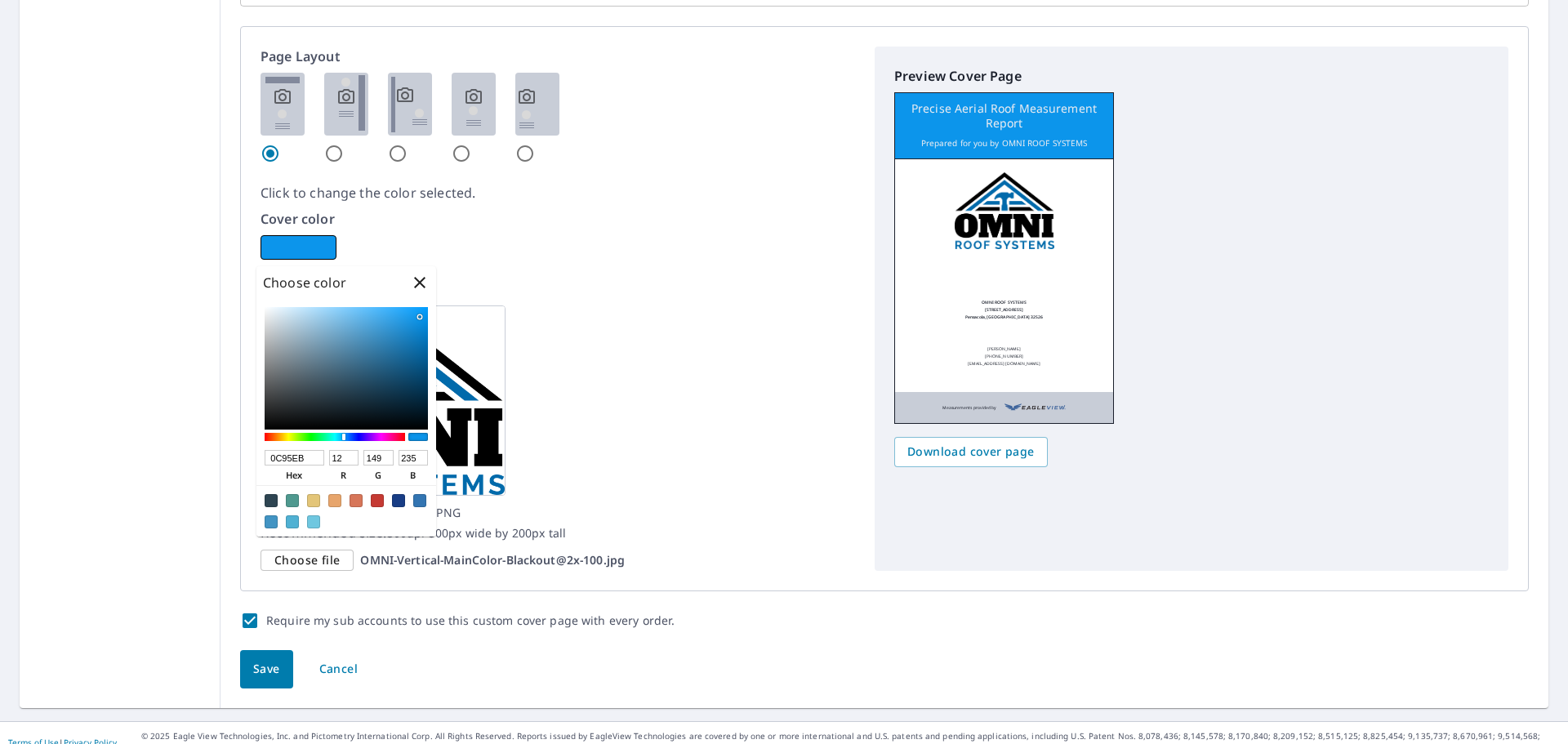
type input "0C94E9"
type input "148"
type input "233"
checkbox input "true"
type input "0B92E6"
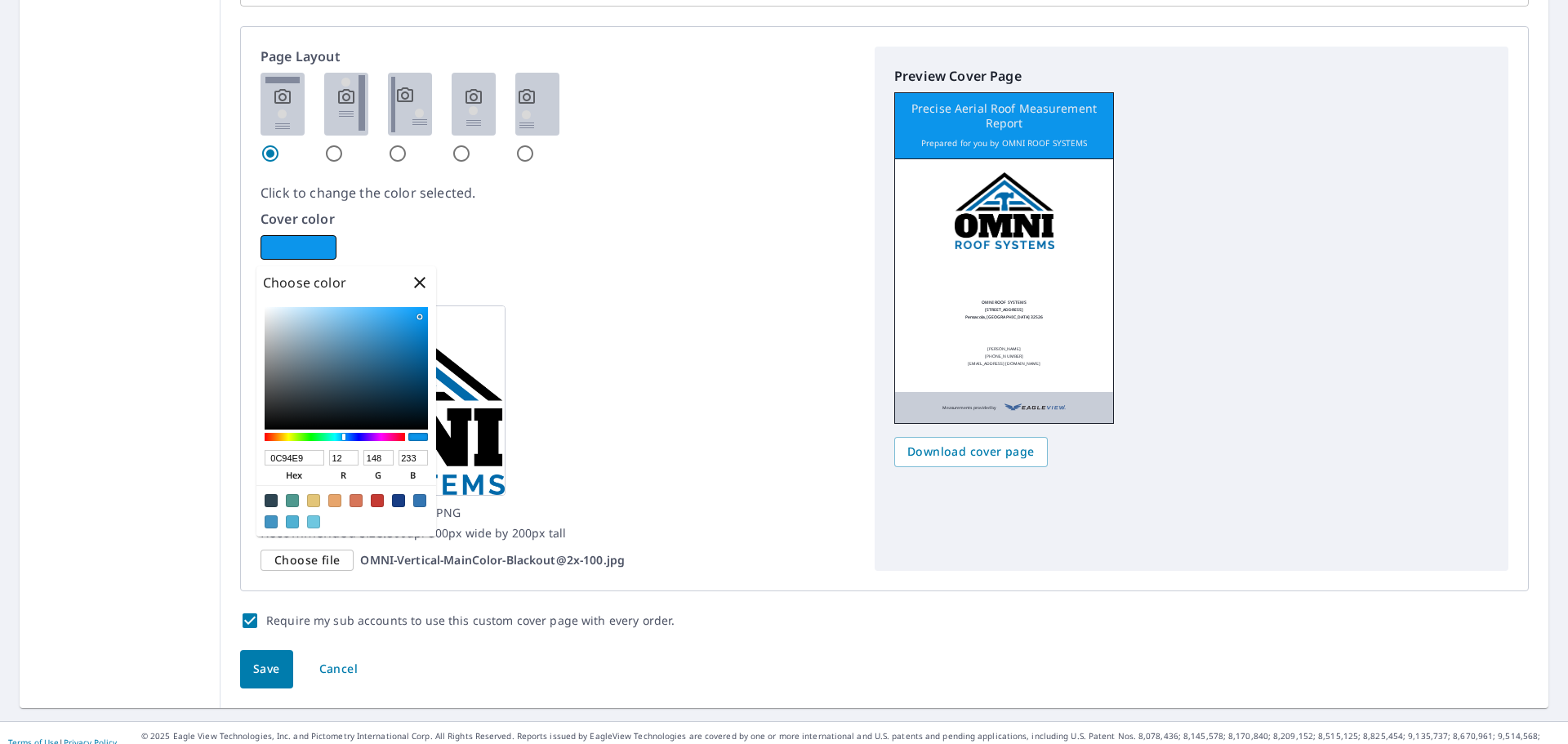
type input "11"
type input "146"
type input "230"
checkbox input "true"
type input "0E92E4"
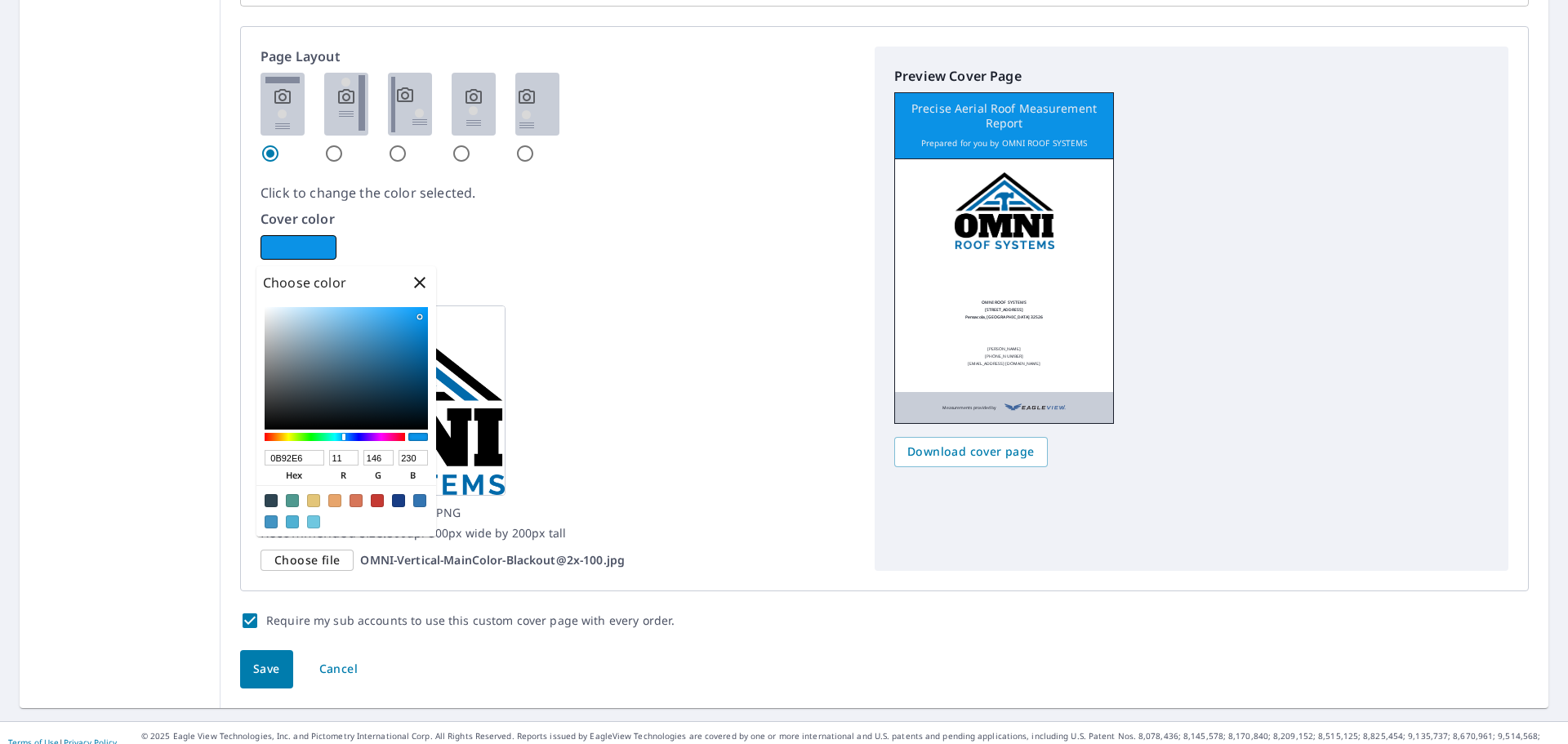
type input "14"
type input "228"
checkbox input "true"
type input "0D90E0"
type input "13"
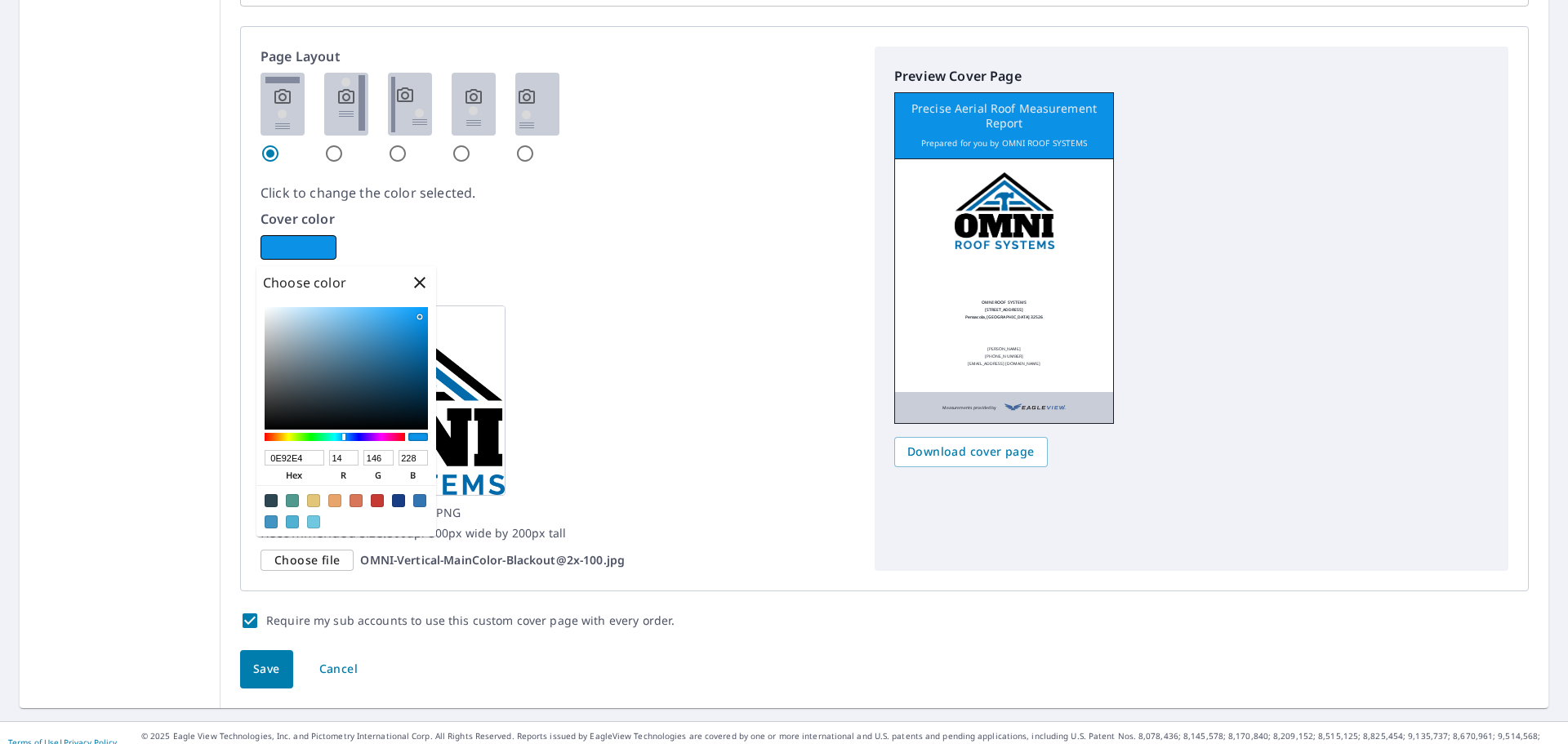
type input "144"
type input "224"
checkbox input "true"
type input "0E90DF"
type input "14"
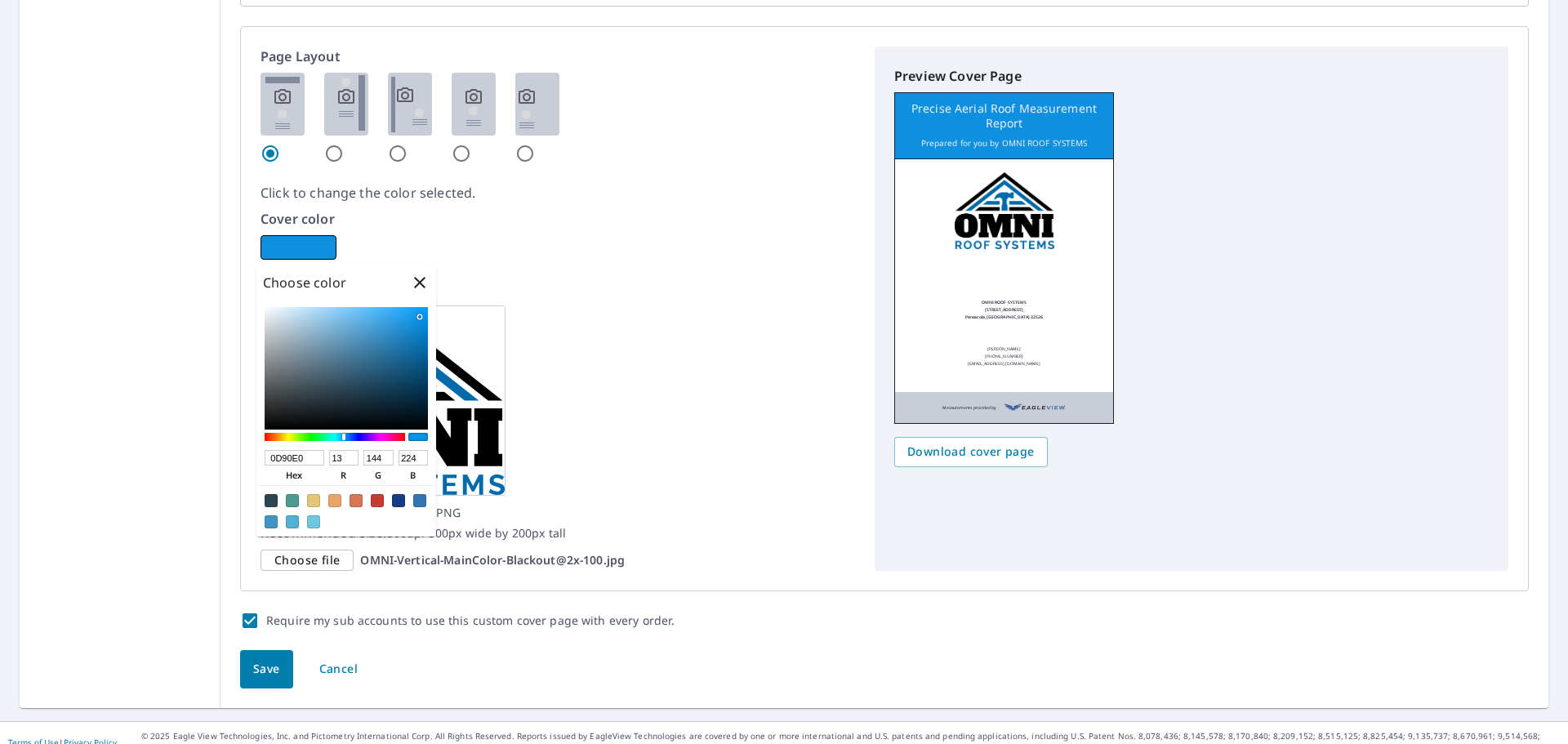
type input "223"
checkbox input "true"
type input "0D90DF"
type input "13"
checkbox input "true"
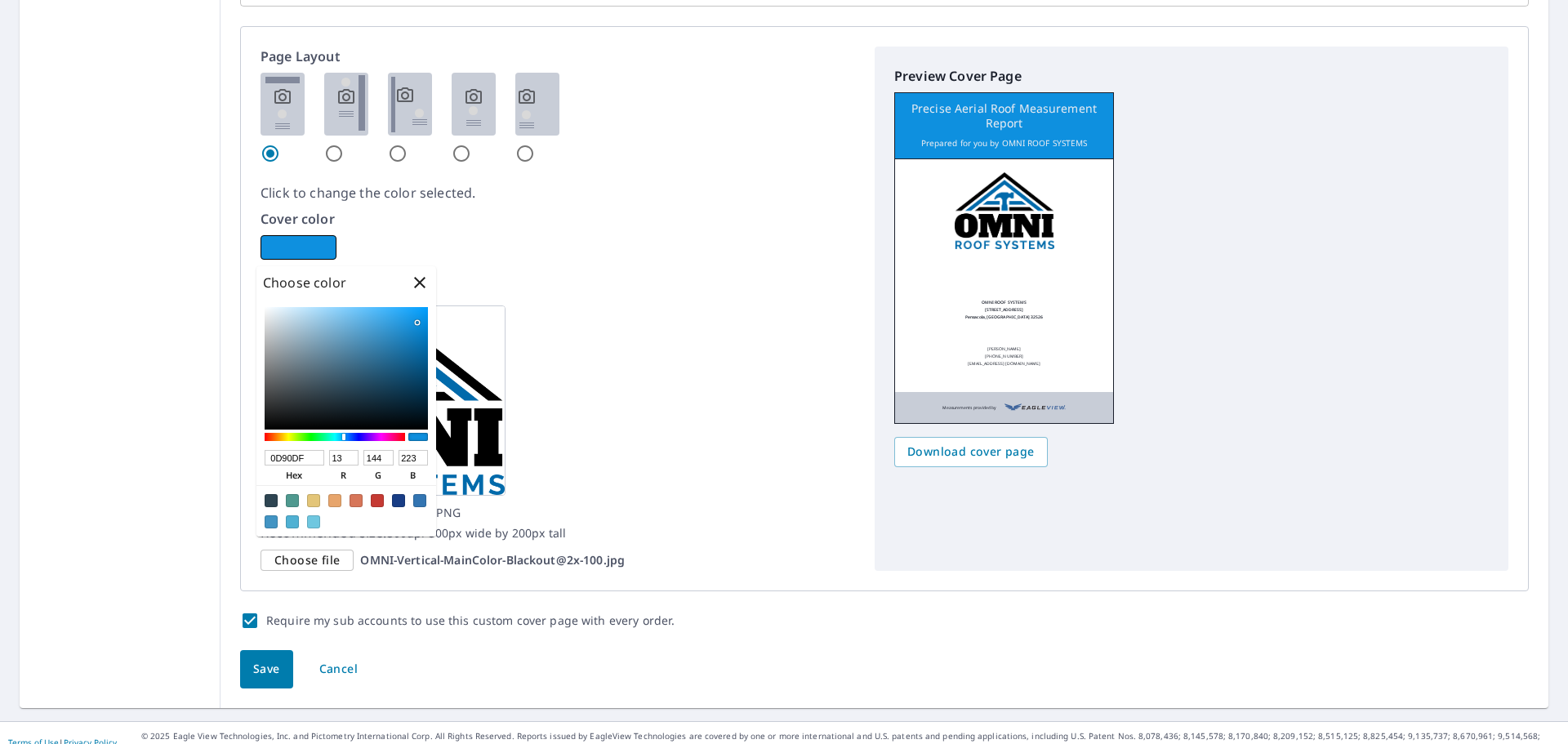
type input "0B8FDF"
type input "11"
type input "143"
checkbox input "true"
type input "098EDF"
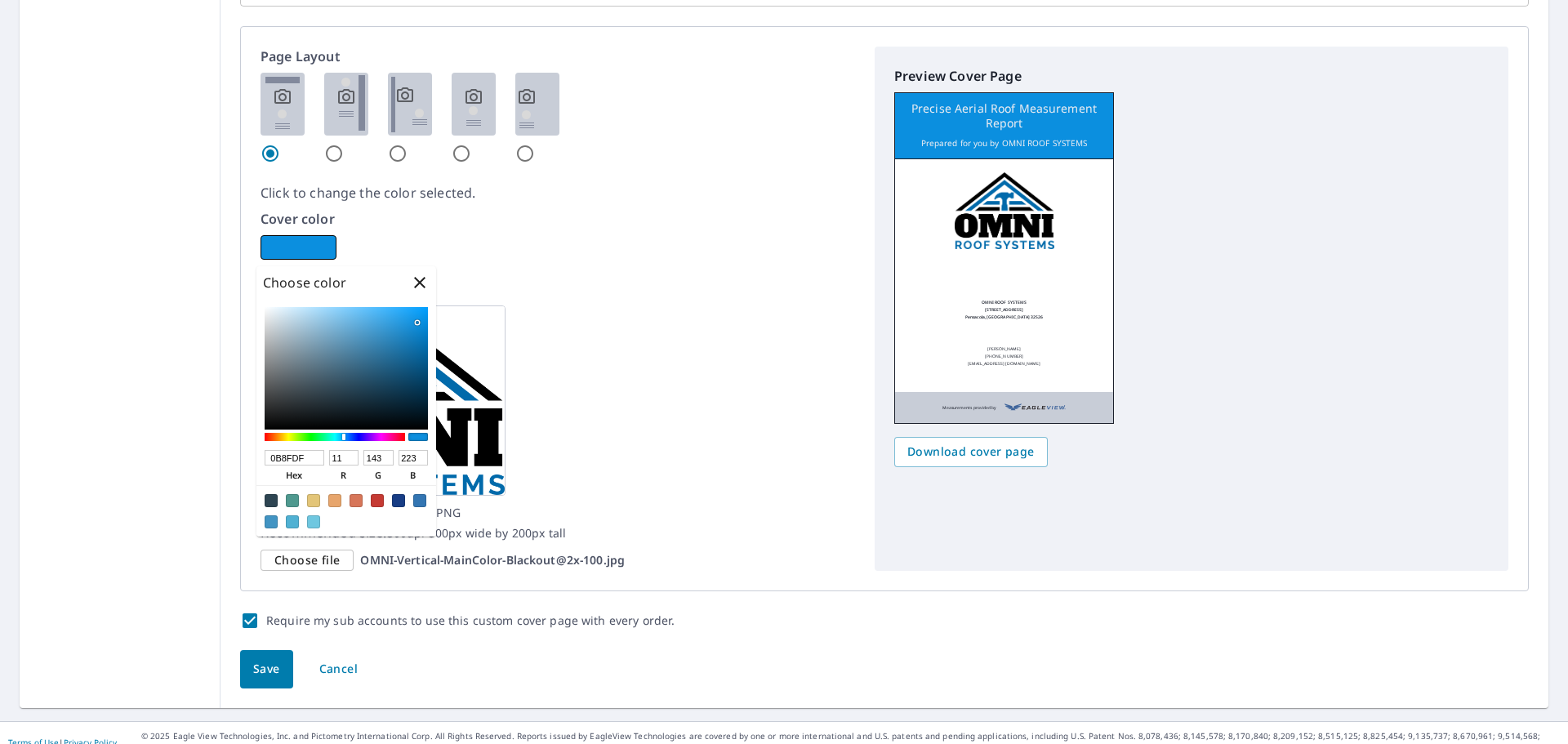
type input "9"
type input "142"
checkbox input "true"
type input "088DDF"
type input "8"
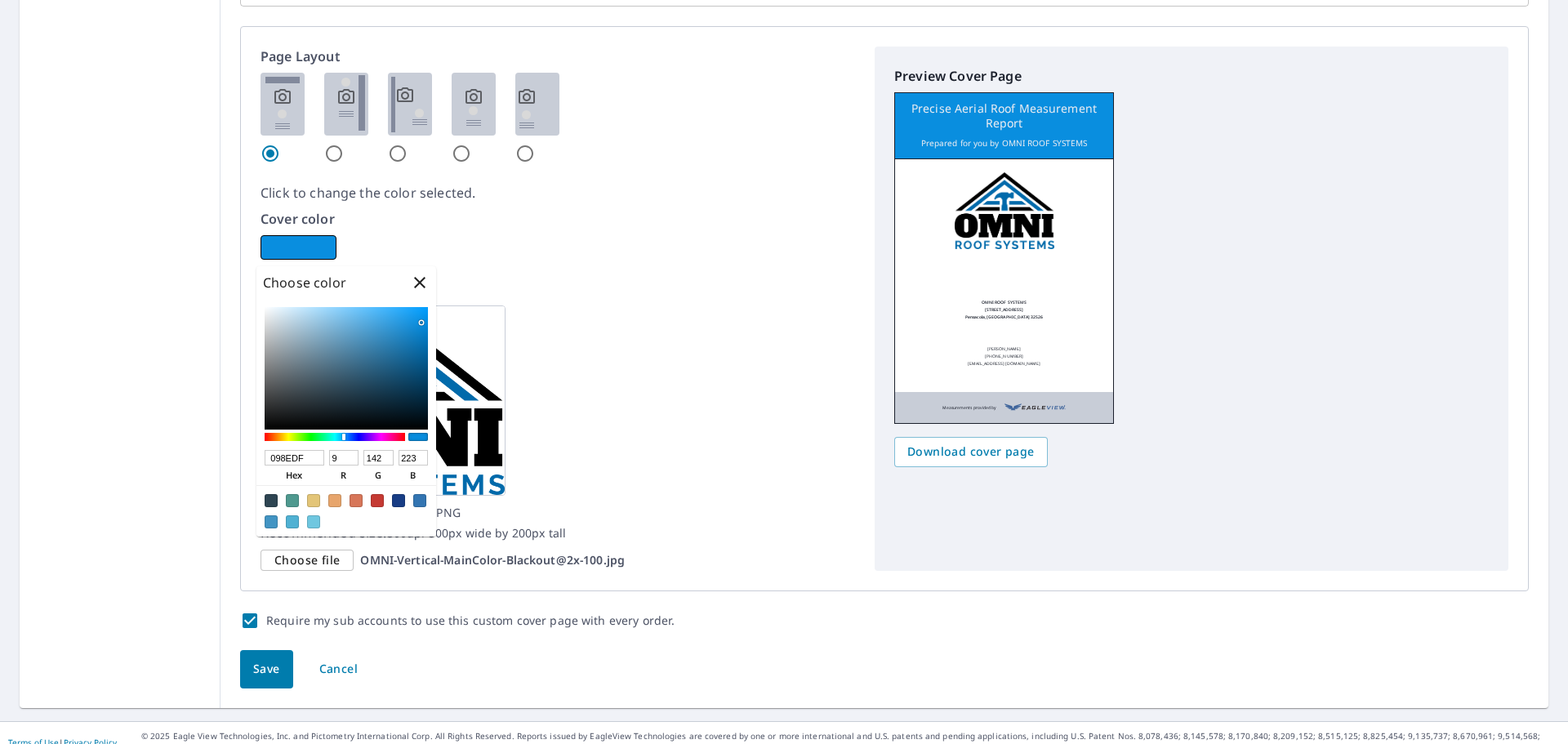
type input "141"
checkbox input "true"
type input "078CDF"
type input "7"
type input "140"
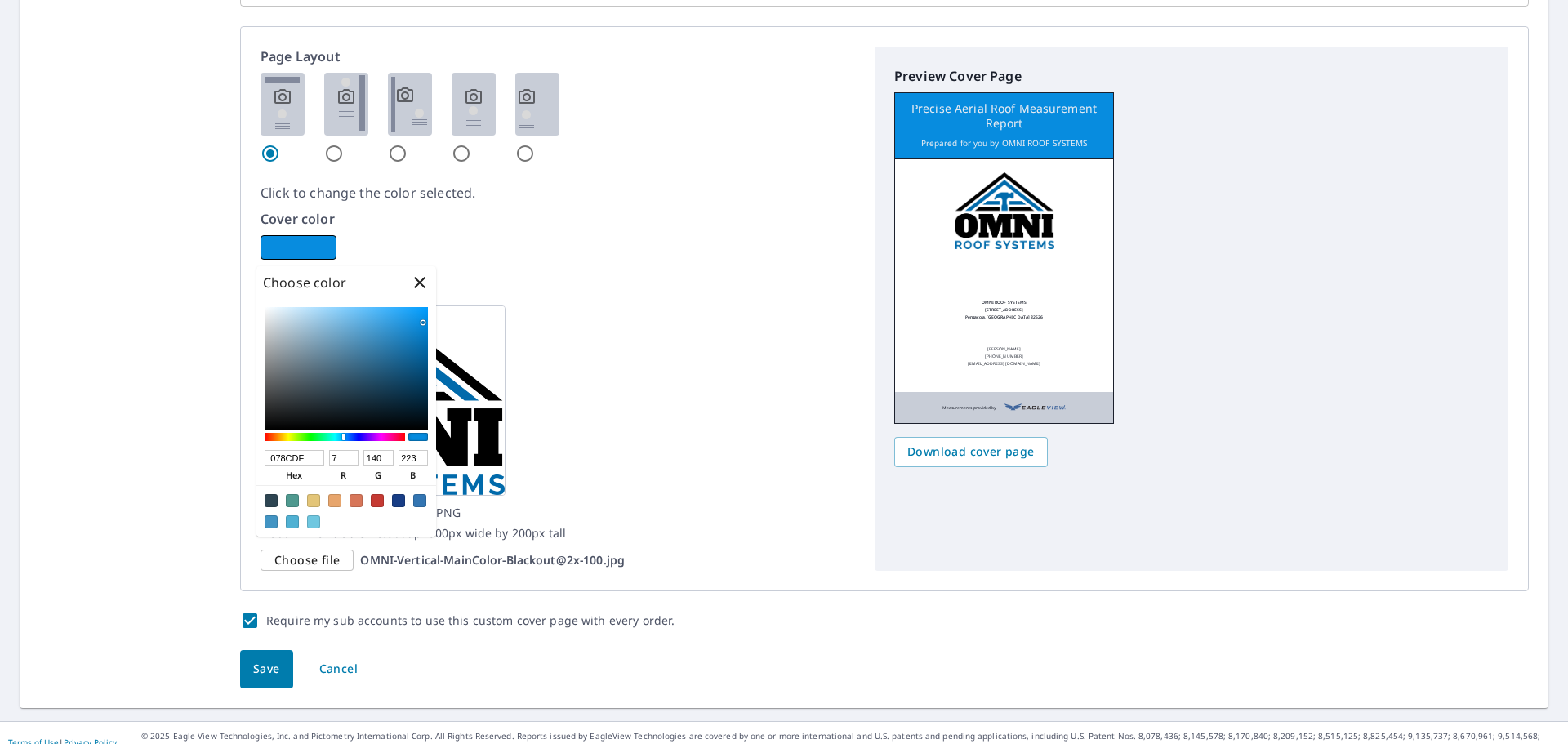
checkbox input "true"
type input "078BDD"
type input "139"
type input "221"
checkbox input "true"
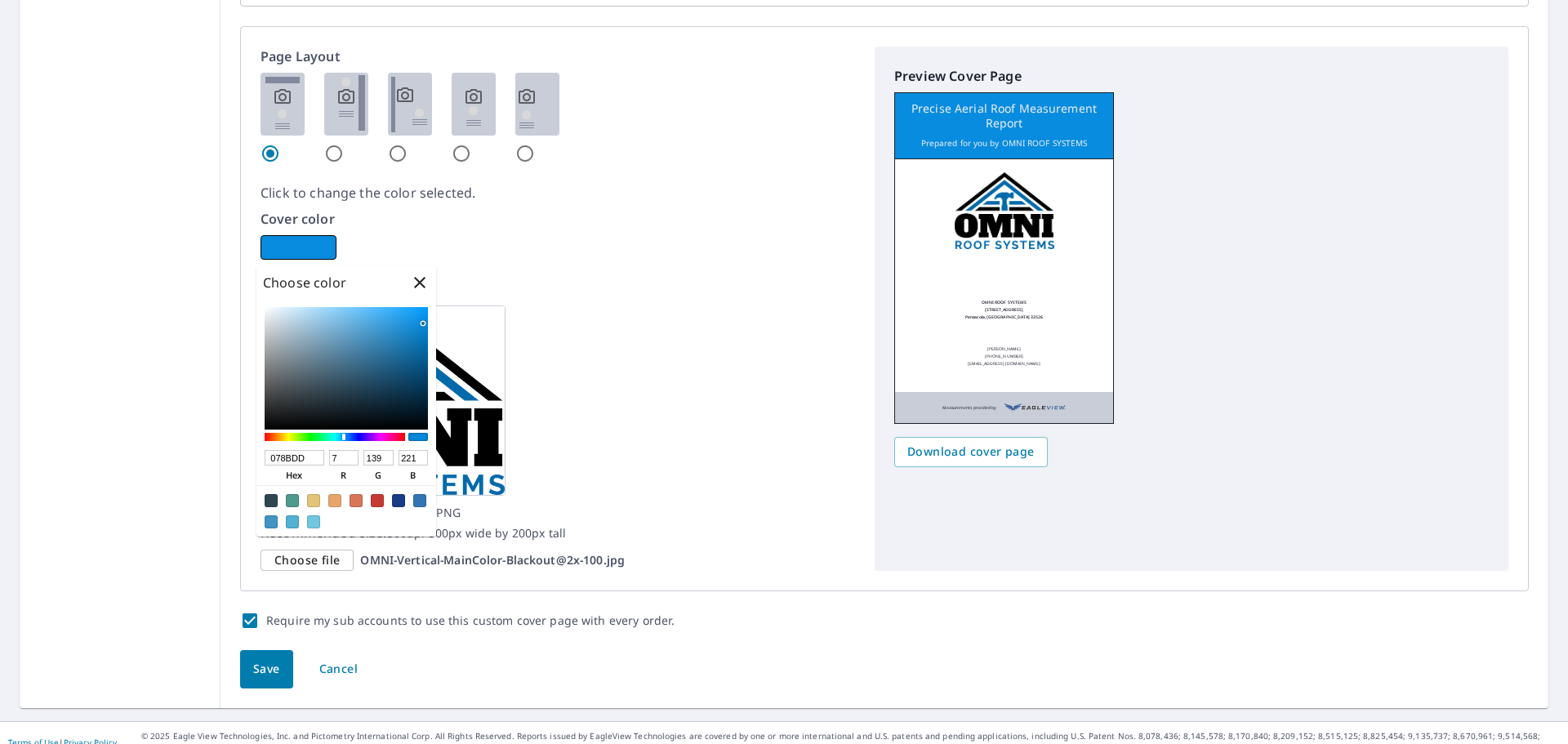
type input "0688D8"
type input "6"
type input "136"
type input "216"
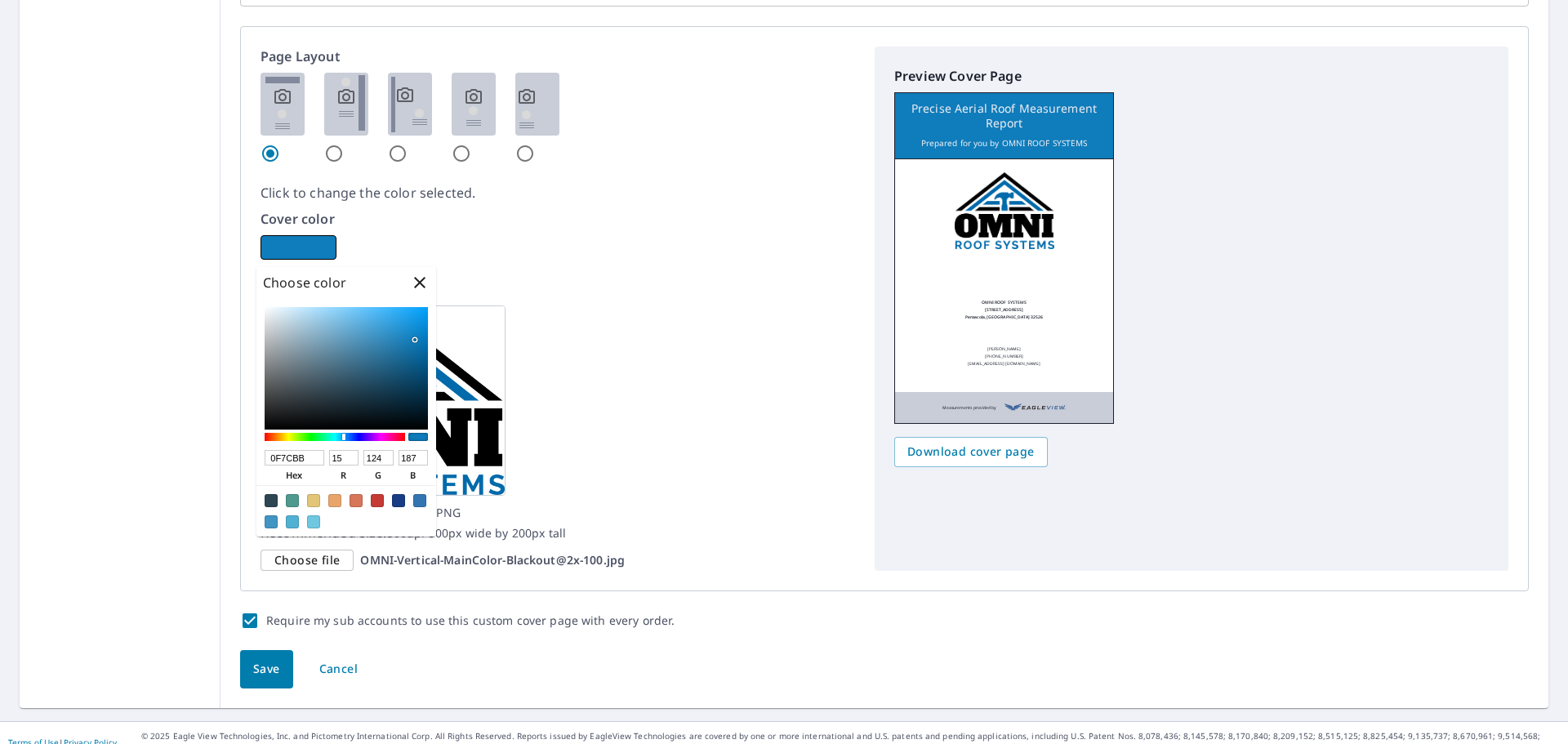
drag, startPoint x: 405, startPoint y: 350, endPoint x: 415, endPoint y: 340, distance: 14.1
click at [415, 340] on div at bounding box center [346, 369] width 163 height 123
click at [263, 657] on button "Save" at bounding box center [266, 670] width 53 height 38
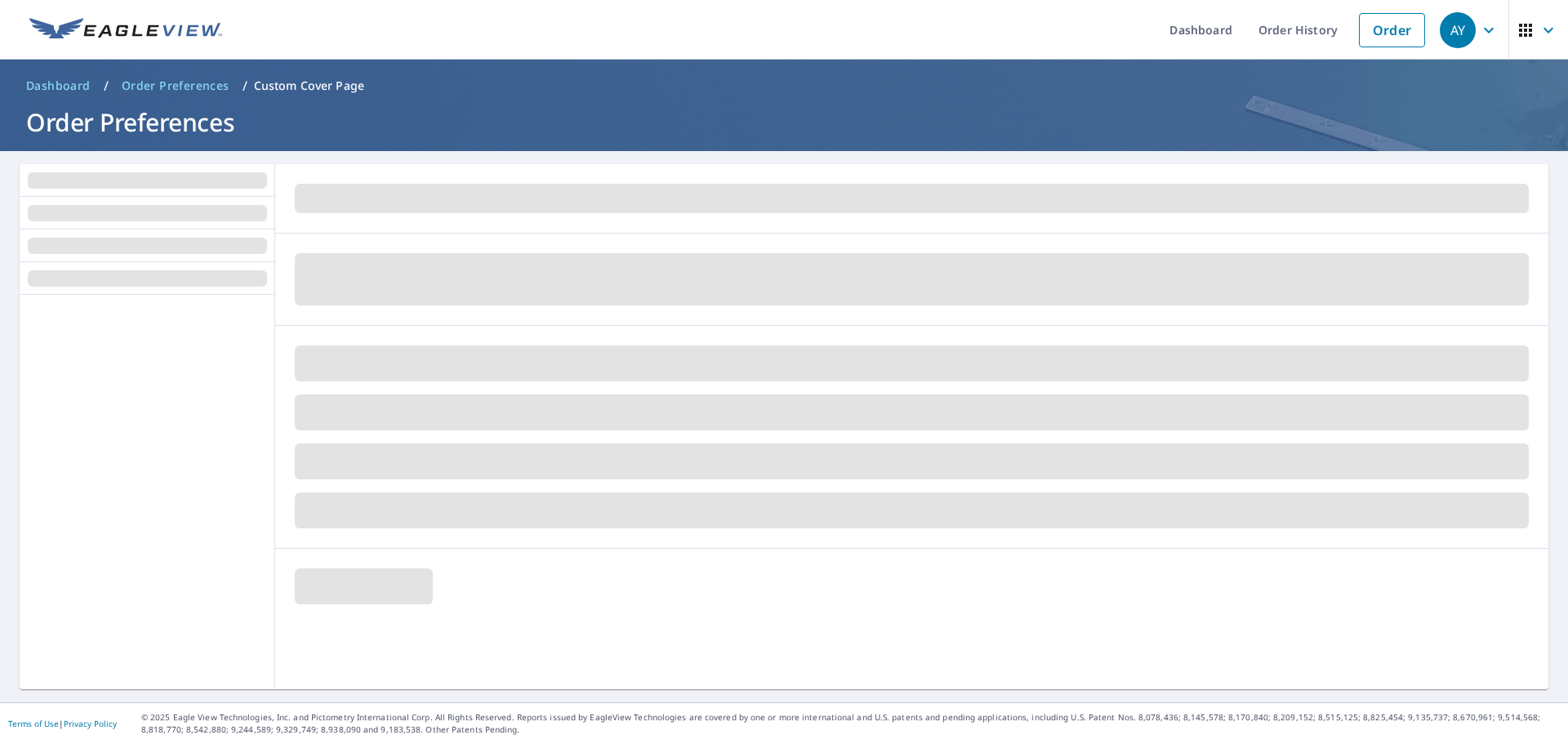
scroll to position [0, 0]
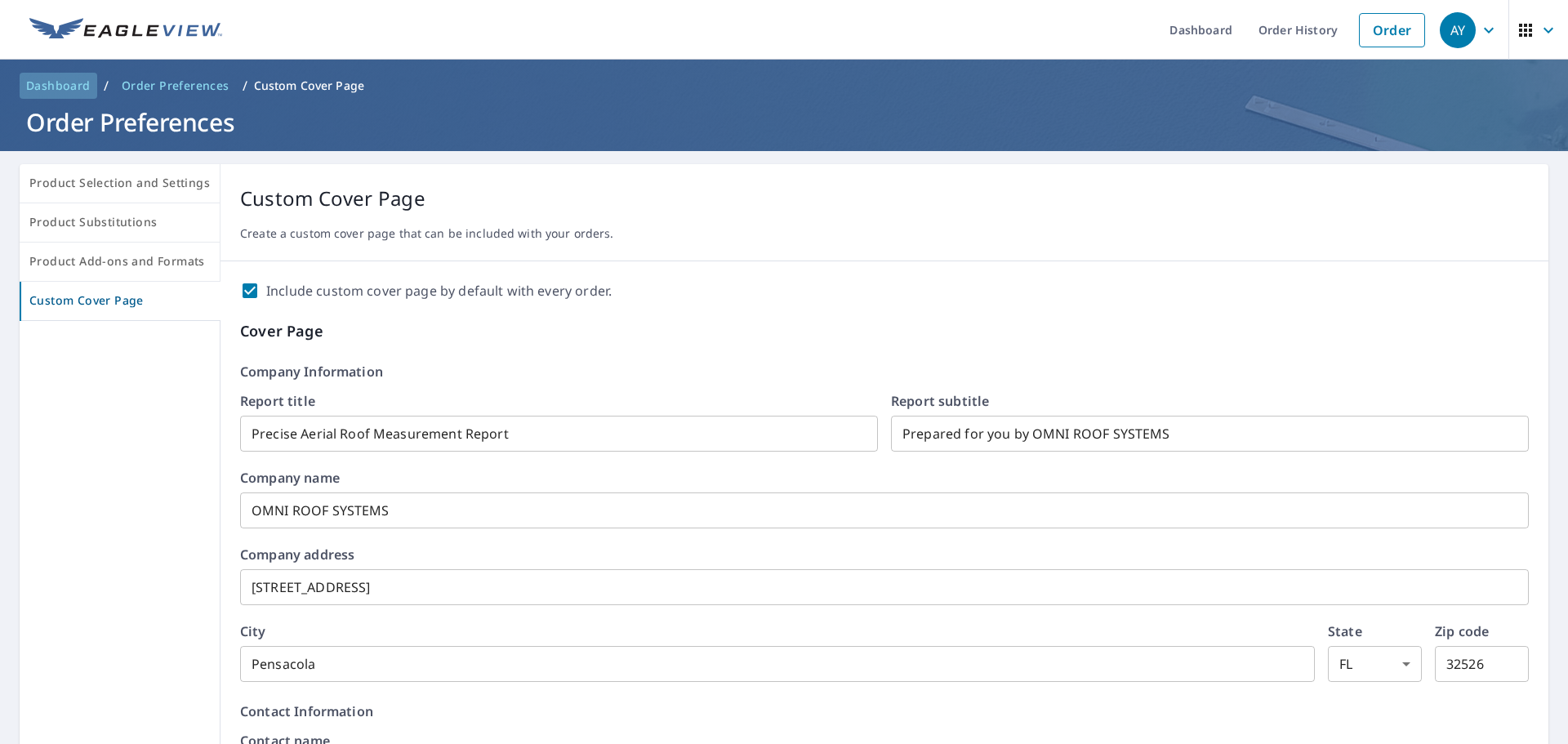
click at [47, 81] on span "Dashboard" at bounding box center [58, 86] width 65 height 16
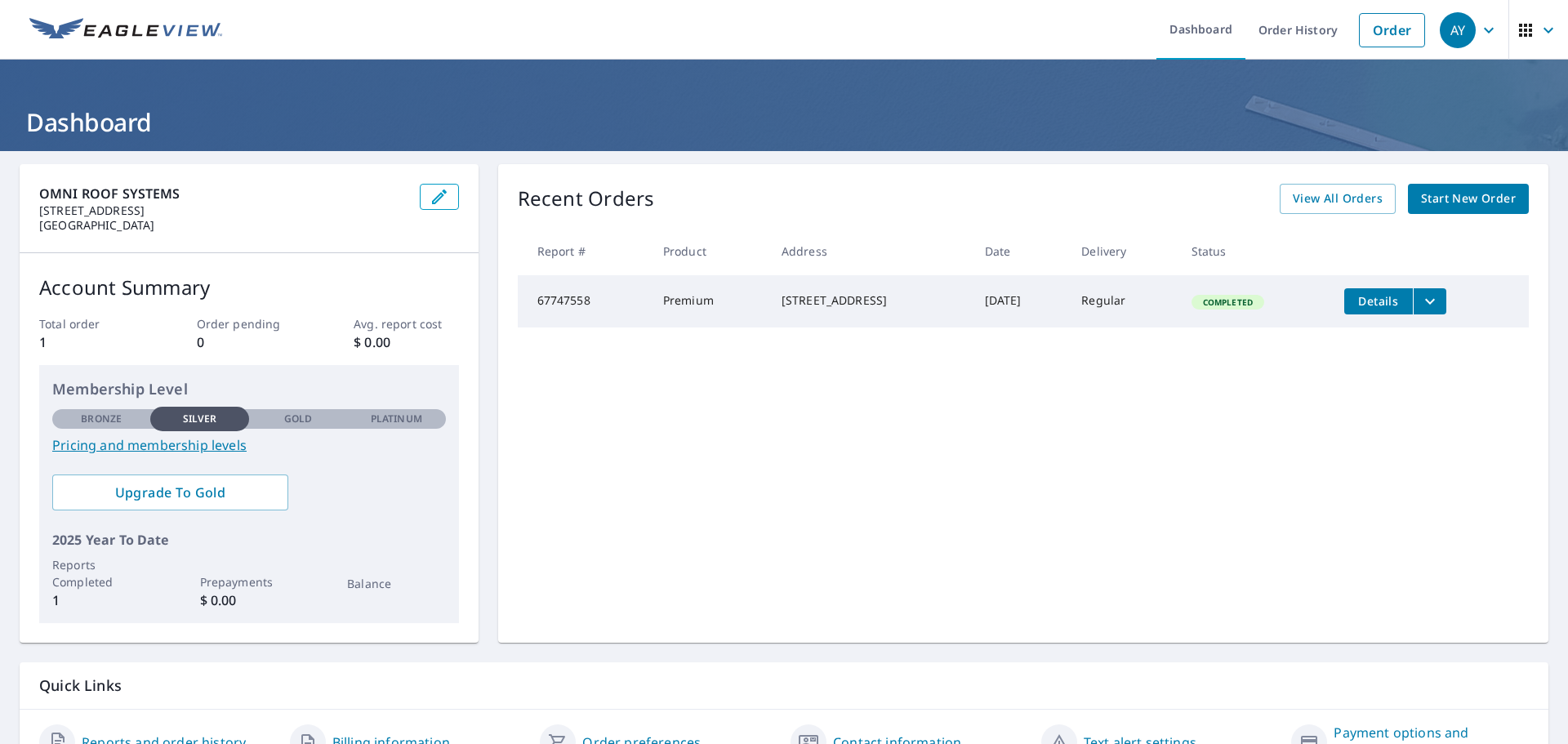
click at [1440, 306] on icon "filesDropdownBtn-67747558" at bounding box center [1430, 301] width 20 height 20
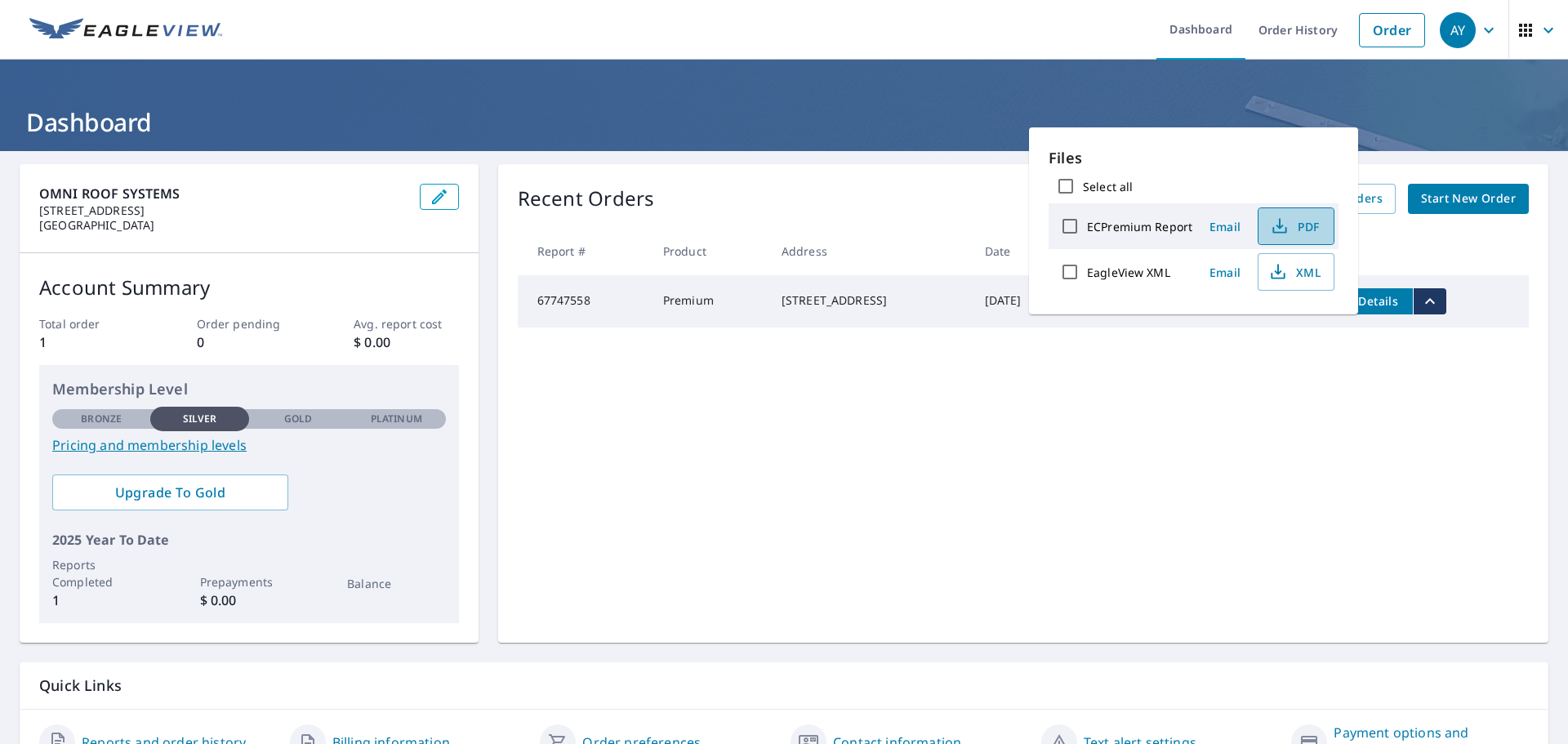
click at [1296, 228] on span "PDF" at bounding box center [1295, 226] width 52 height 20
click at [1405, 362] on div "Recent Orders View All Orders Start New Order Report # Product Address Date Del…" at bounding box center [1023, 403] width 1051 height 478
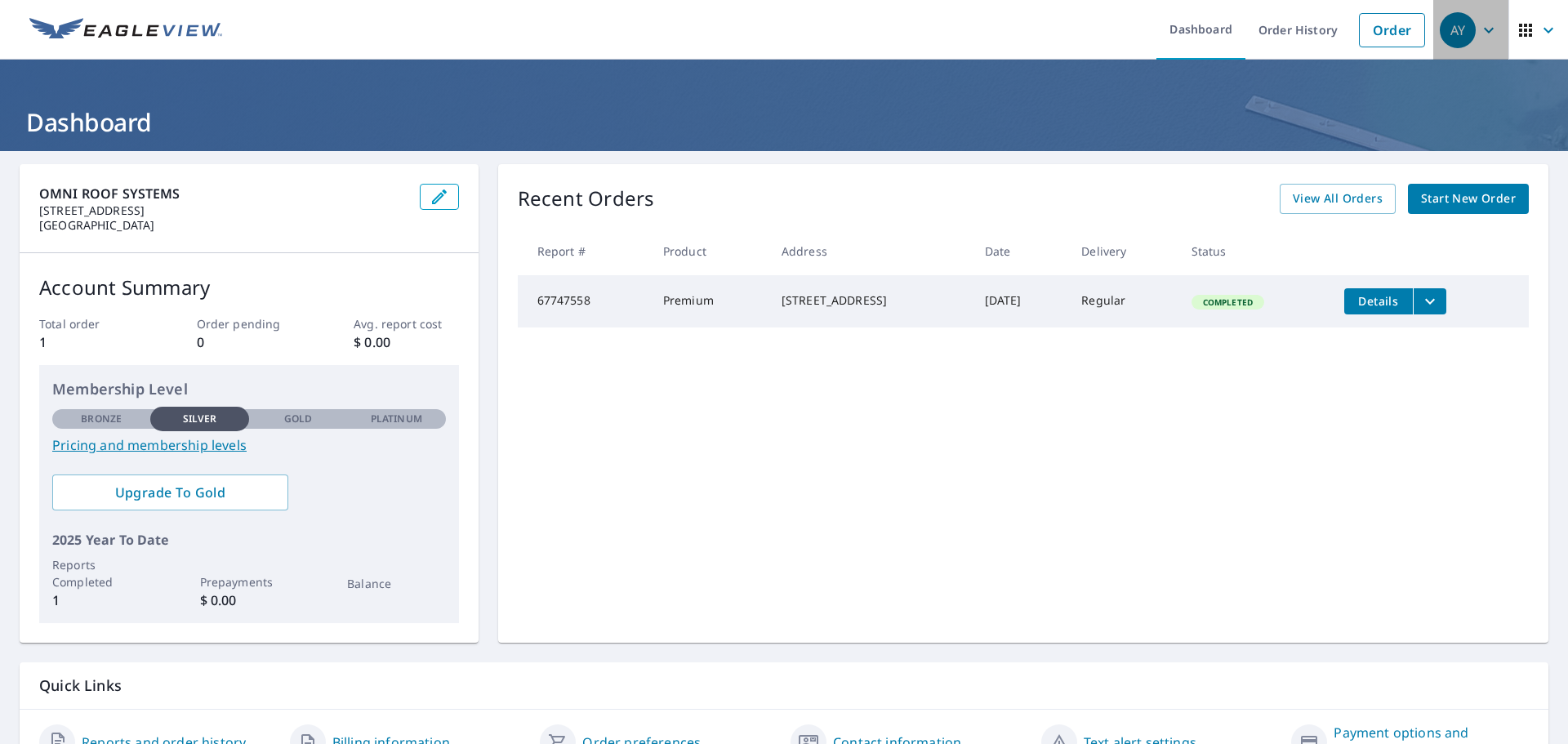
click at [1479, 26] on icon "button" at bounding box center [1488, 30] width 20 height 20
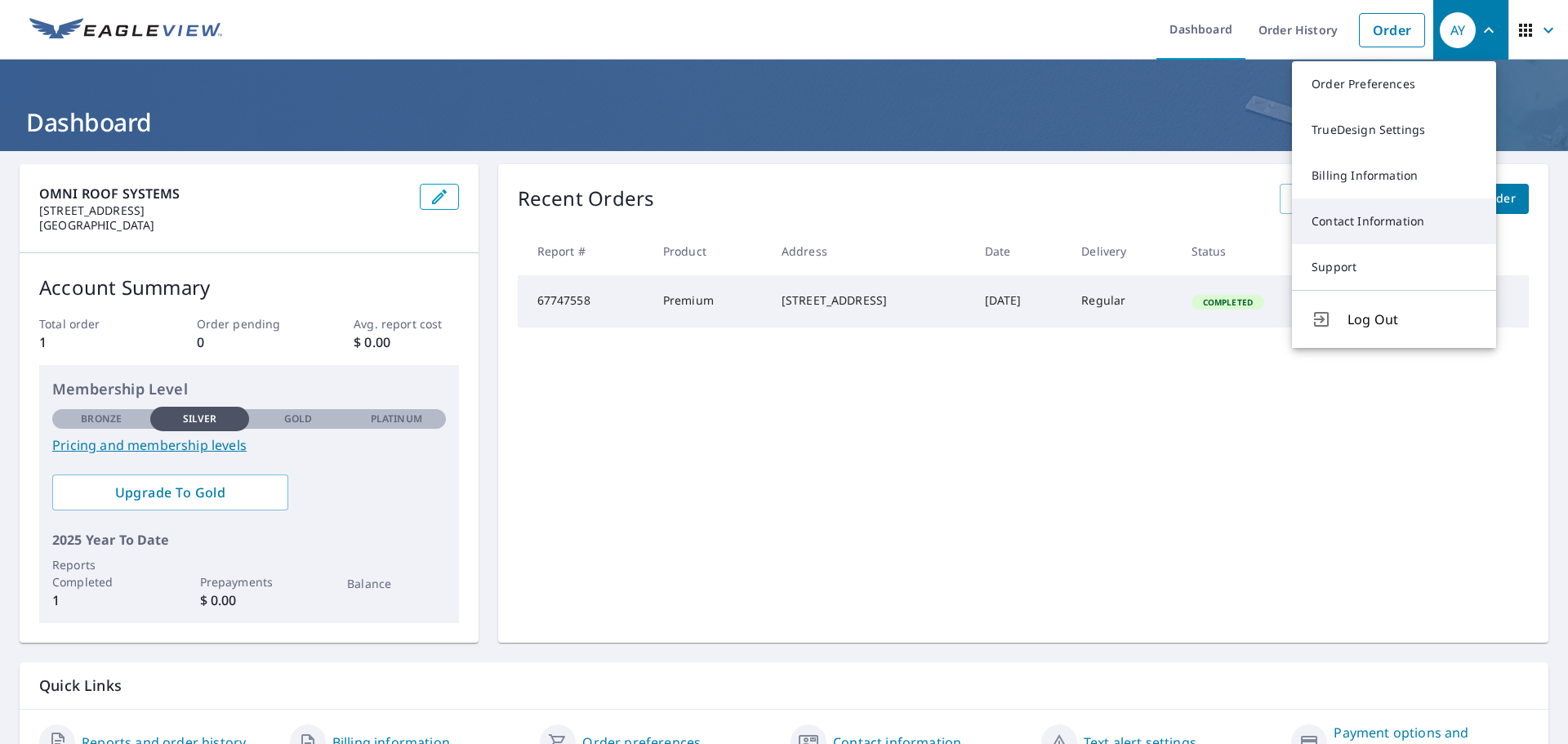
click at [1375, 223] on link "Contact Information" at bounding box center [1394, 221] width 204 height 46
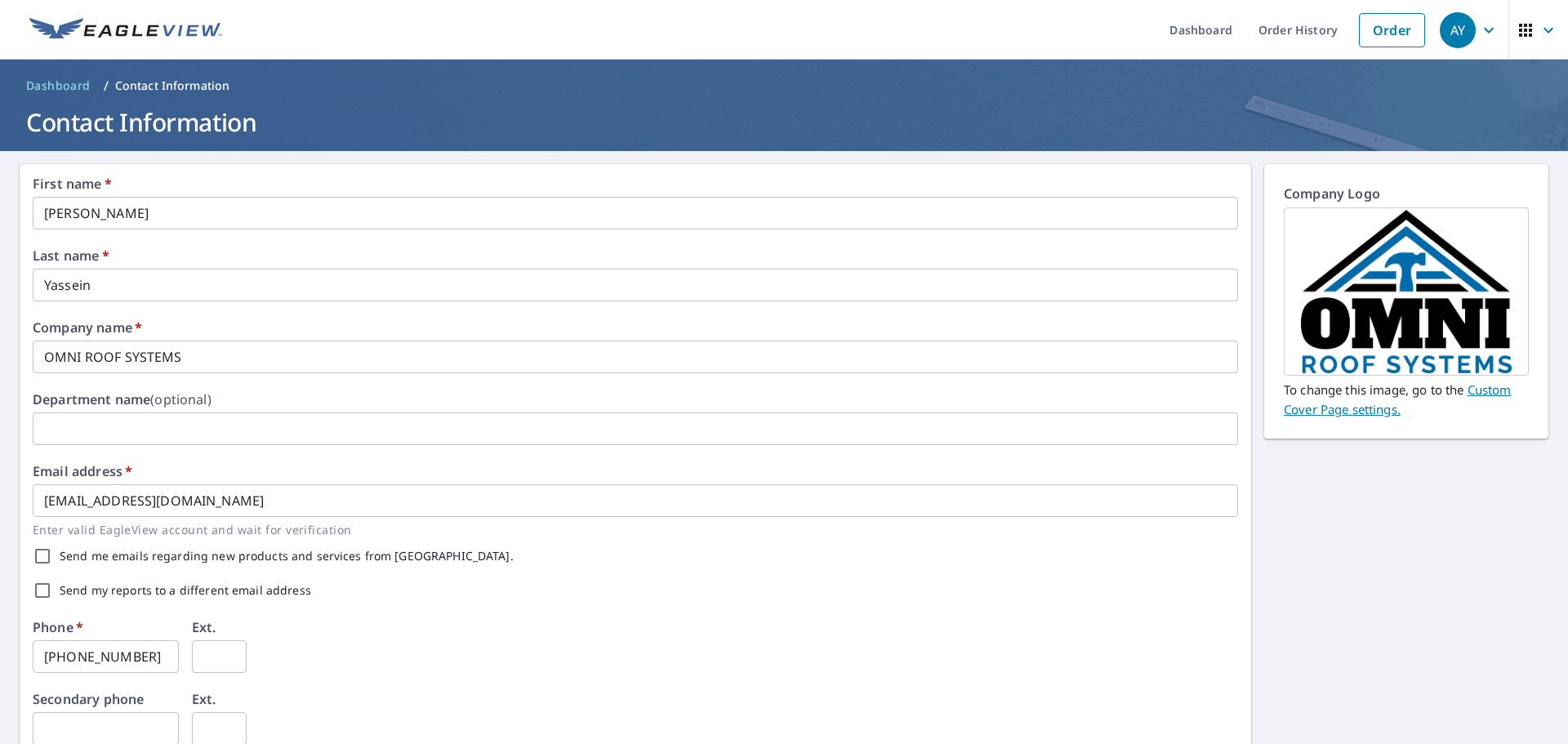
click at [1362, 406] on link "Custom Cover Page settings." at bounding box center [1398, 400] width 227 height 36
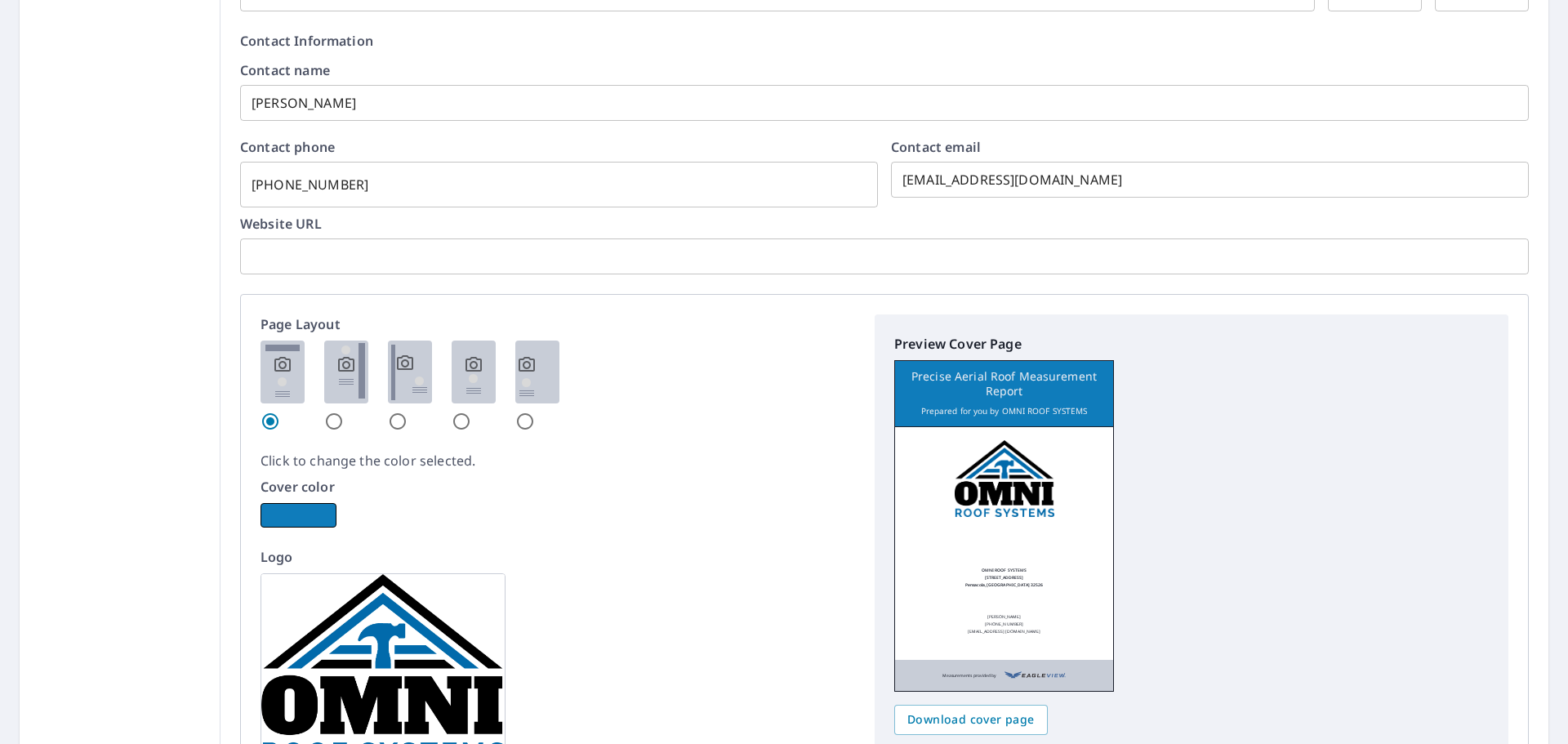
scroll to position [817, 0]
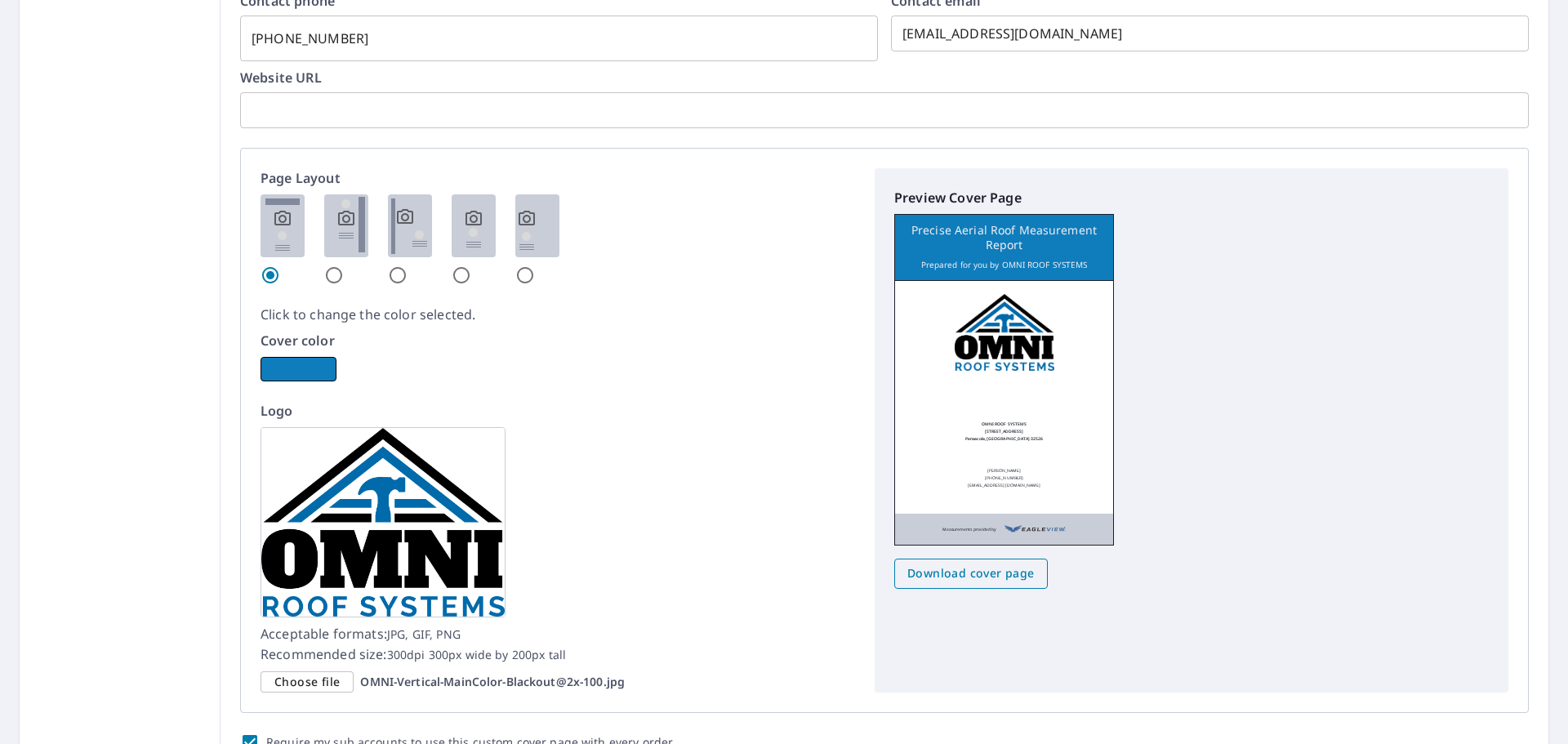
click at [995, 578] on span "Download cover page" at bounding box center [970, 574] width 127 height 21
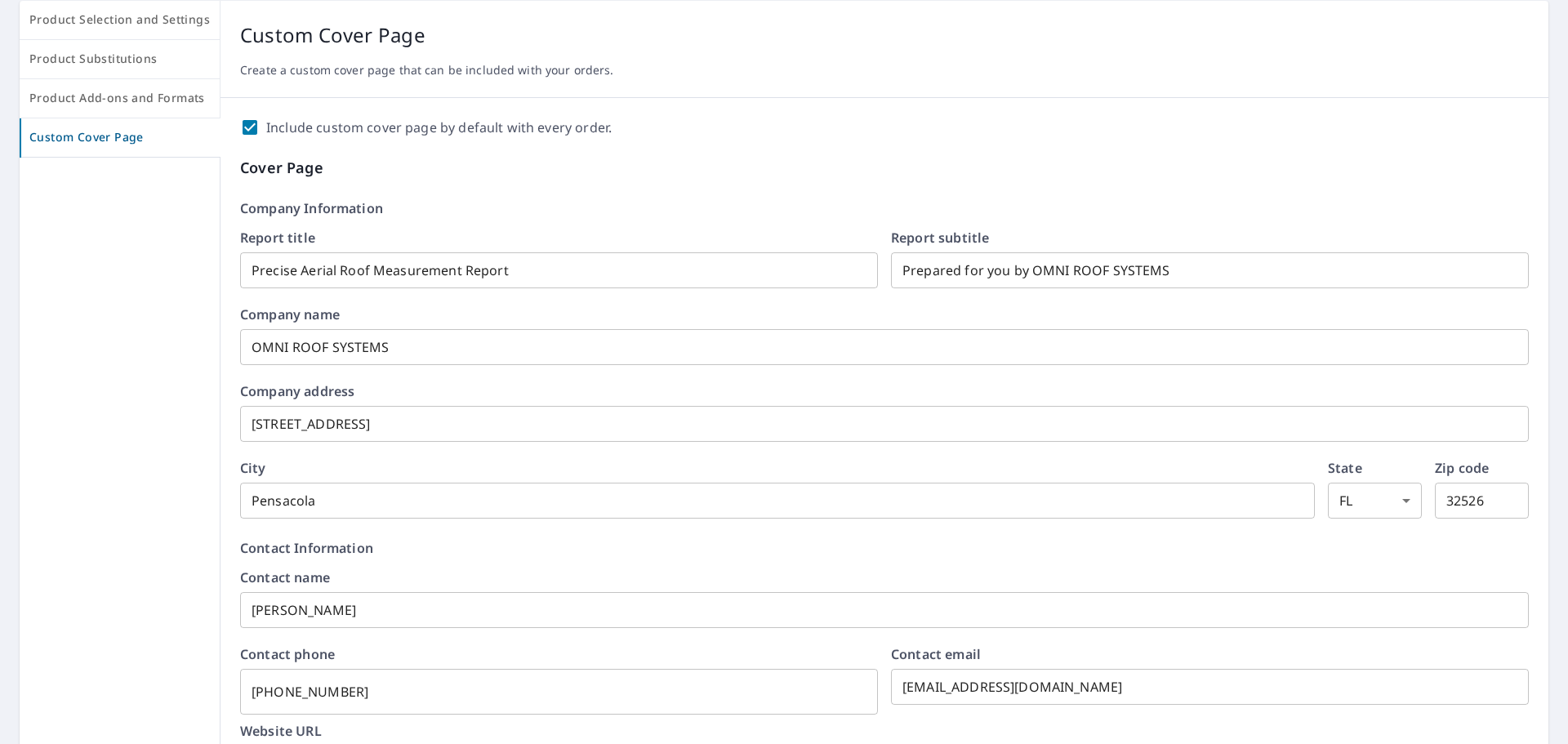
scroll to position [327, 0]
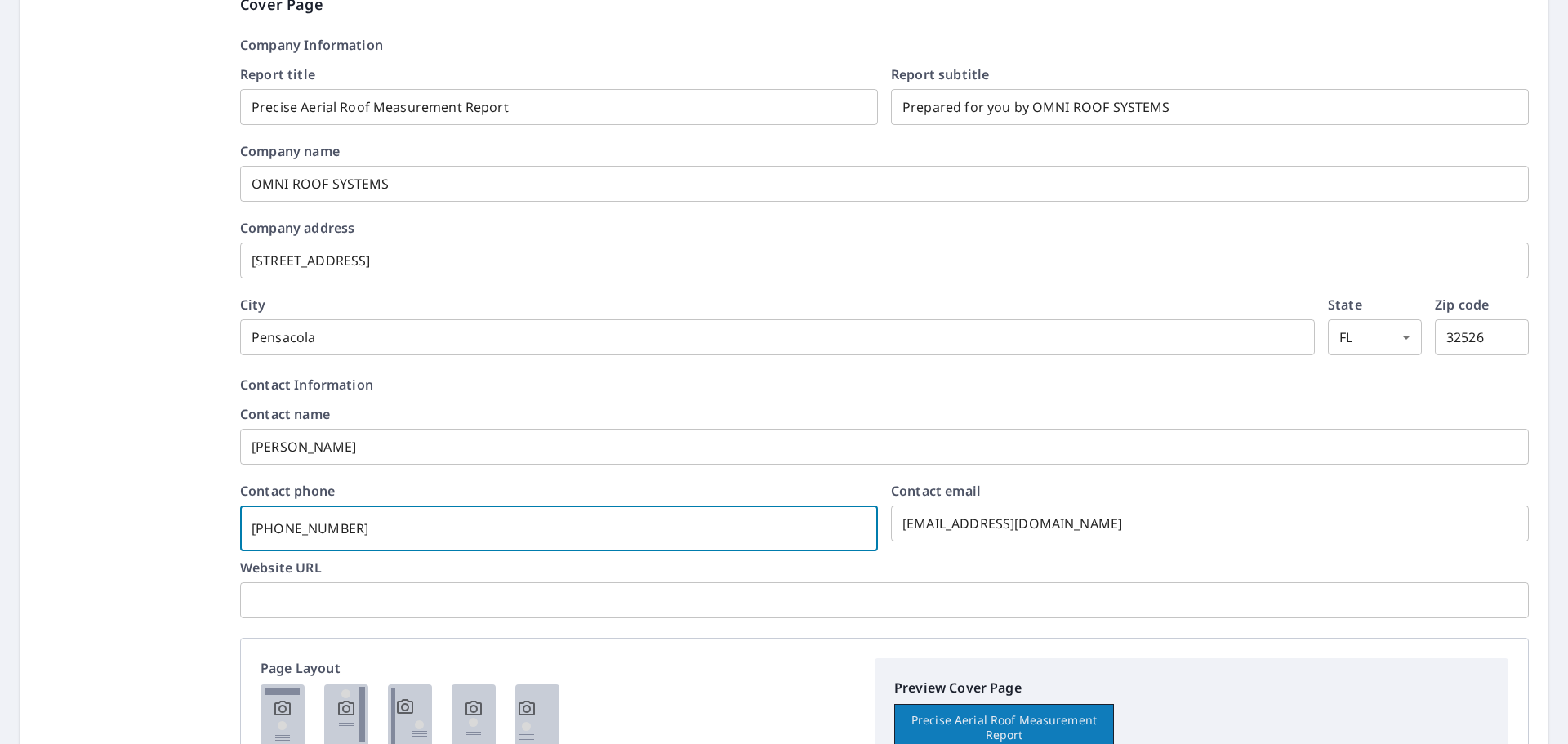
drag, startPoint x: 361, startPoint y: 525, endPoint x: 163, endPoint y: 533, distance: 198.2
click at [167, 536] on div "Product Selection and Settings Product Substitutions Product Add-ons and Format…" at bounding box center [784, 579] width 1529 height 1483
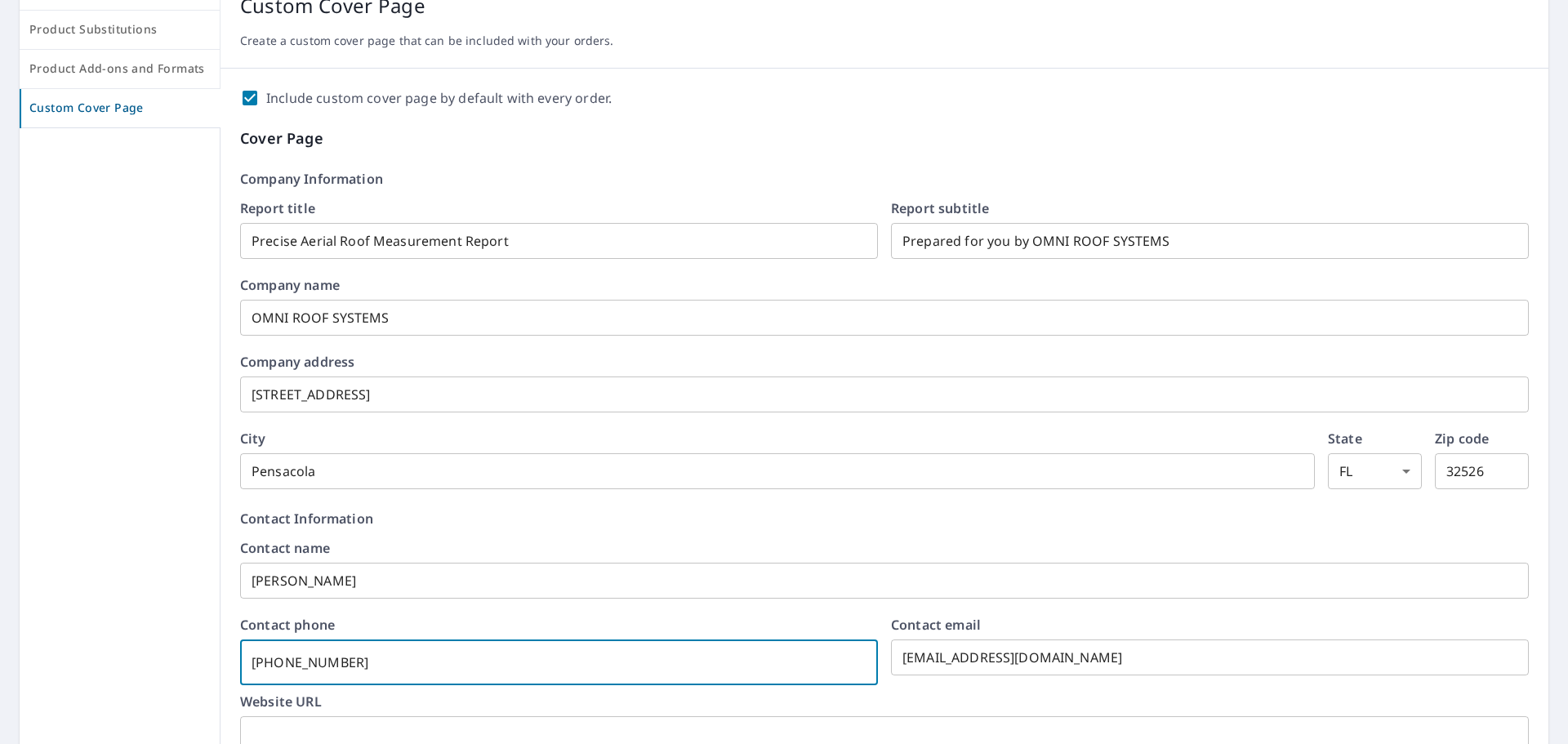
scroll to position [164, 0]
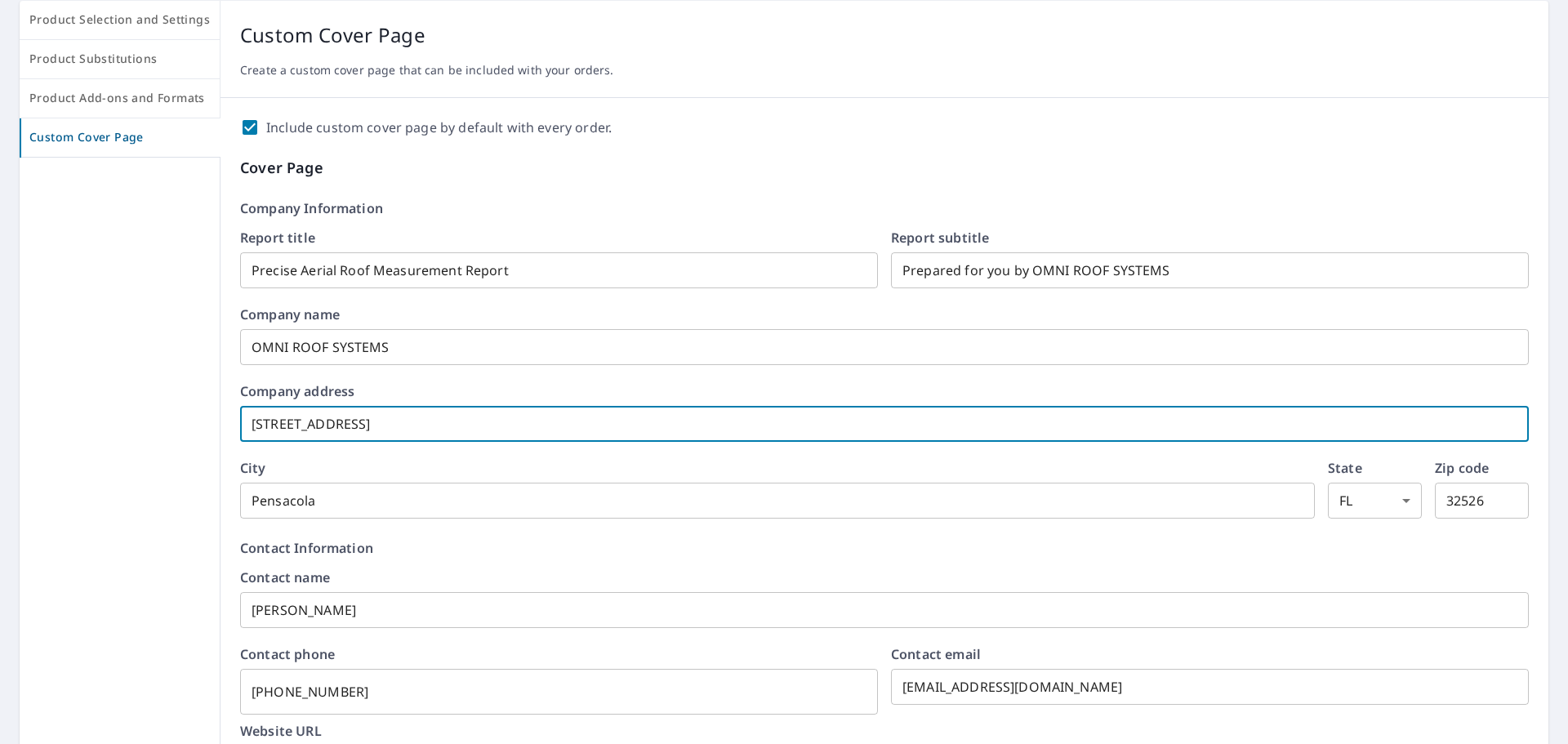
drag, startPoint x: 459, startPoint y: 423, endPoint x: 0, endPoint y: 392, distance: 460.0
click at [0, 392] on div "Product Selection and Settings Product Substitutions Product Add-ons and Format…" at bounding box center [784, 742] width 1568 height 1509
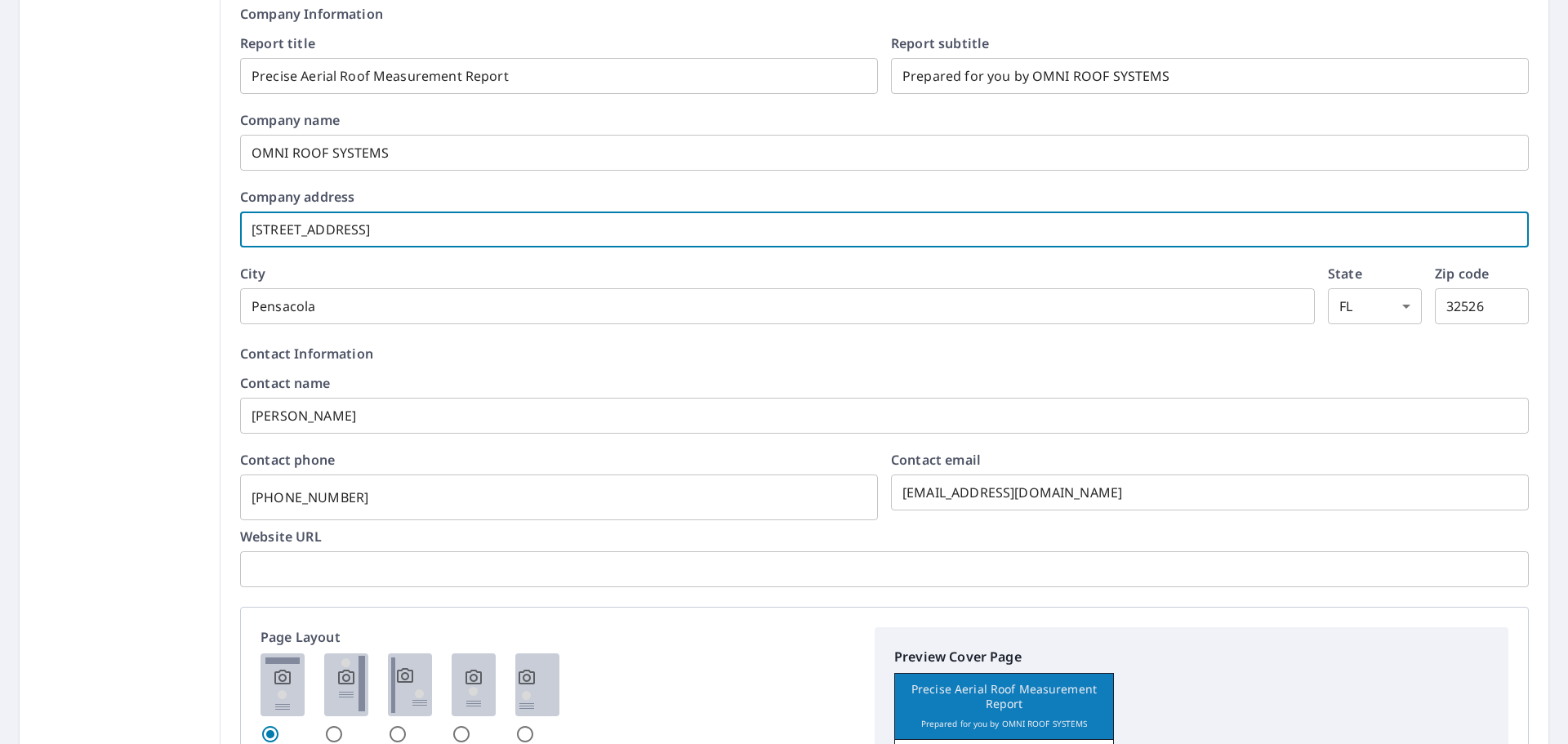
scroll to position [408, 0]
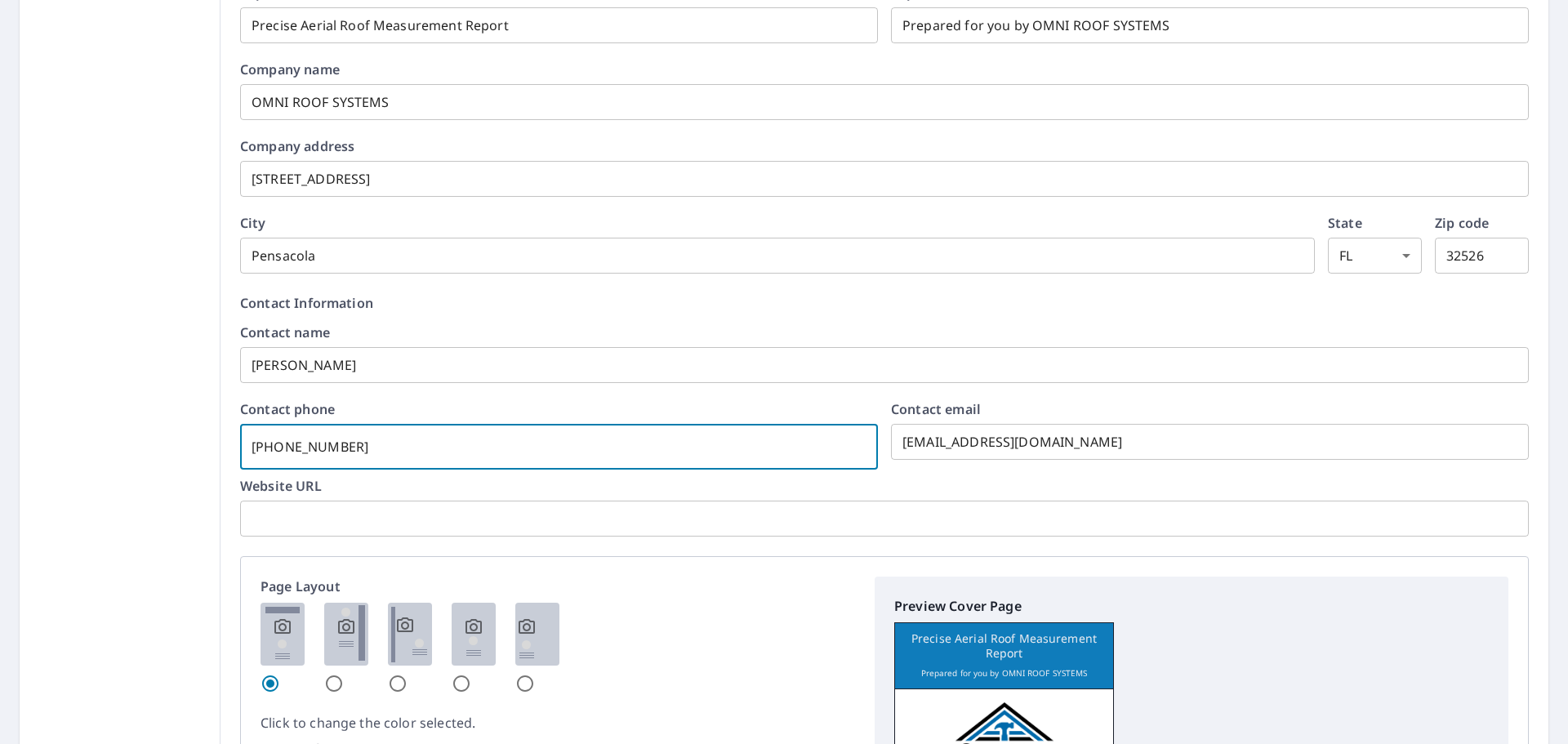
click at [304, 440] on input "[PHONE_NUMBER]" at bounding box center [560, 446] width 638 height 46
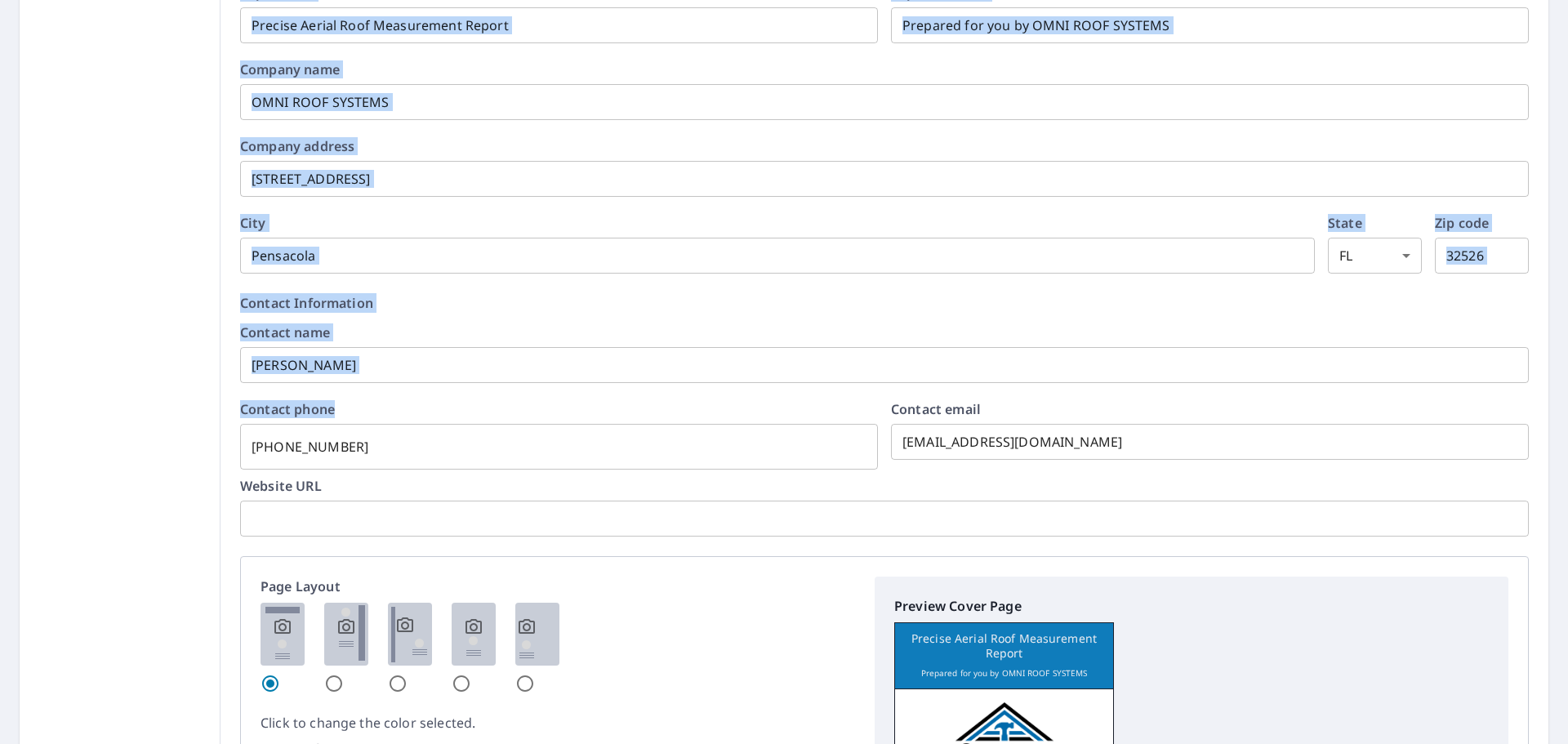
drag, startPoint x: 383, startPoint y: 434, endPoint x: 117, endPoint y: 451, distance: 266.5
click at [75, 457] on div "Product Selection and Settings Product Substitutions Product Add-ons and Format…" at bounding box center [784, 497] width 1529 height 1483
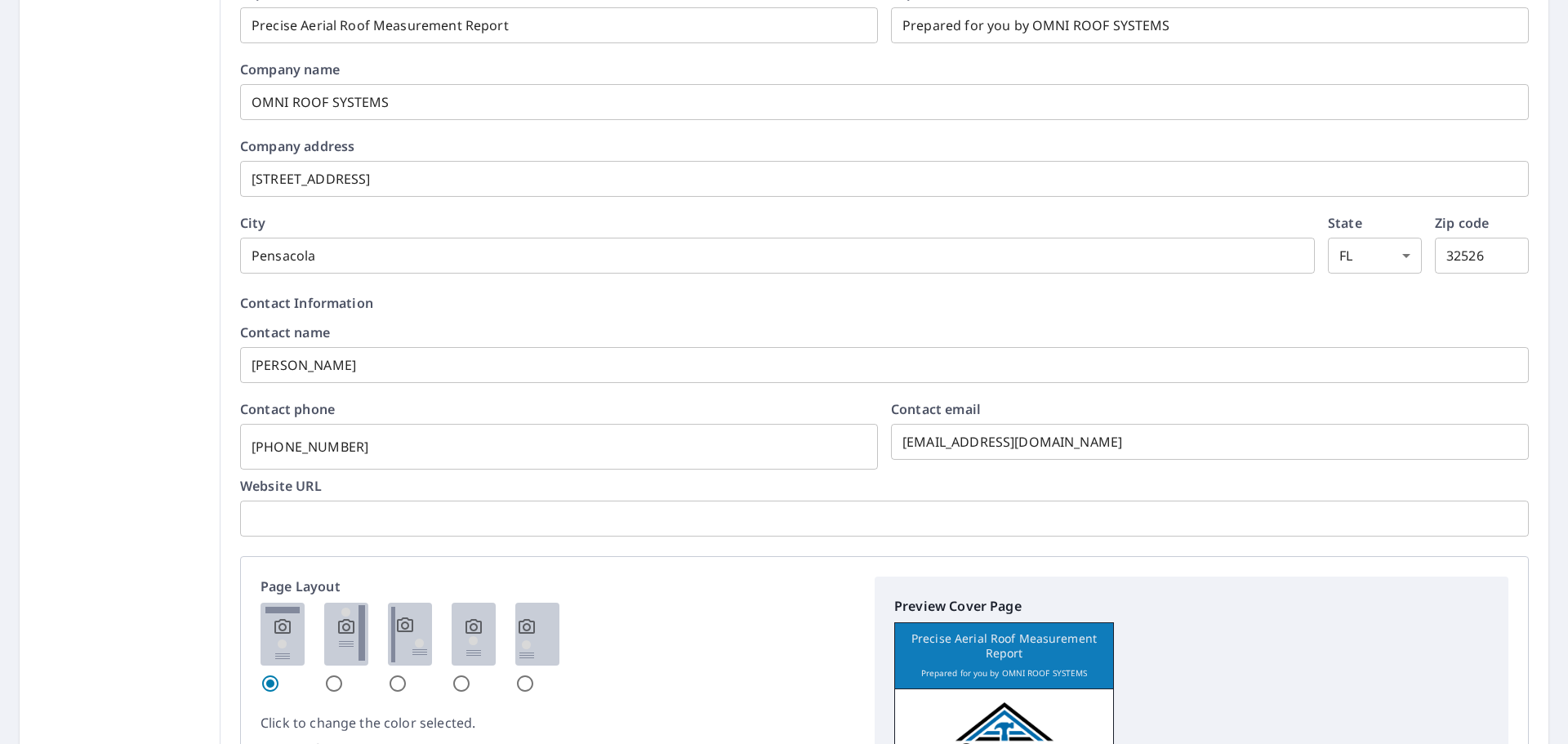
click at [334, 451] on input "[PHONE_NUMBER]" at bounding box center [560, 446] width 638 height 46
